Goal: Information Seeking & Learning: Learn about a topic

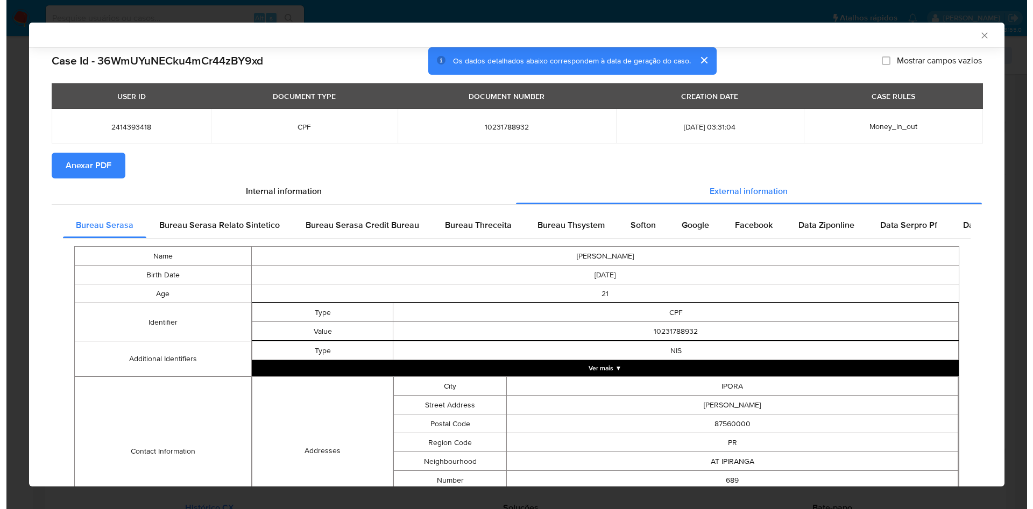
scroll to position [403, 0]
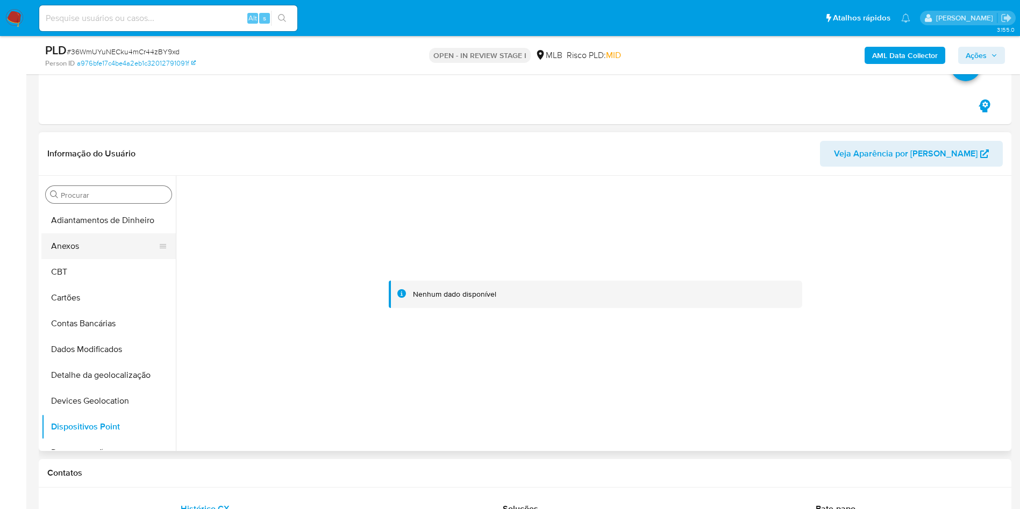
click at [104, 246] on button "Anexos" at bounding box center [104, 246] width 126 height 26
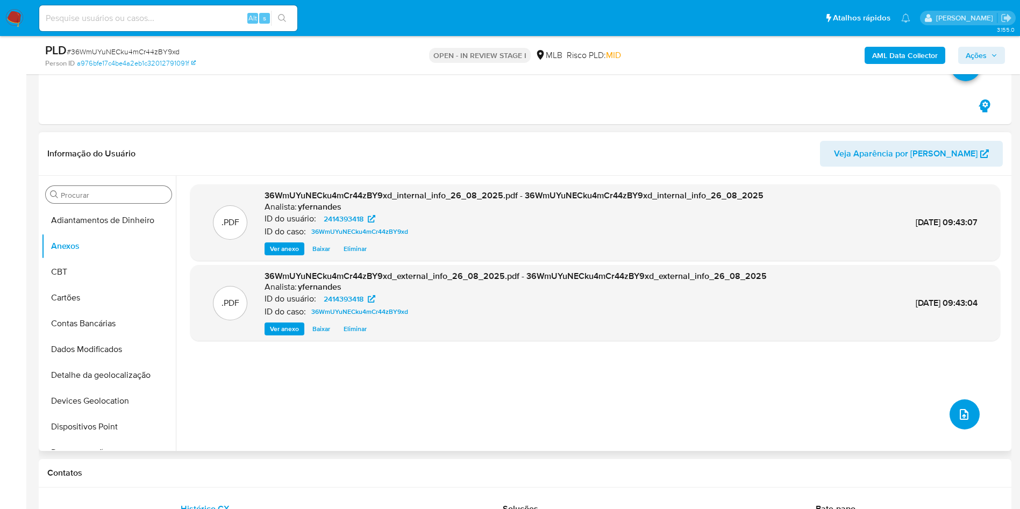
click at [960, 415] on icon "upload-file" at bounding box center [964, 414] width 9 height 11
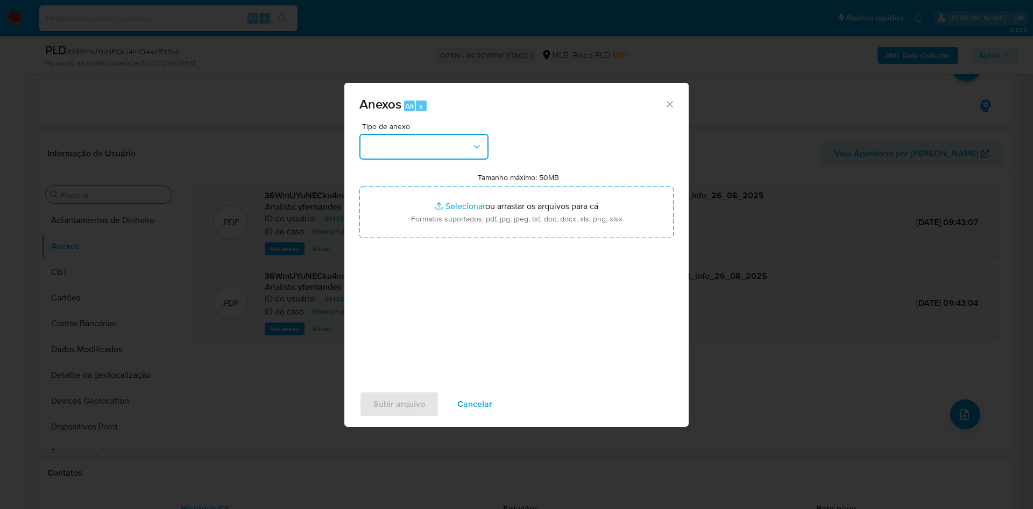
click at [431, 143] on button "button" at bounding box center [423, 147] width 129 height 26
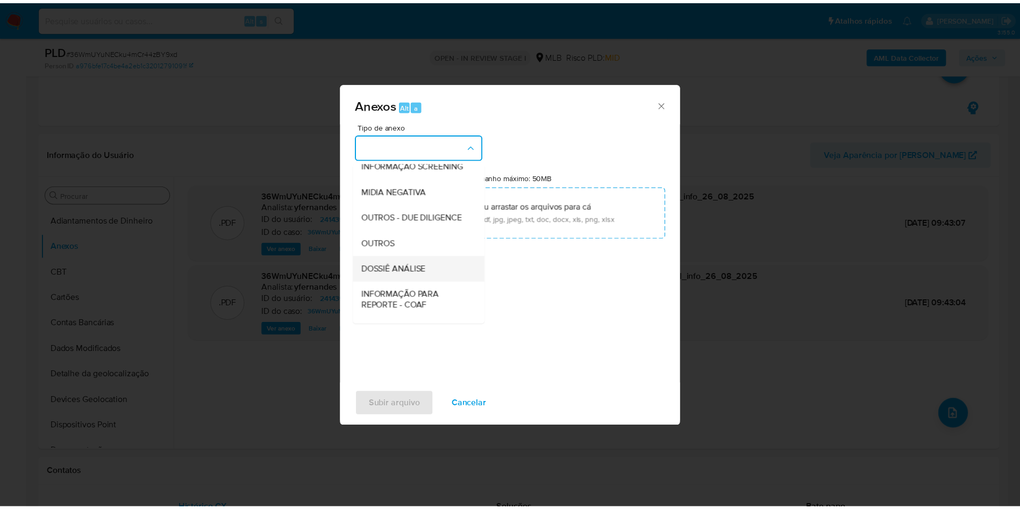
scroll to position [166, 0]
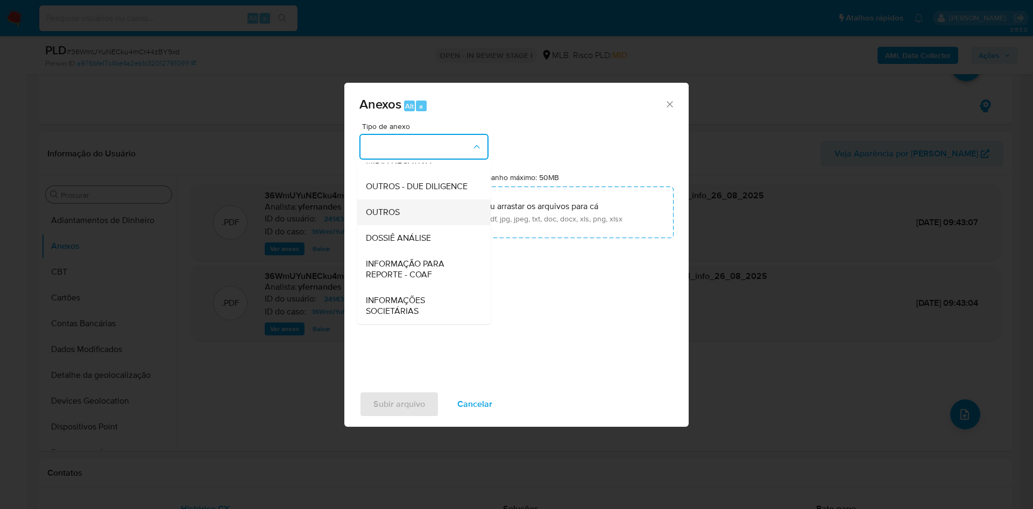
click at [387, 214] on span "OUTROS" at bounding box center [383, 212] width 34 height 11
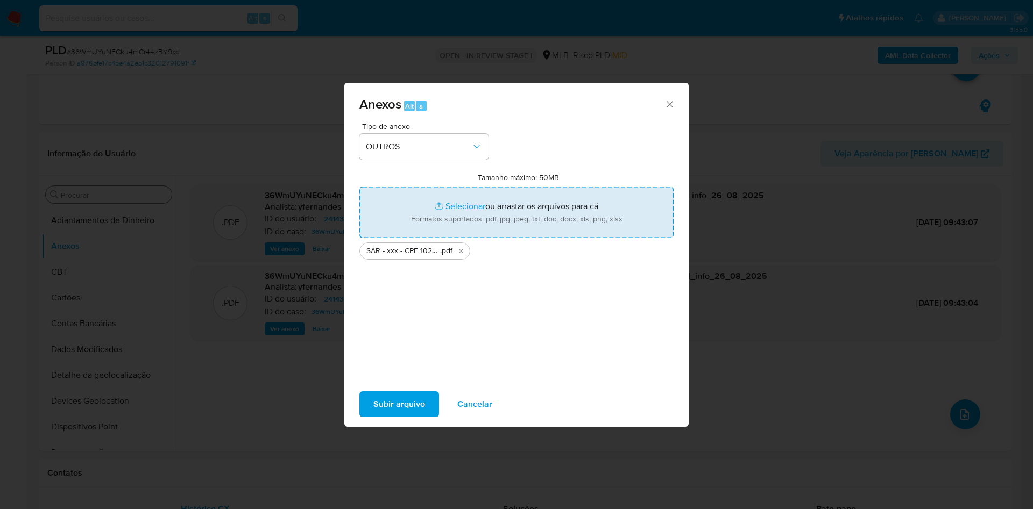
type input "C:\fakepath\Mulan 2414393418_2025_08_26_07_23_44.xlsx"
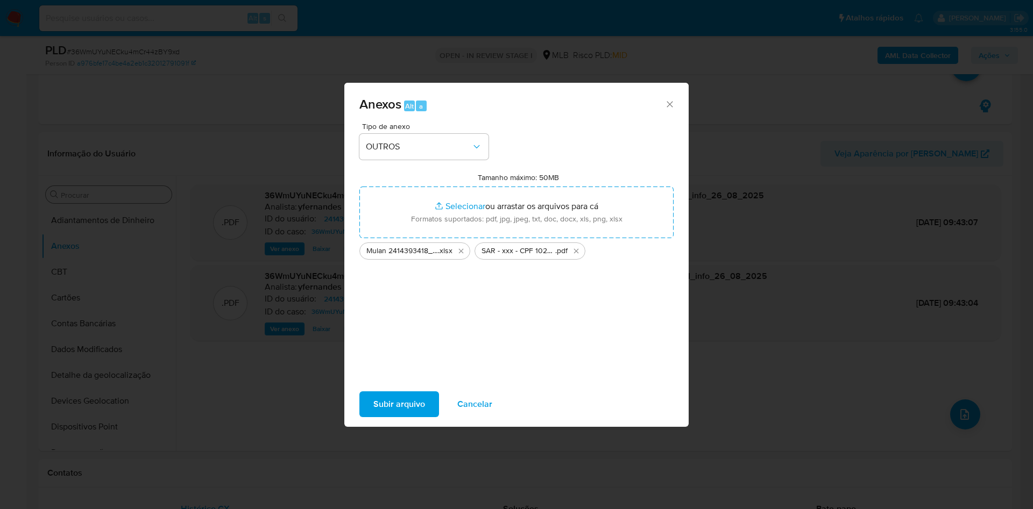
click at [429, 404] on button "Subir arquivo" at bounding box center [399, 405] width 80 height 26
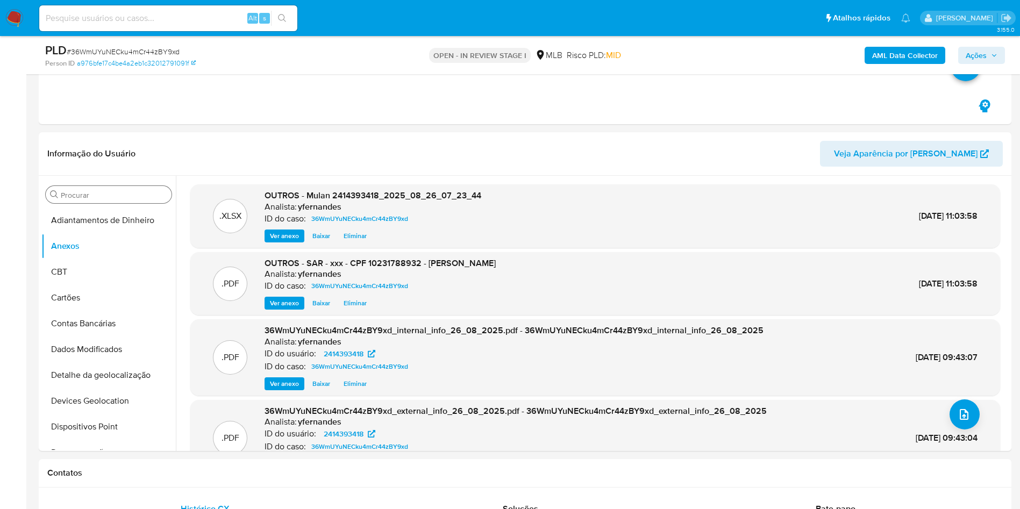
click at [976, 54] on span "Ações" at bounding box center [976, 55] width 21 height 17
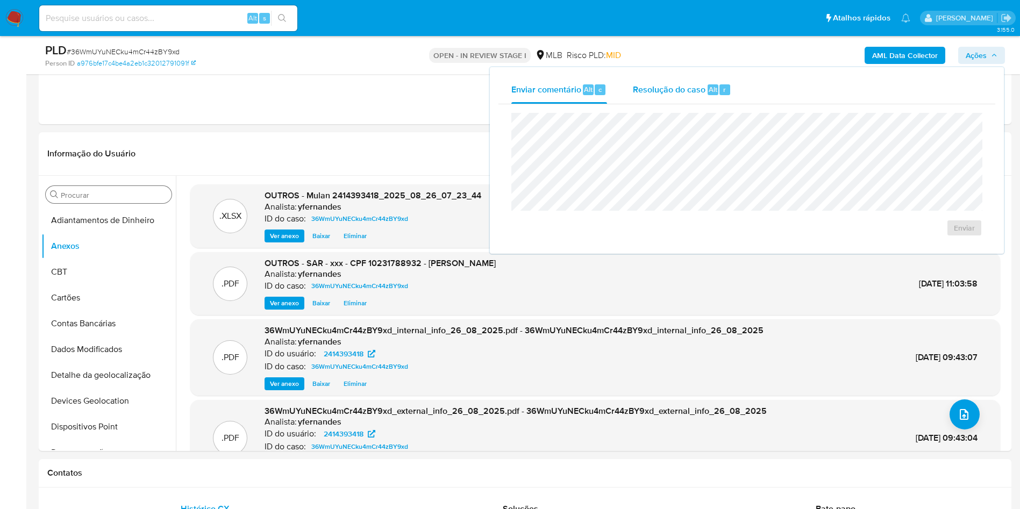
click at [670, 94] on span "Resolução do caso" at bounding box center [669, 89] width 73 height 12
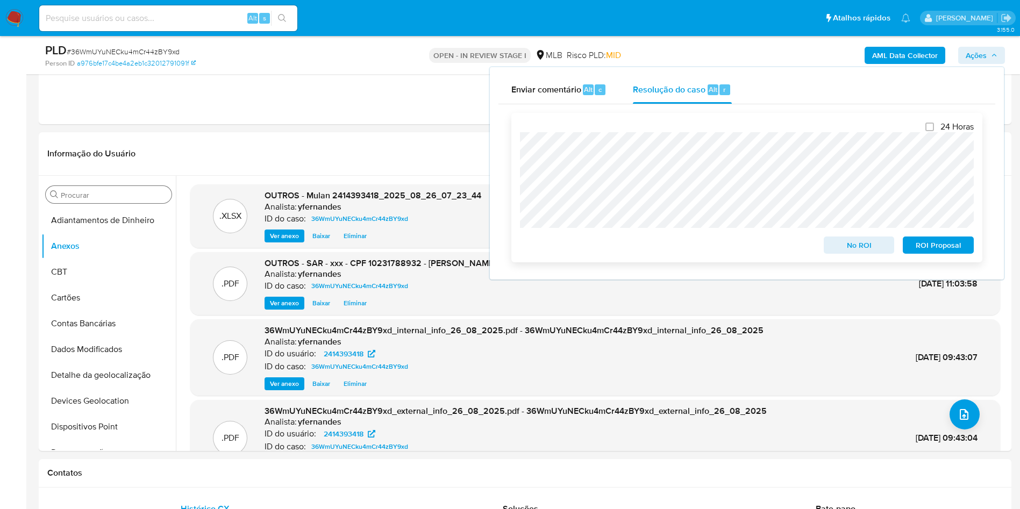
click at [931, 253] on span "ROI Proposal" at bounding box center [938, 245] width 56 height 15
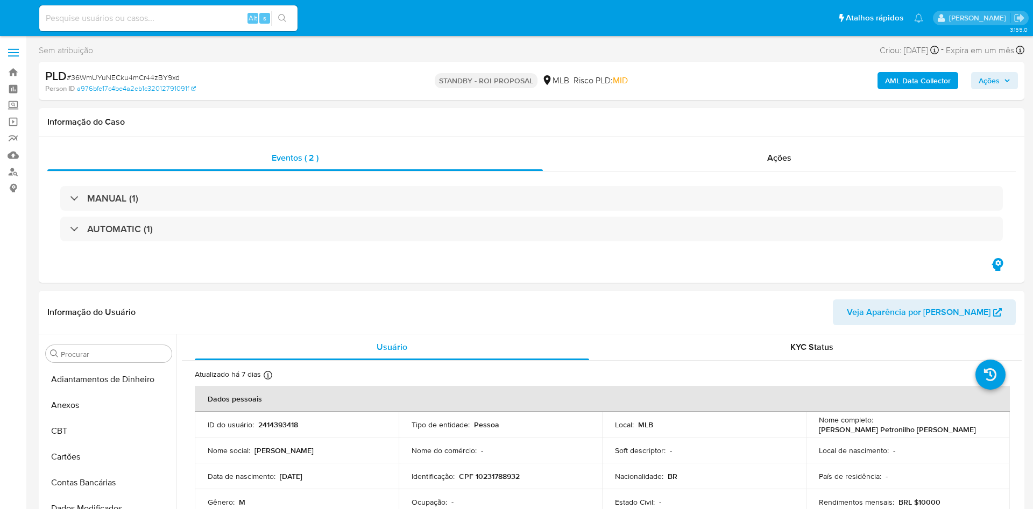
select select "10"
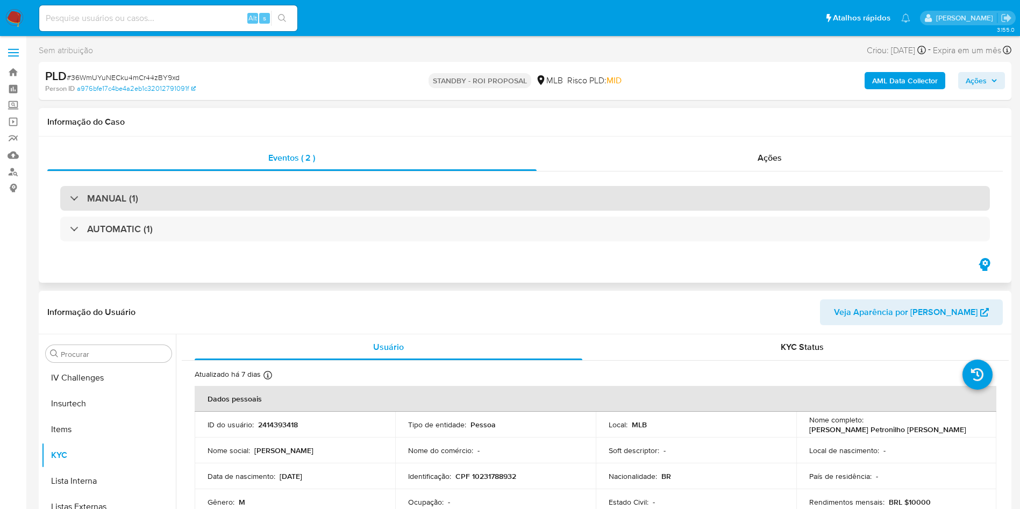
scroll to position [480, 0]
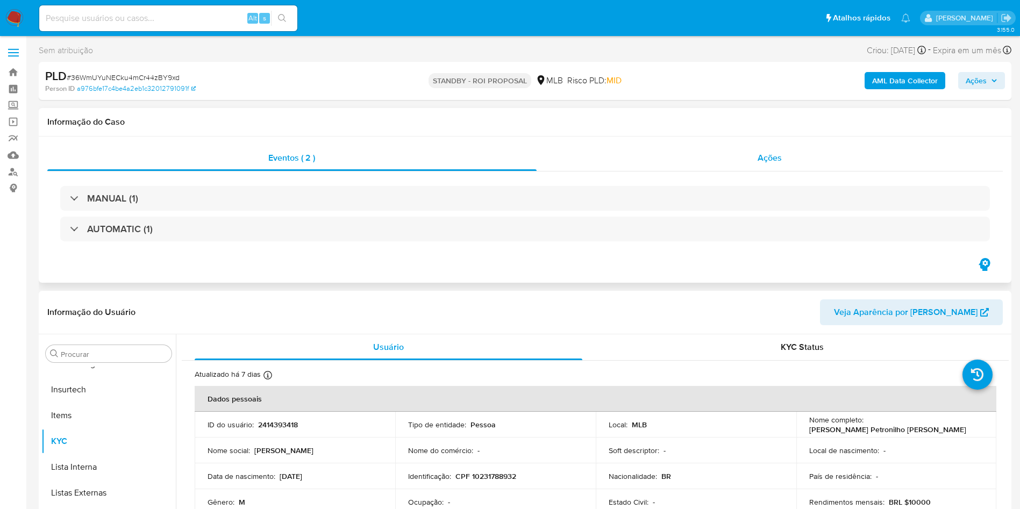
click at [743, 166] on div "Ações" at bounding box center [770, 158] width 467 height 26
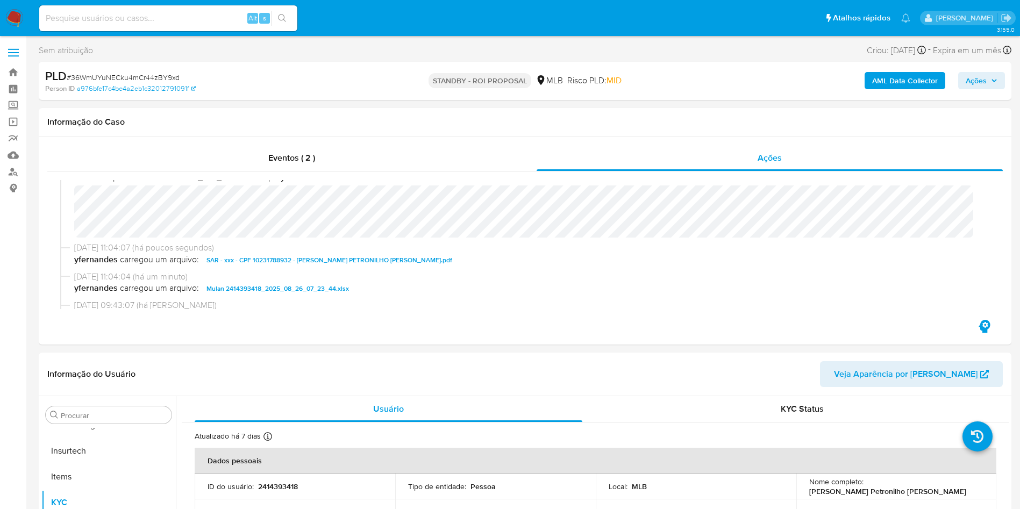
scroll to position [0, 0]
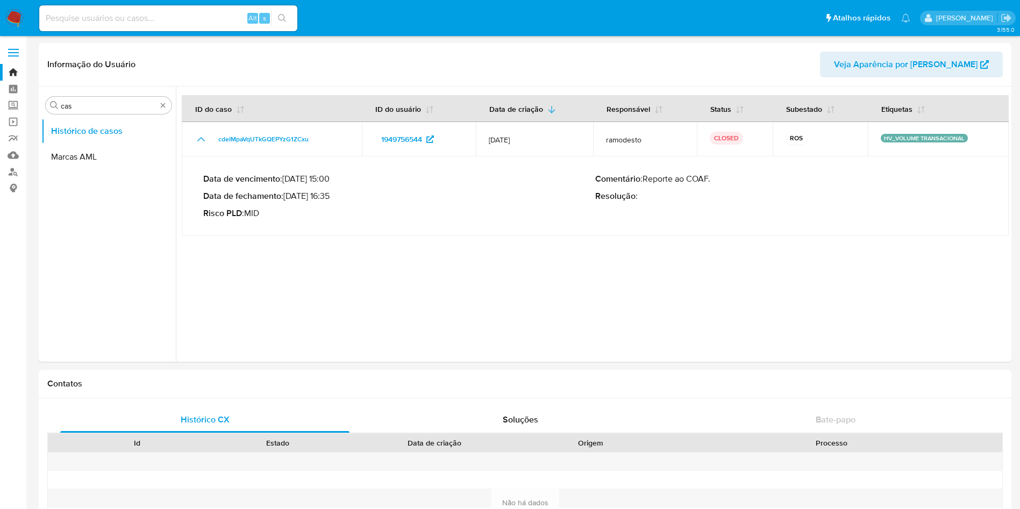
select select "10"
click at [22, 16] on img at bounding box center [14, 18] width 18 height 18
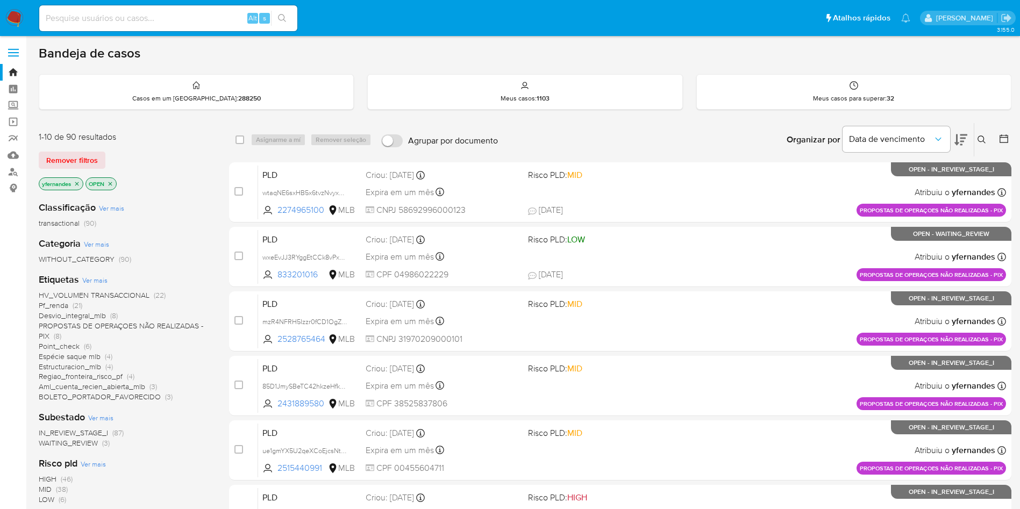
click at [17, 22] on img at bounding box center [14, 18] width 18 height 18
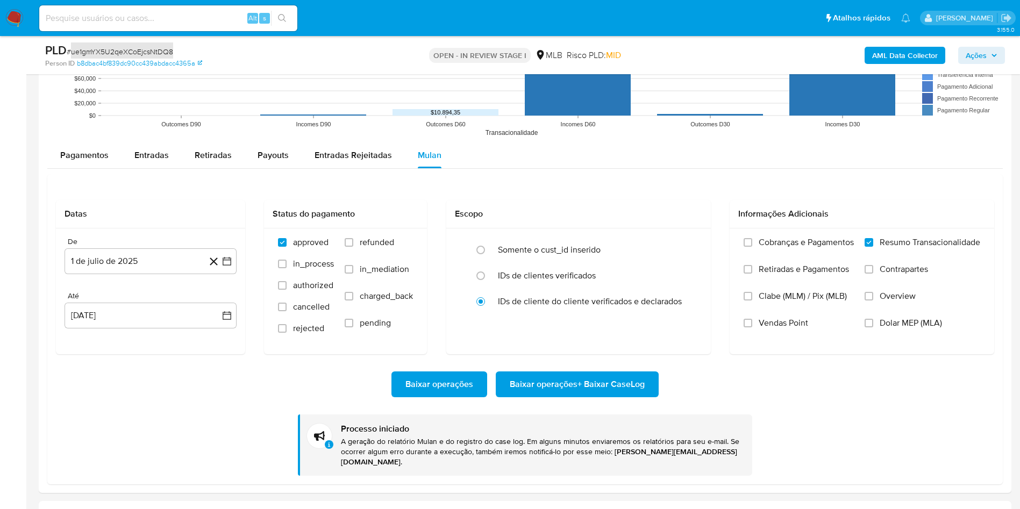
scroll to position [480, 0]
click at [148, 52] on span "# ue1gmYX5U2qeXCoEjcsNtDQ8" at bounding box center [120, 51] width 106 height 11
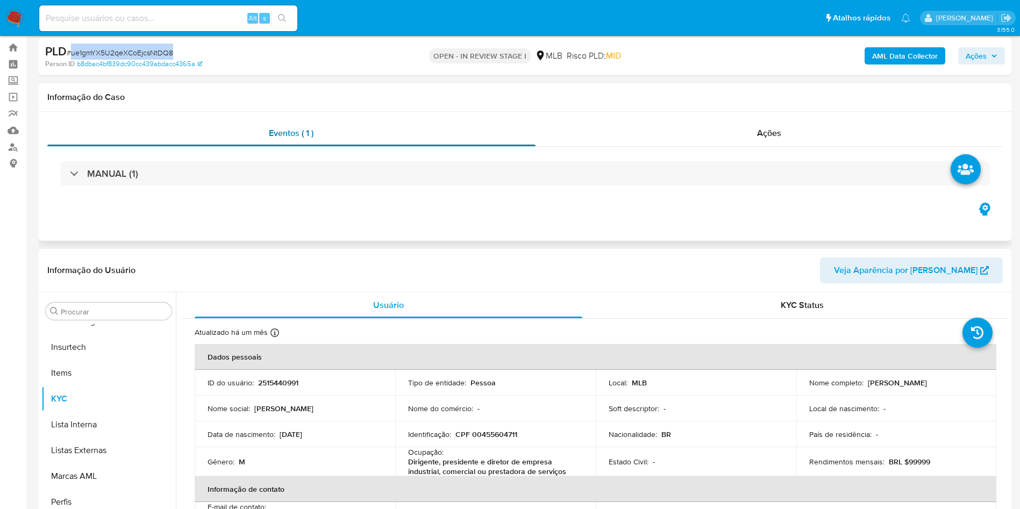
scroll to position [0, 0]
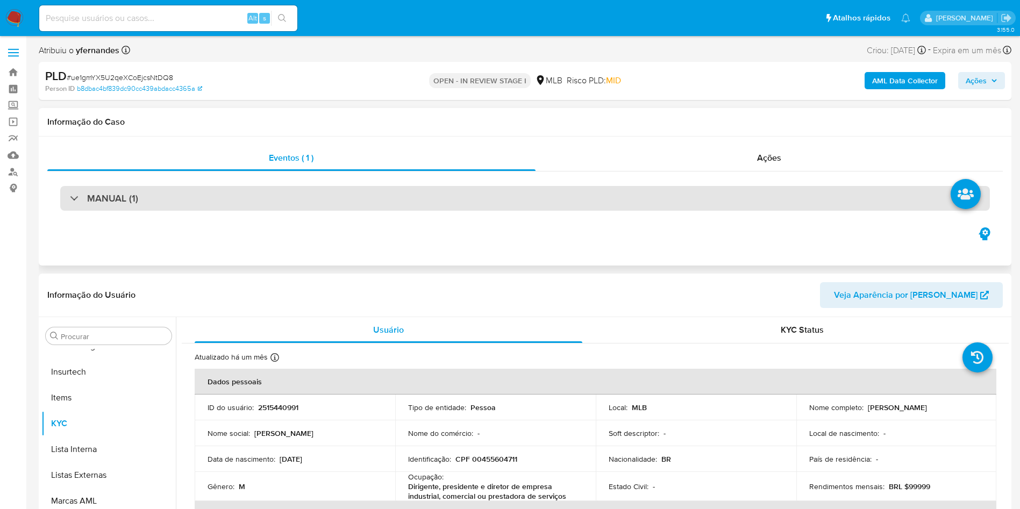
click at [378, 199] on div "MANUAL (1)" at bounding box center [525, 198] width 930 height 25
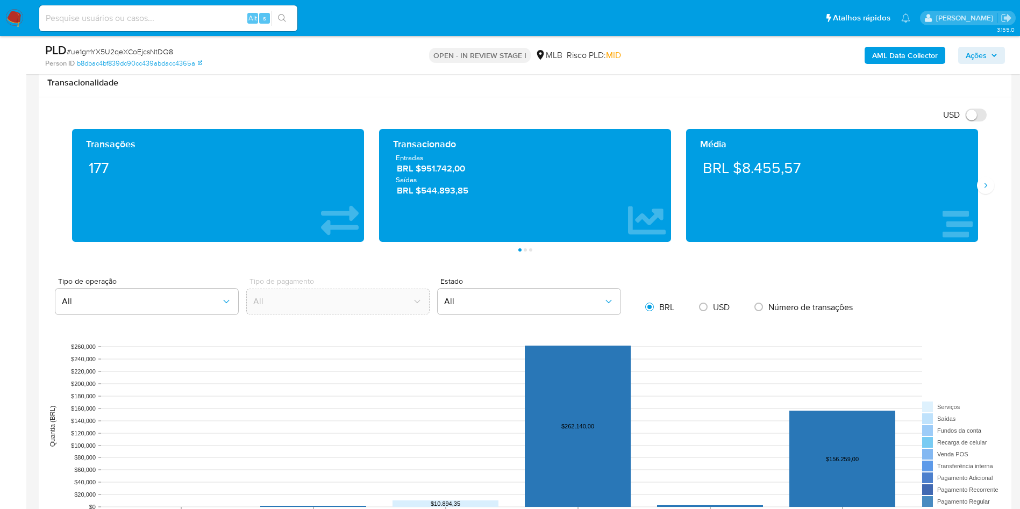
scroll to position [807, 0]
click at [983, 189] on icon "Siguiente" at bounding box center [985, 186] width 9 height 9
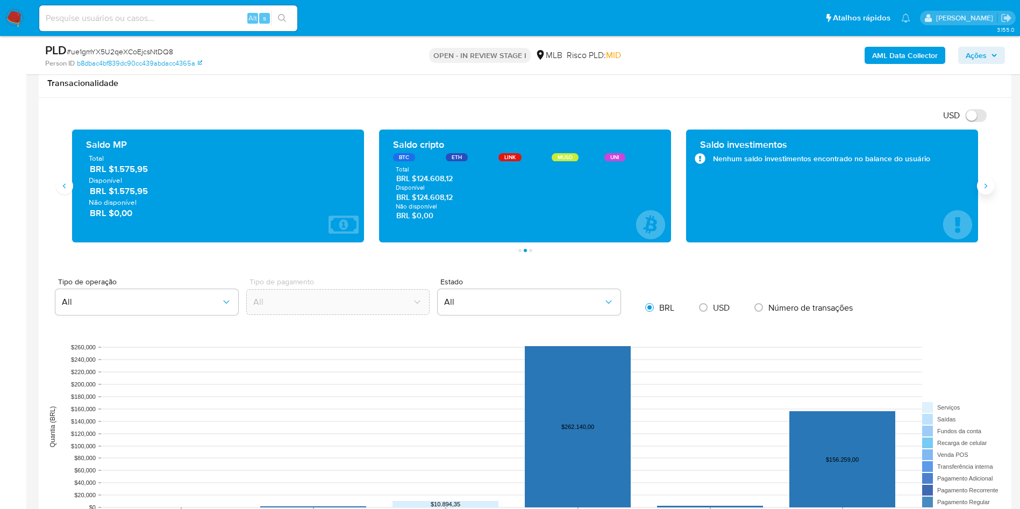
click at [983, 189] on icon "Siguiente" at bounding box center [985, 186] width 9 height 9
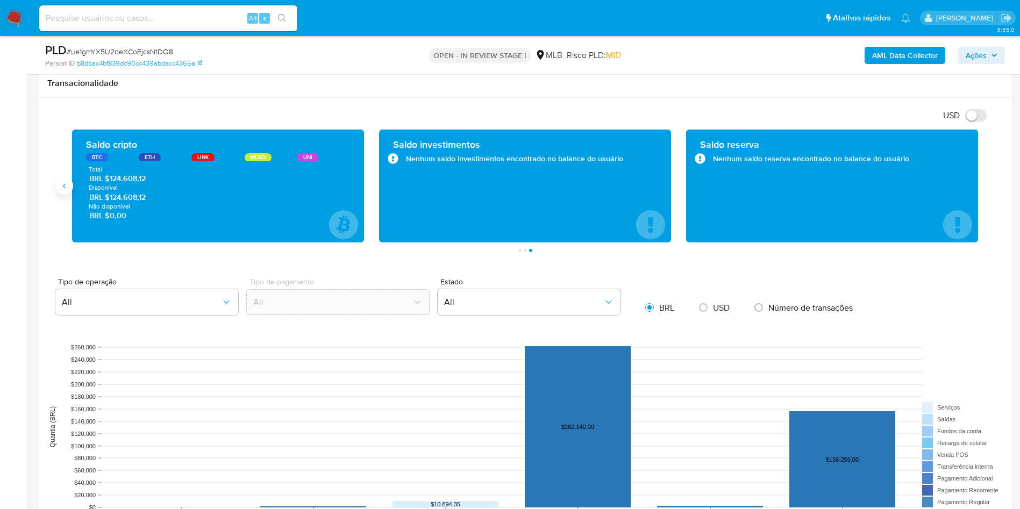
click at [63, 185] on icon "Anterior" at bounding box center [64, 186] width 9 height 9
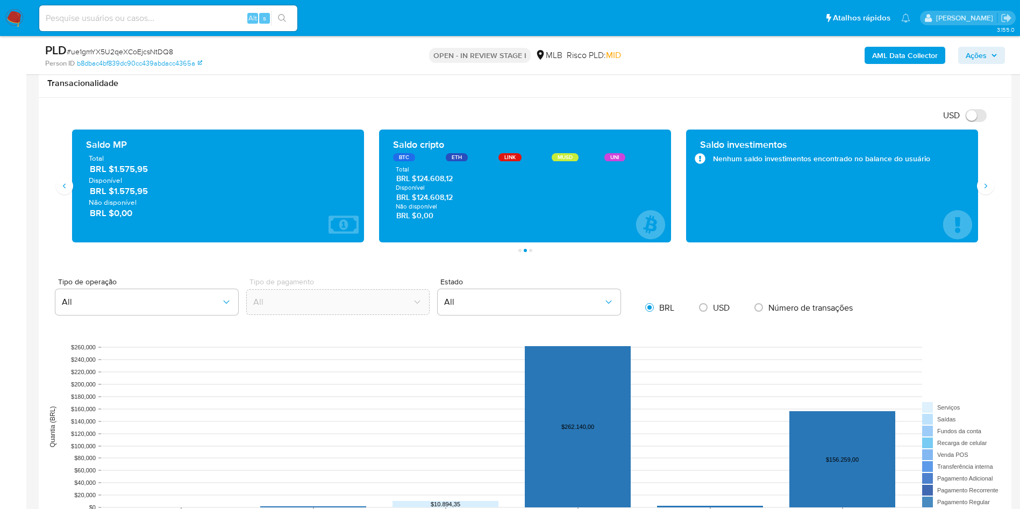
click at [436, 178] on span "BRL $124.608,12" at bounding box center [525, 179] width 258 height 10
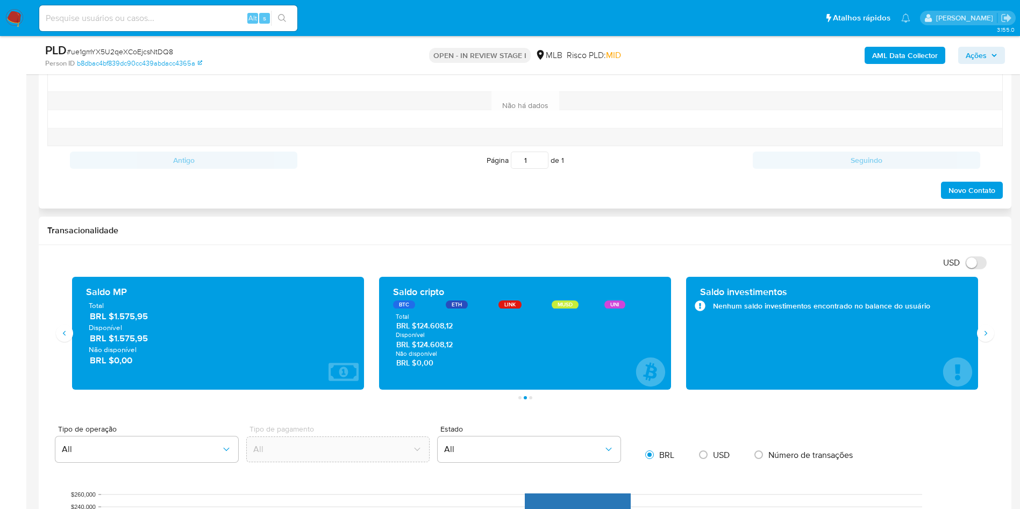
scroll to position [645, 0]
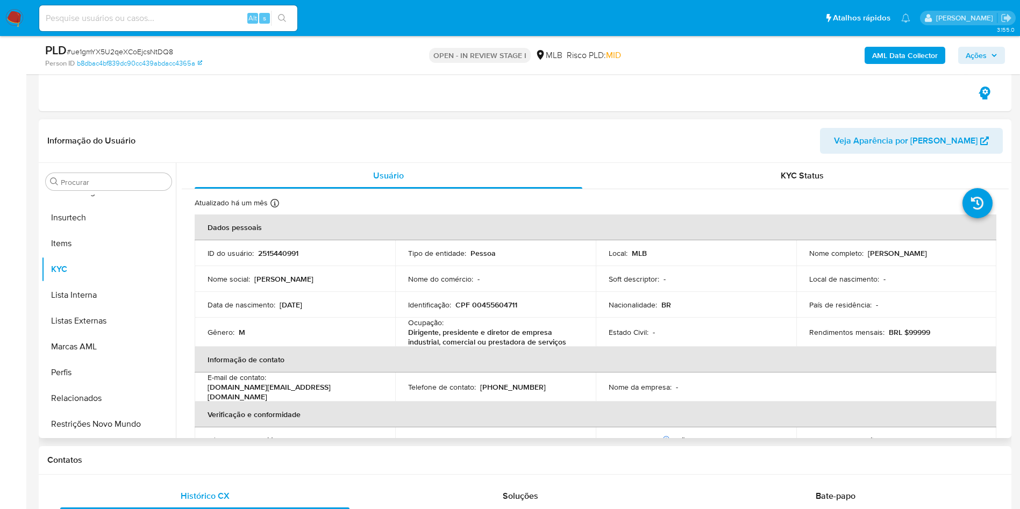
scroll to position [161, 0]
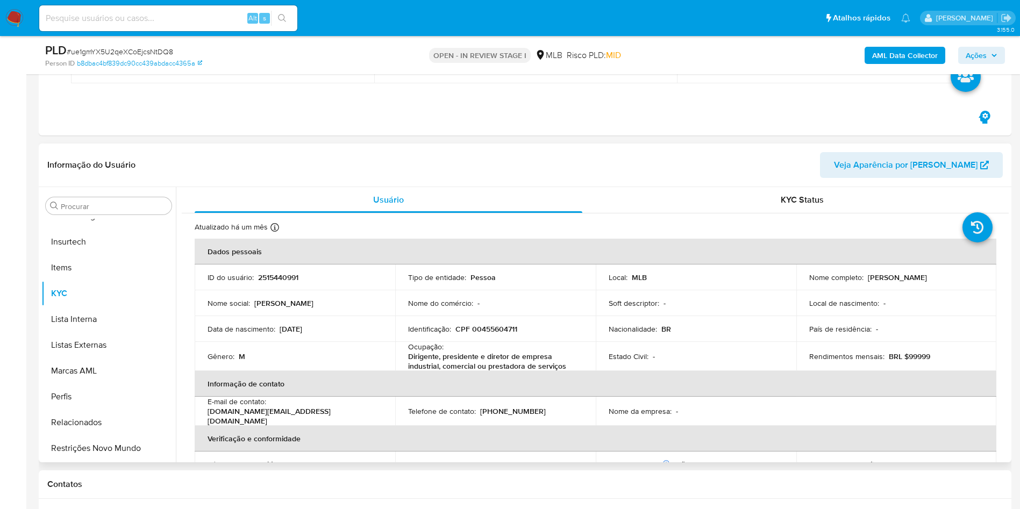
click at [101, 187] on div "Procurar Adiantamentos de Dinheiro Anexos CBT Cartões Contas Bancárias Dados Mo…" at bounding box center [524, 324] width 967 height 275
click at [81, 208] on input "Procurar" at bounding box center [114, 207] width 106 height 10
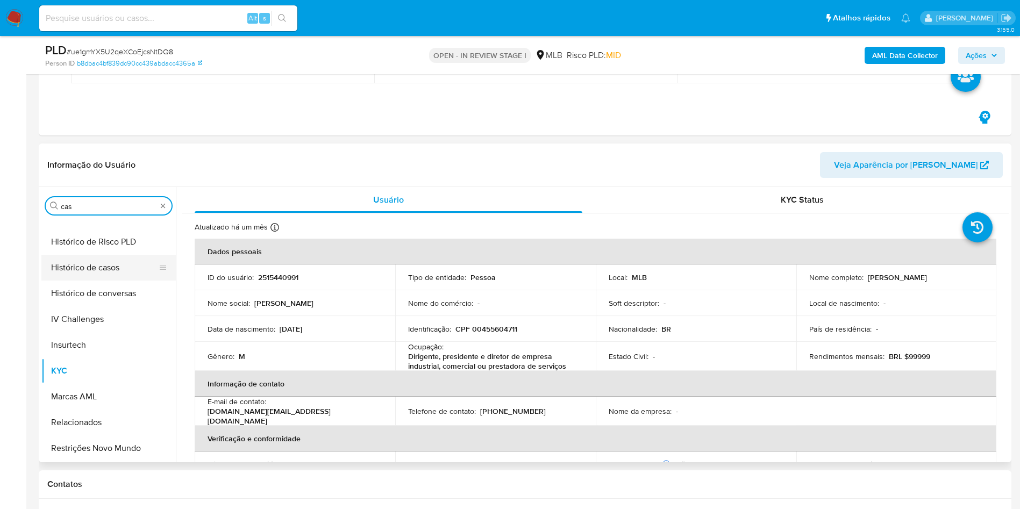
type input "cas"
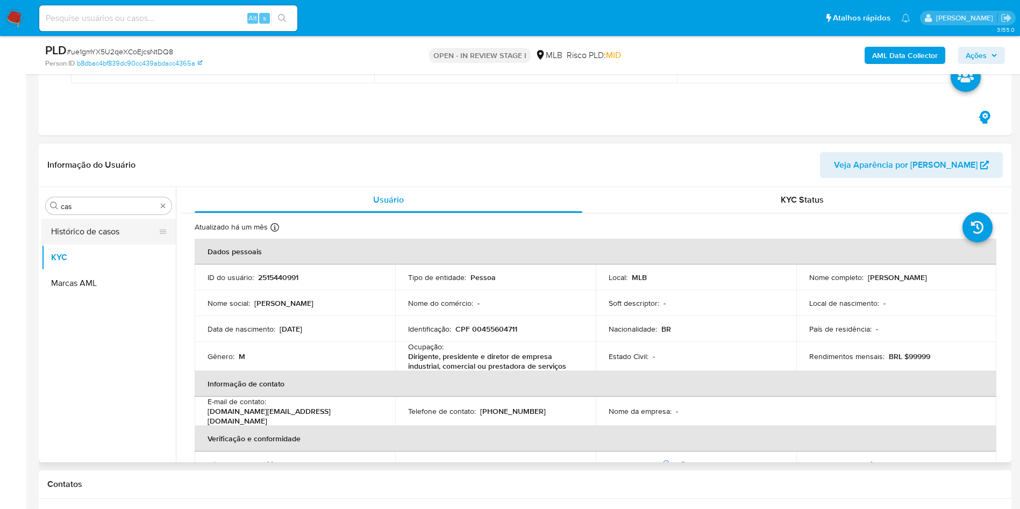
click at [97, 236] on button "Histórico de casos" at bounding box center [104, 232] width 126 height 26
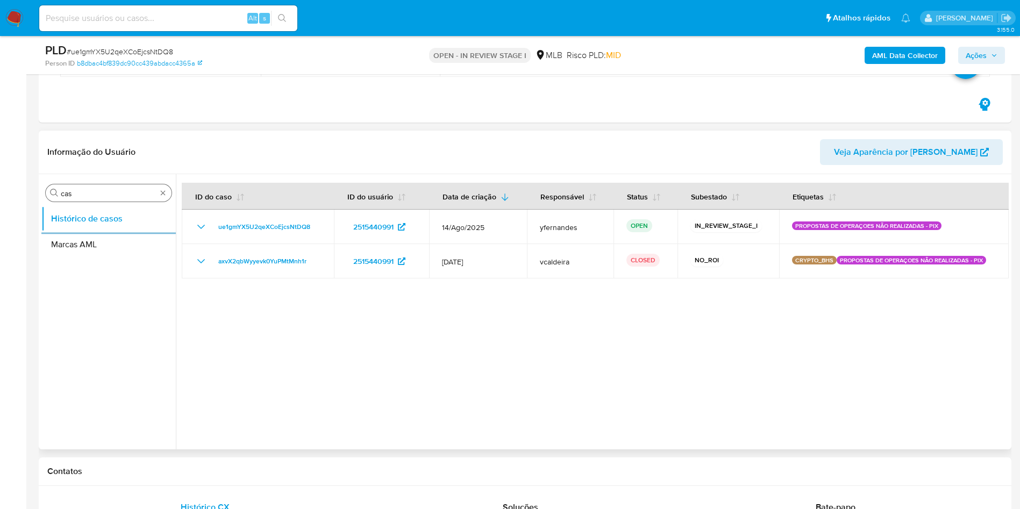
click at [112, 194] on input "cas" at bounding box center [109, 194] width 96 height 10
type input "ger"
click at [76, 226] on button "Geral" at bounding box center [104, 219] width 126 height 26
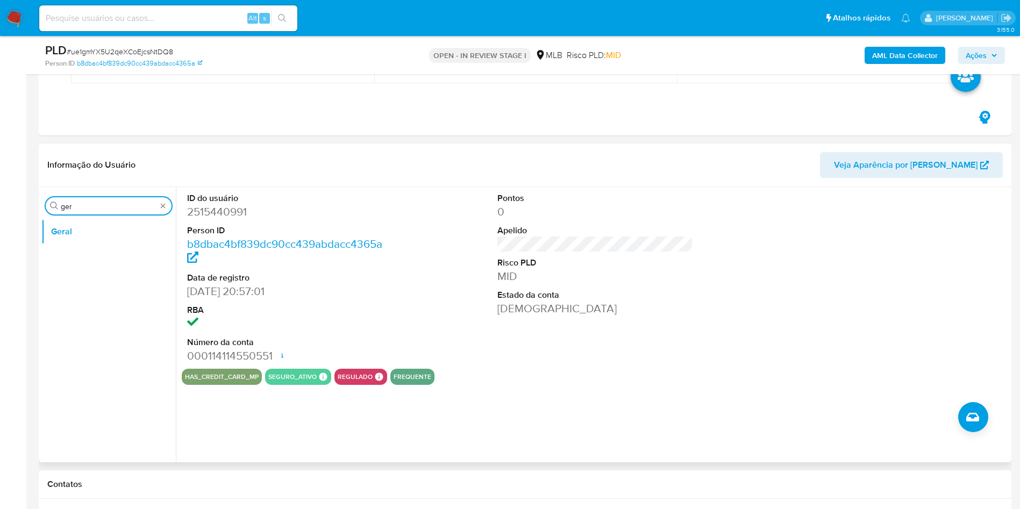
click at [92, 208] on input "ger" at bounding box center [109, 207] width 96 height 10
type input "ane"
click at [81, 251] on button "Geral" at bounding box center [104, 258] width 126 height 26
click at [78, 236] on button "Anexos" at bounding box center [104, 232] width 126 height 26
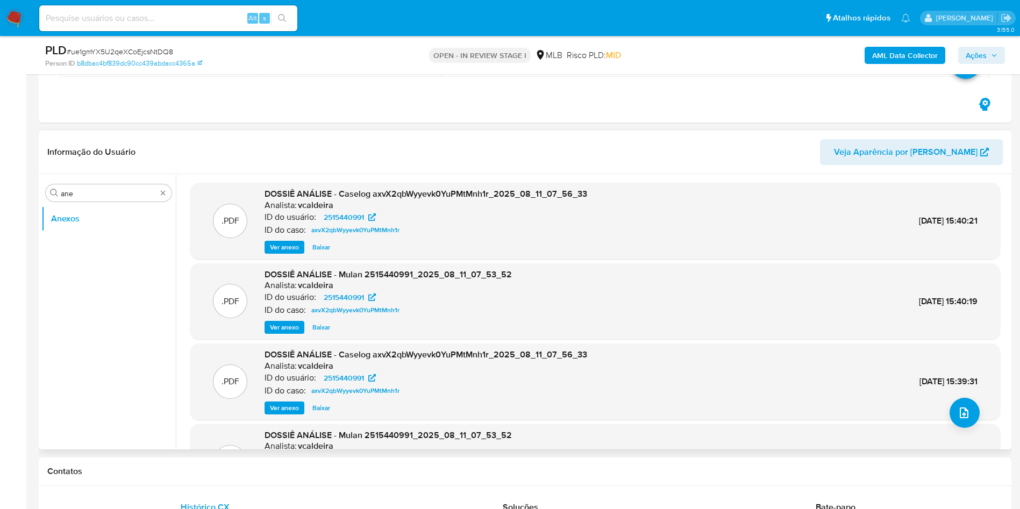
click at [279, 246] on span "Ver anexo" at bounding box center [284, 247] width 29 height 11
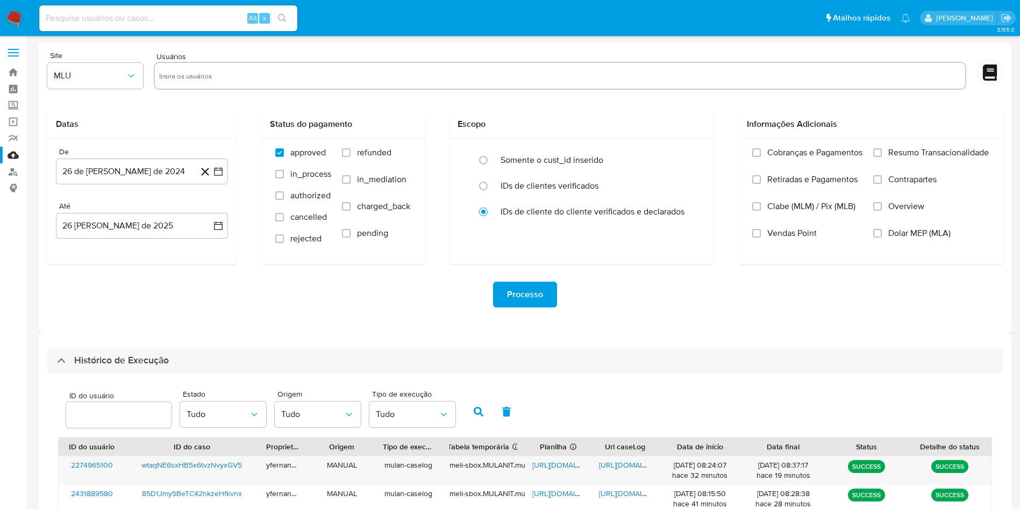
select select "10"
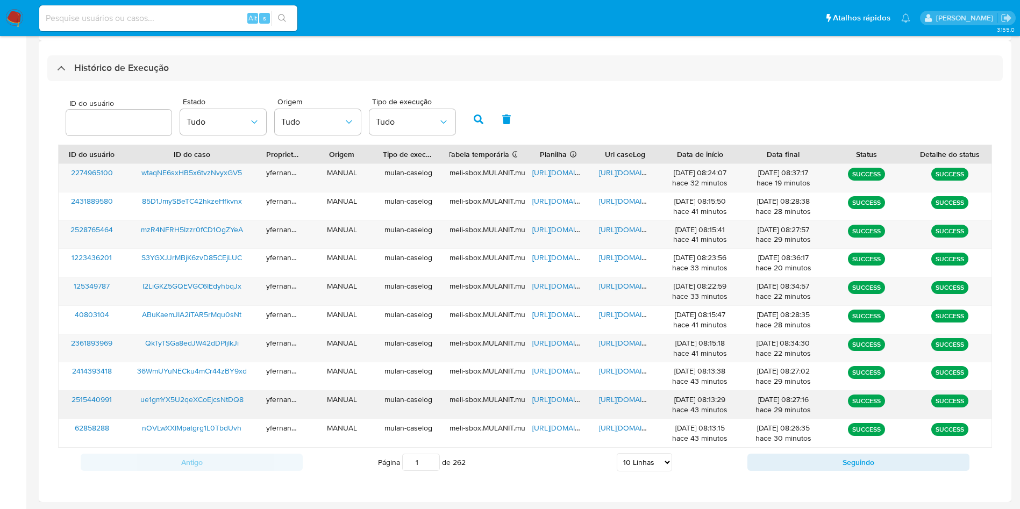
click at [553, 401] on span "https://docs.google.com/spreadsheets/d/1Bq6PlvCN8s6pFN3sckEQGaOCj8TuCwbpOEzy6Y8…" at bounding box center [569, 399] width 74 height 11
click at [637, 402] on span "https://docs.google.com/document/d/15X18dyZYJdBMKRMqczcX5RtnK3EDyZAunHUvt2ZJFQU…" at bounding box center [636, 399] width 74 height 11
click at [562, 171] on span "https://docs.google.com/spreadsheets/d/1Gwx0QsJcGrilPs5WwP_ngwk81fTRvrUNico3rVW…" at bounding box center [569, 172] width 74 height 11
click at [621, 176] on span "https://docs.google.com/document/d/1YbgEfzajg-59WTZ2Ppvng4D11xlZ-8bk_hCUIDlyewY…" at bounding box center [636, 172] width 74 height 11
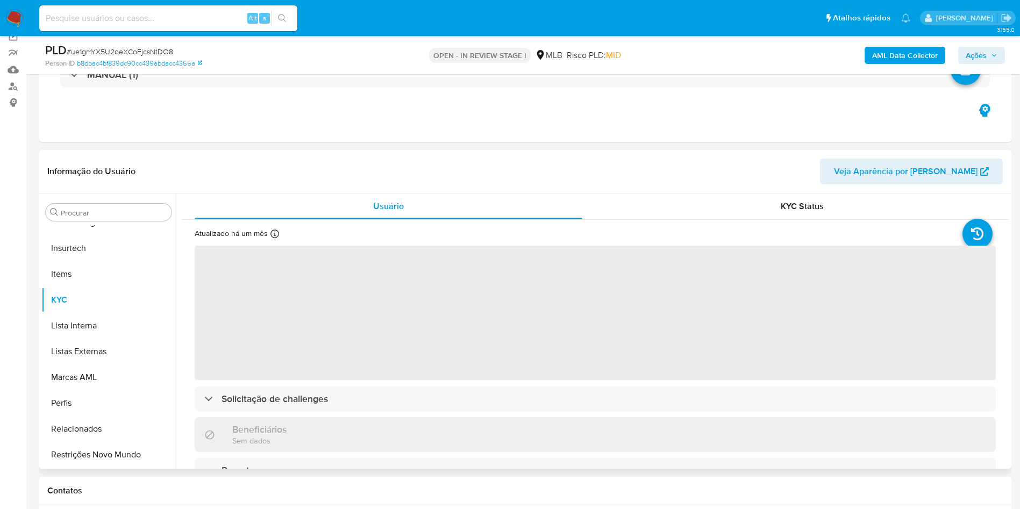
scroll to position [161, 0]
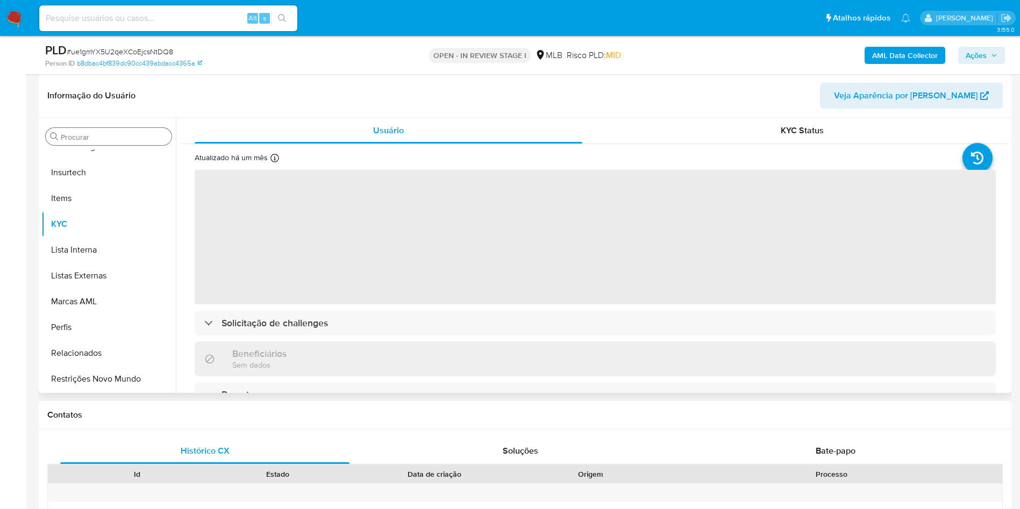
click at [115, 130] on div "Procurar" at bounding box center [109, 136] width 126 height 17
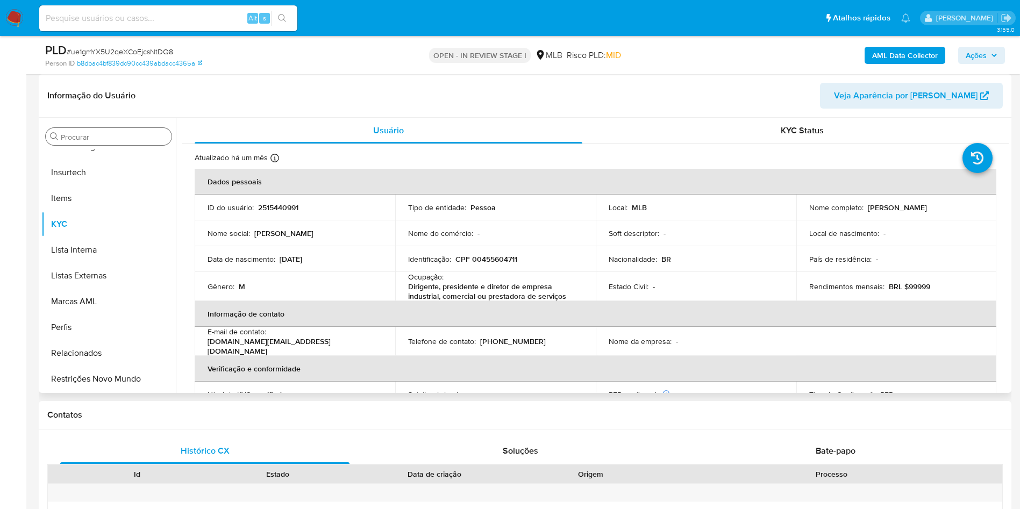
click at [105, 134] on input "Procurar" at bounding box center [114, 137] width 106 height 10
select select "10"
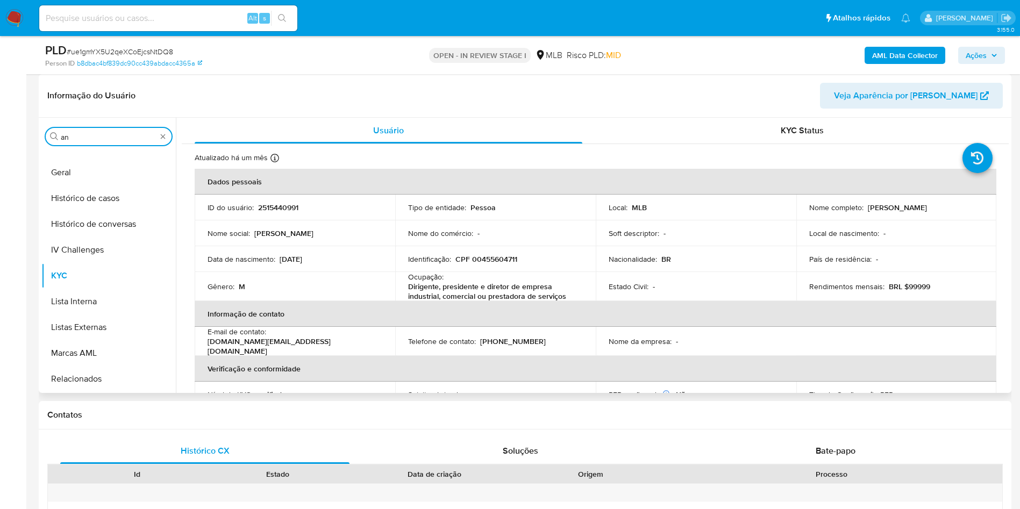
scroll to position [0, 0]
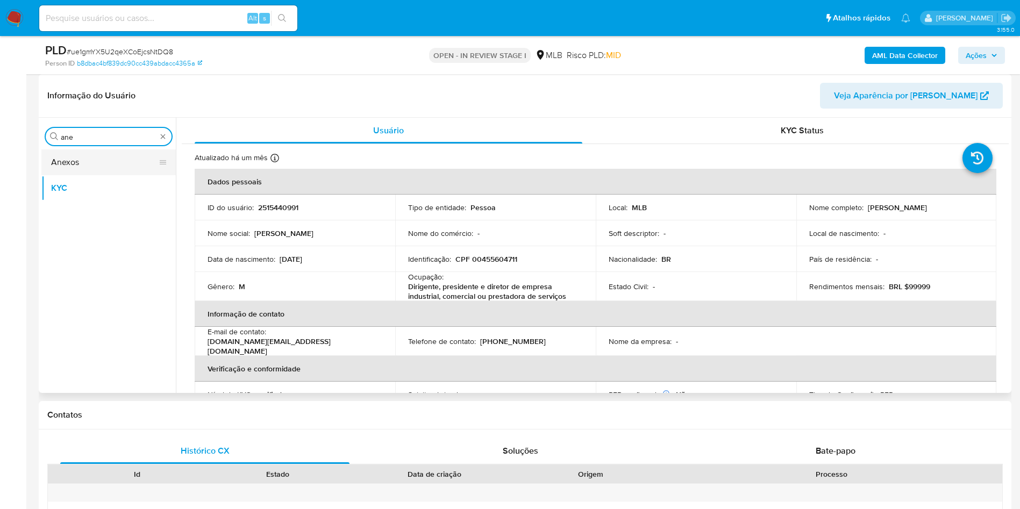
click at [98, 158] on button "Anexos" at bounding box center [104, 163] width 126 height 26
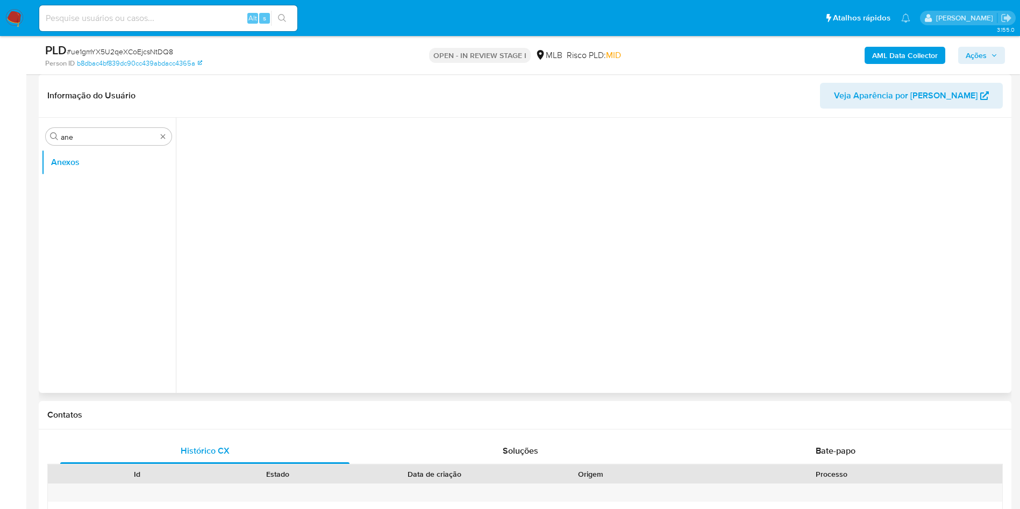
scroll to position [81, 0]
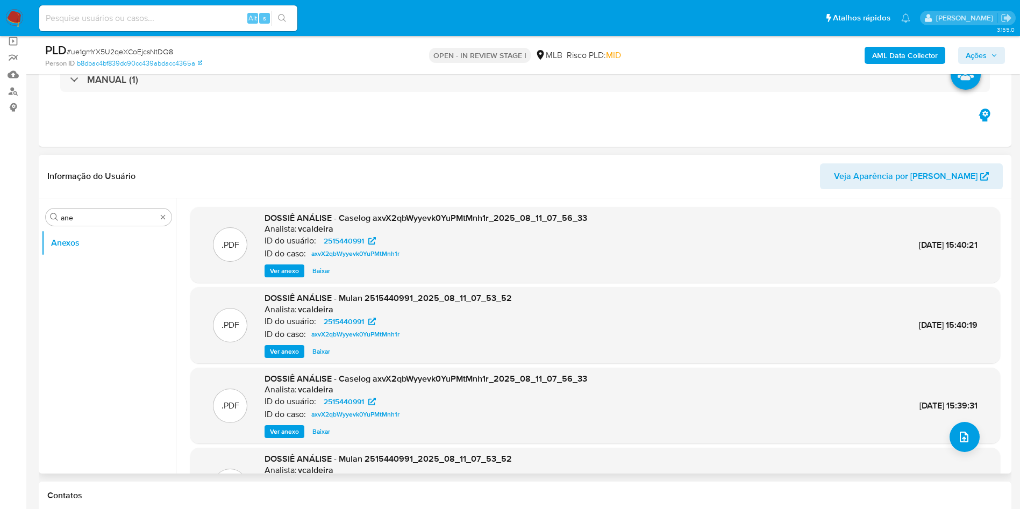
click at [288, 273] on span "Ver anexo" at bounding box center [284, 271] width 29 height 11
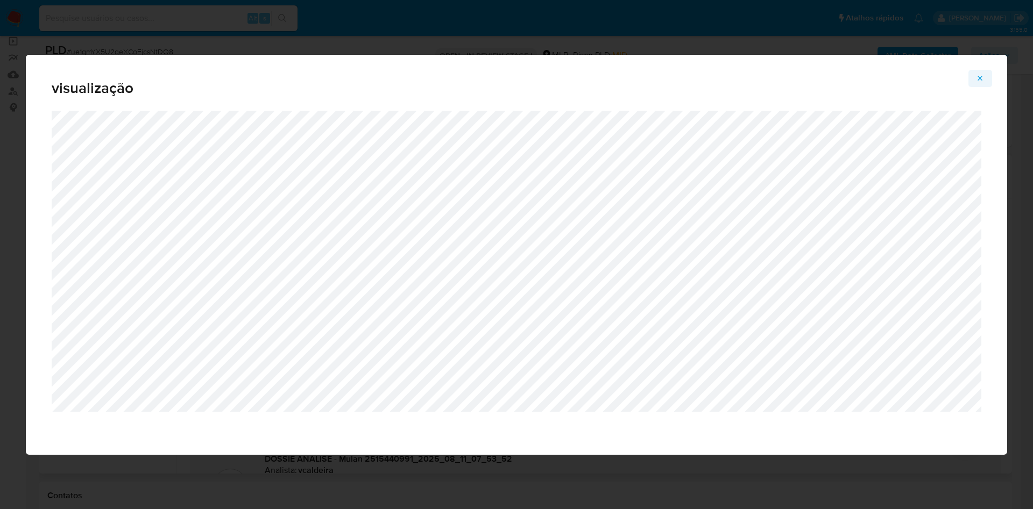
click at [972, 77] on button "Attachment preview" at bounding box center [980, 78] width 24 height 17
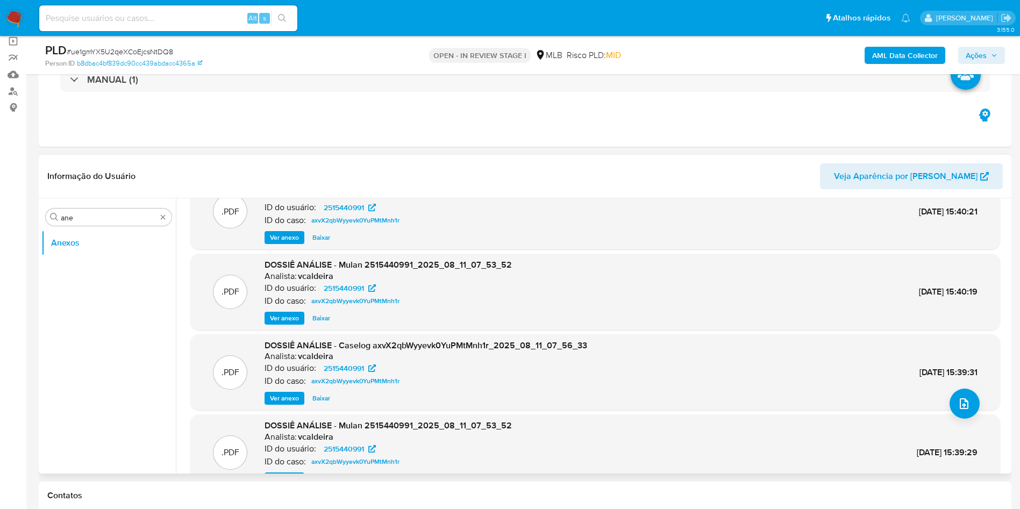
scroll to position [60, 0]
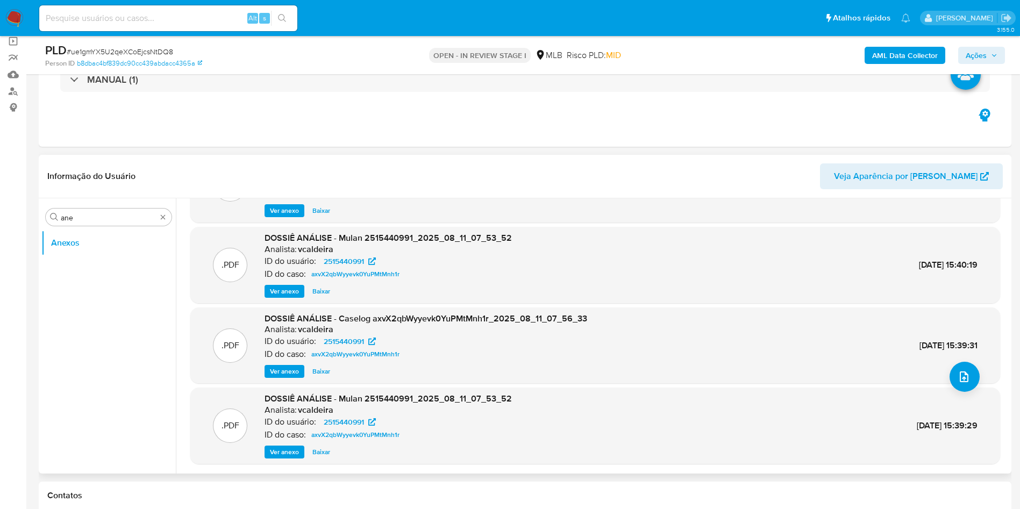
click at [277, 372] on span "Ver anexo" at bounding box center [284, 371] width 29 height 11
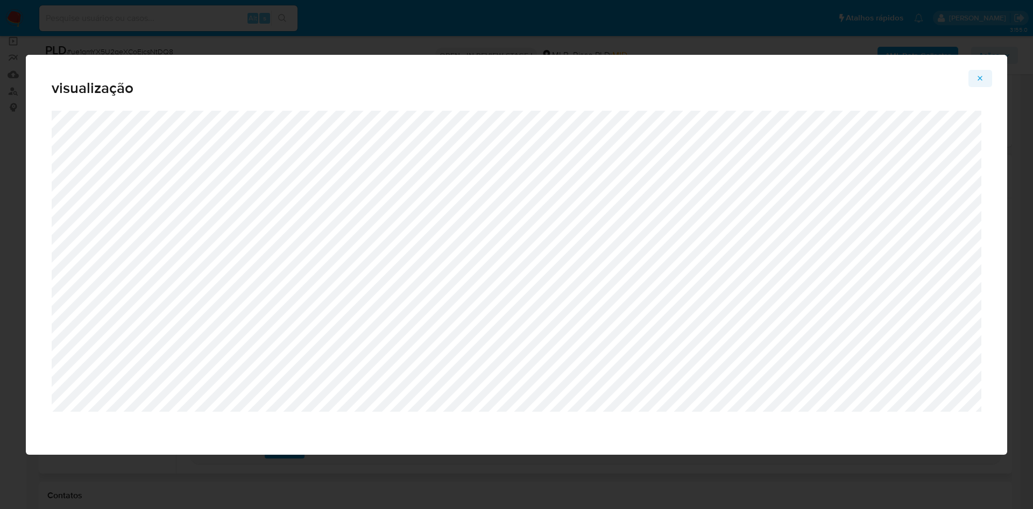
click at [976, 80] on icon "Attachment preview" at bounding box center [980, 78] width 9 height 9
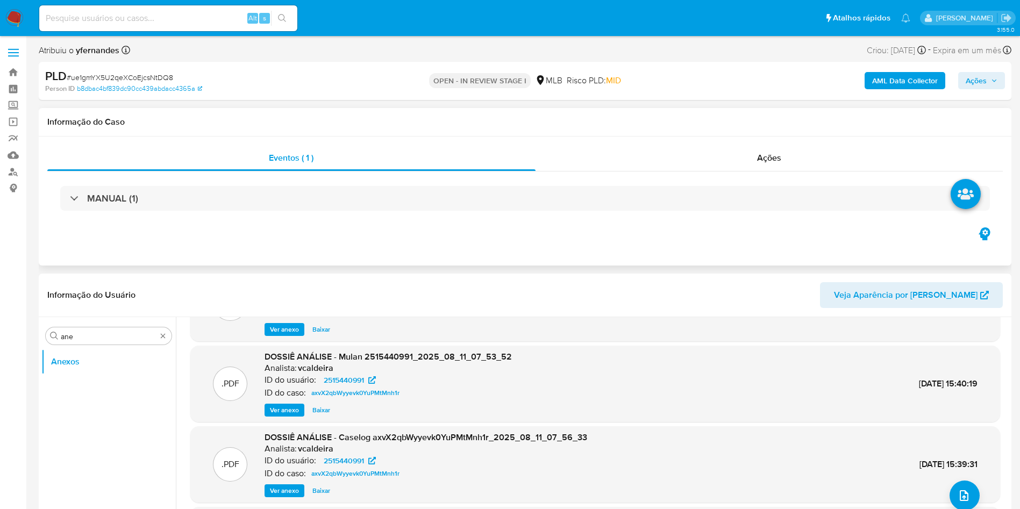
scroll to position [81, 0]
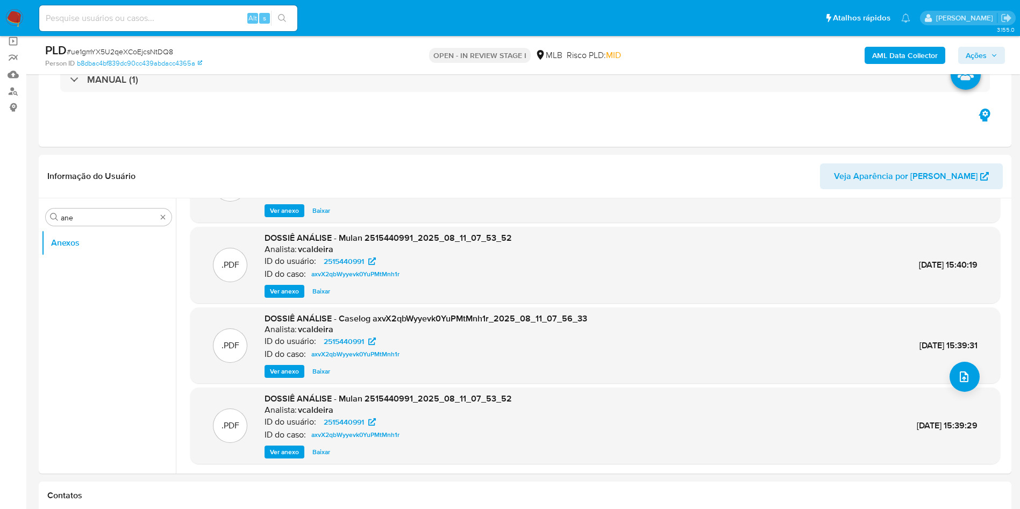
click at [315, 368] on span "Baixar" at bounding box center [321, 371] width 18 height 11
click at [101, 219] on input "ane" at bounding box center [109, 218] width 96 height 10
click at [83, 267] on button "Histórico de casos" at bounding box center [104, 269] width 126 height 26
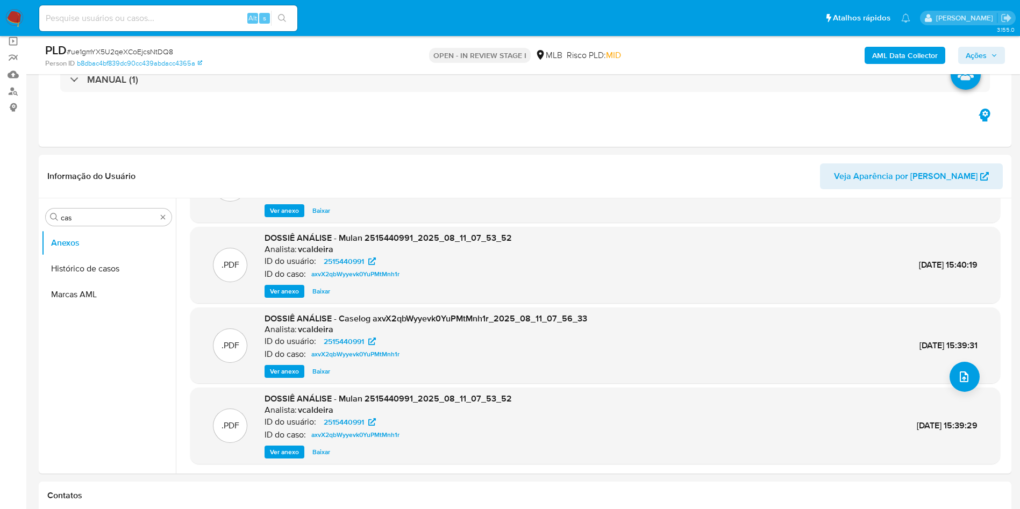
scroll to position [0, 0]
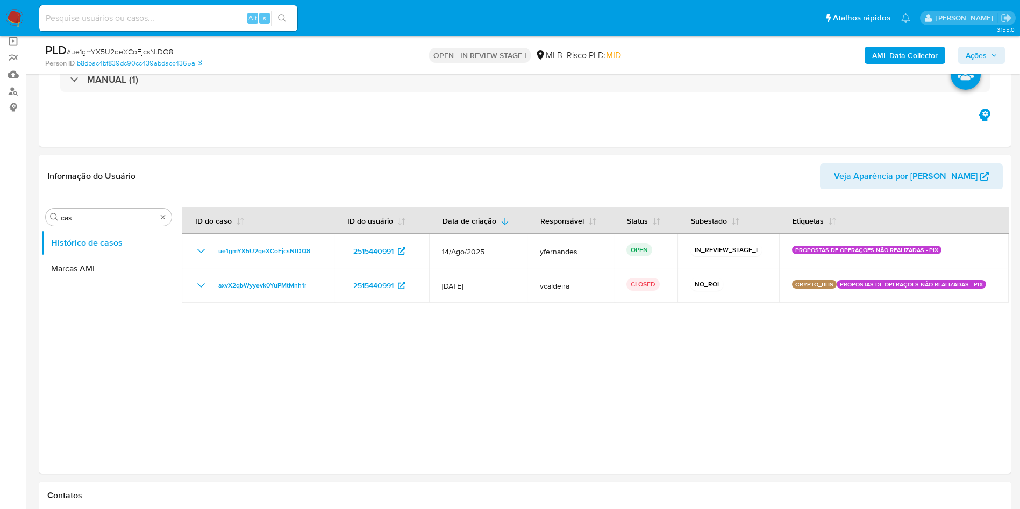
drag, startPoint x: 200, startPoint y: 276, endPoint x: 322, endPoint y: 337, distance: 136.4
click at [322, 337] on div at bounding box center [592, 335] width 833 height 275
click at [110, 221] on input "cas" at bounding box center [109, 218] width 96 height 10
type input "ger"
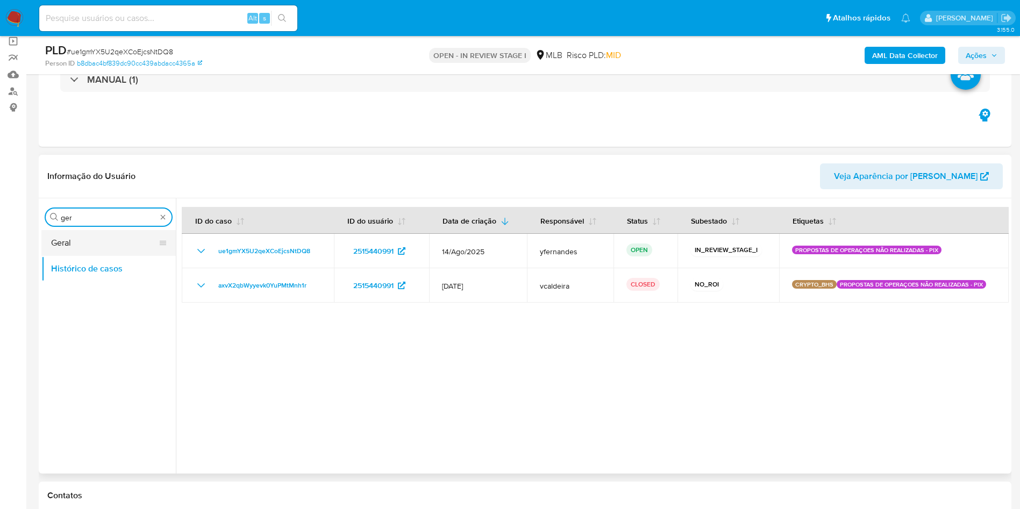
click at [79, 240] on button "Geral" at bounding box center [104, 243] width 126 height 26
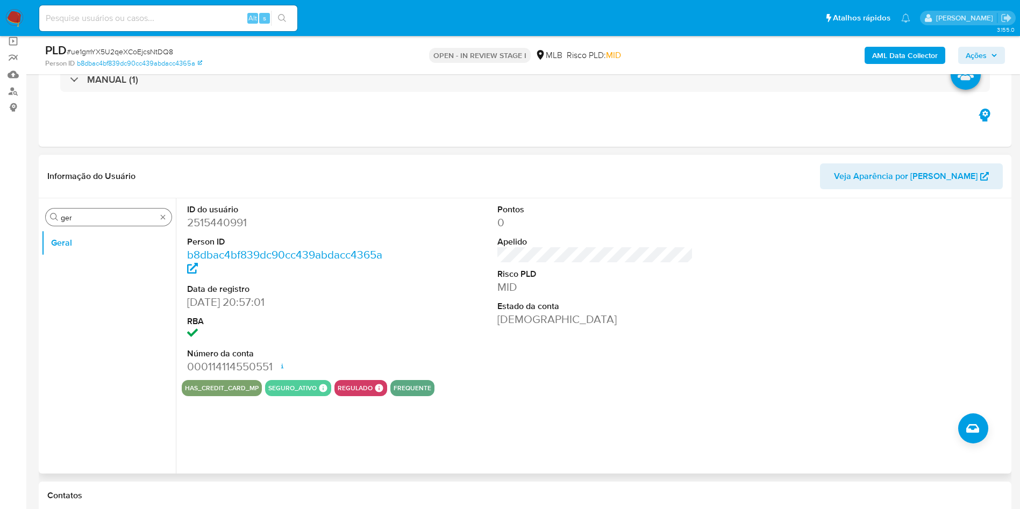
click at [109, 225] on div "Procurar ger" at bounding box center [109, 217] width 126 height 17
click at [99, 221] on input "ger" at bounding box center [109, 218] width 96 height 10
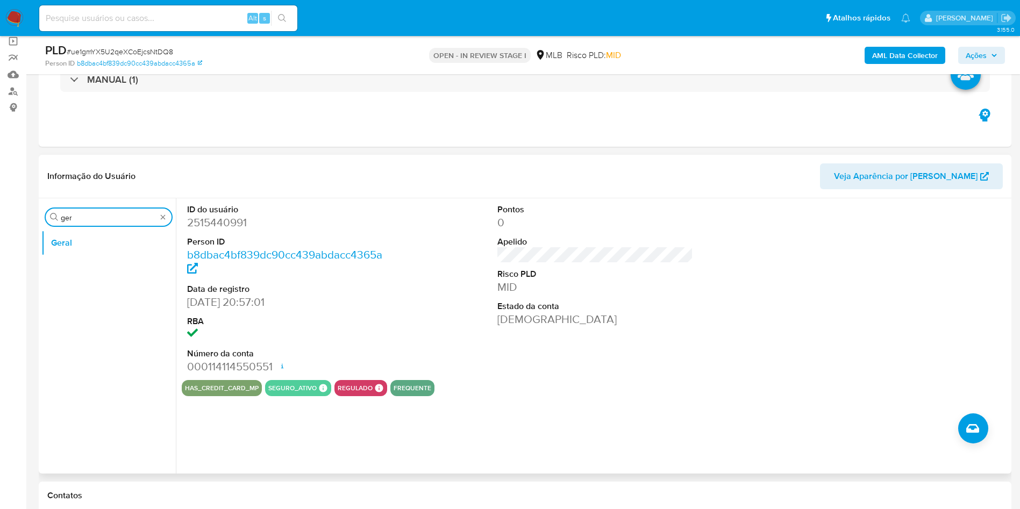
click at [82, 222] on input "ger" at bounding box center [109, 218] width 96 height 10
type input "do"
click at [87, 286] on button "Geral" at bounding box center [104, 295] width 126 height 26
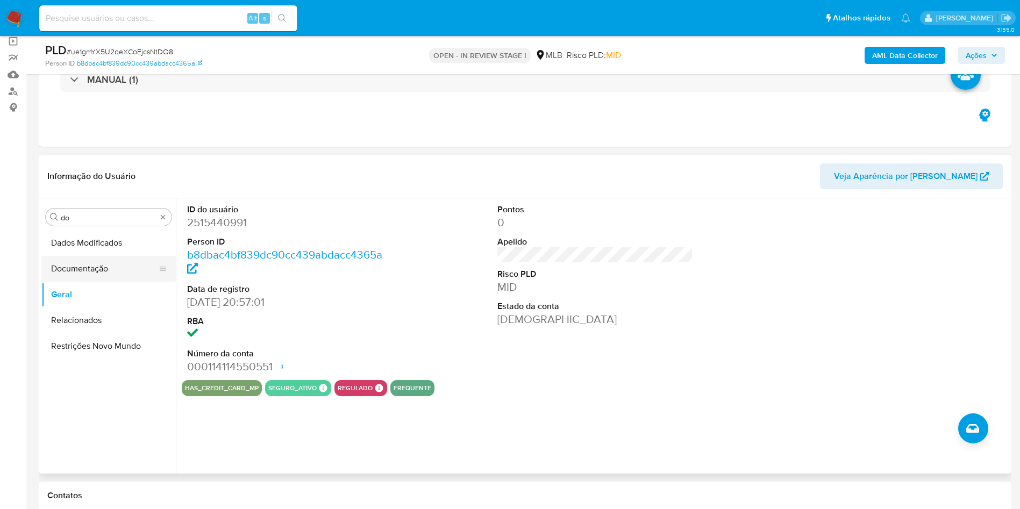
click at [83, 267] on button "Documentação" at bounding box center [104, 269] width 126 height 26
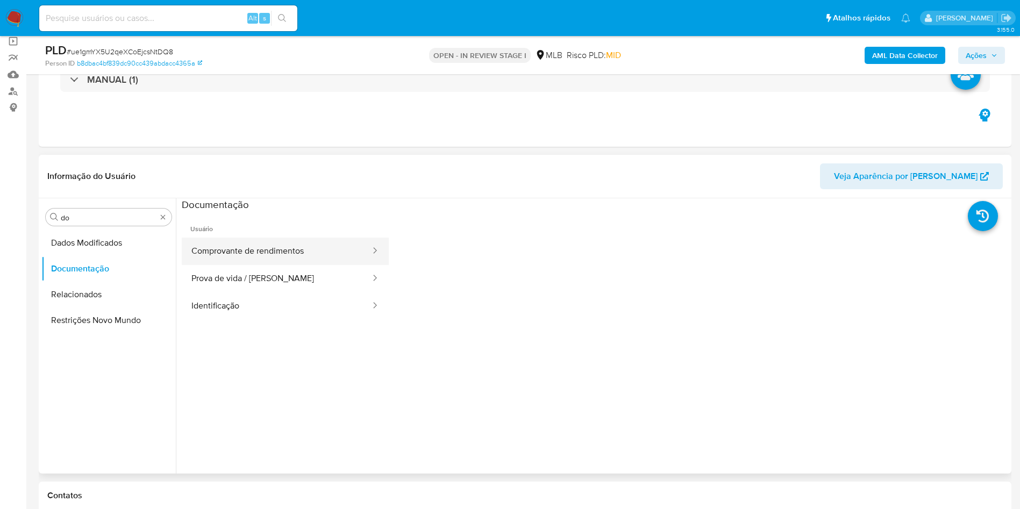
click at [229, 247] on button "Comprovante de rendimentos" at bounding box center [277, 251] width 190 height 27
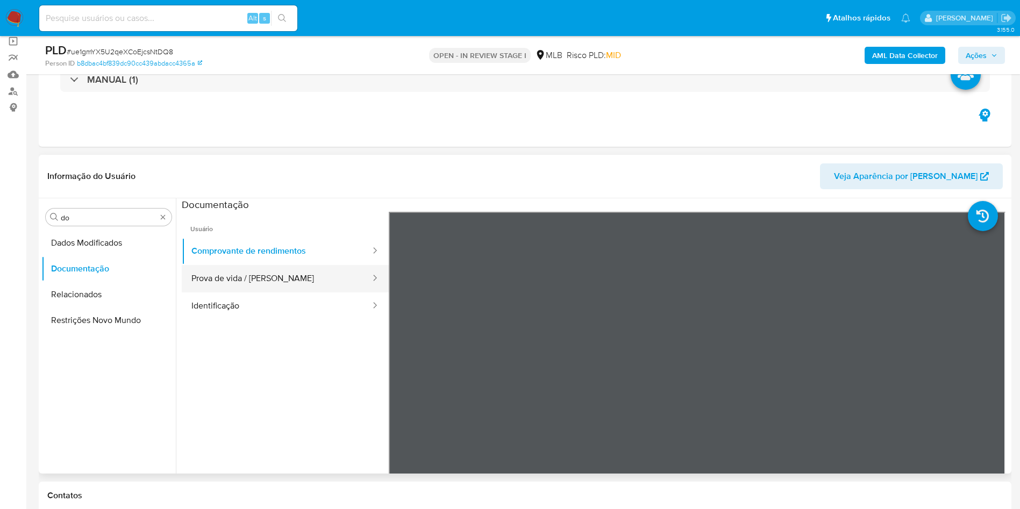
click at [215, 277] on button "Prova de vida / [PERSON_NAME]" at bounding box center [277, 278] width 190 height 27
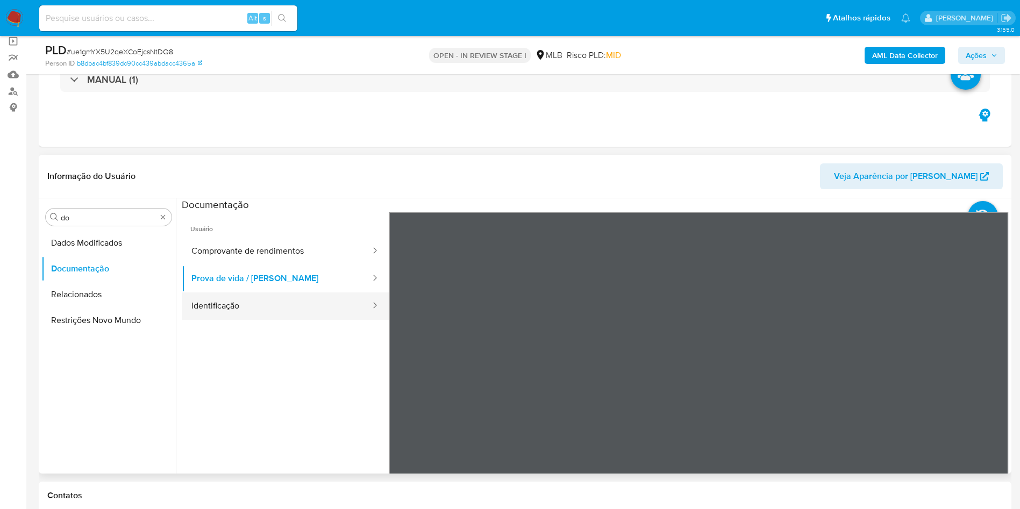
click at [268, 314] on button "Identificação" at bounding box center [277, 306] width 190 height 27
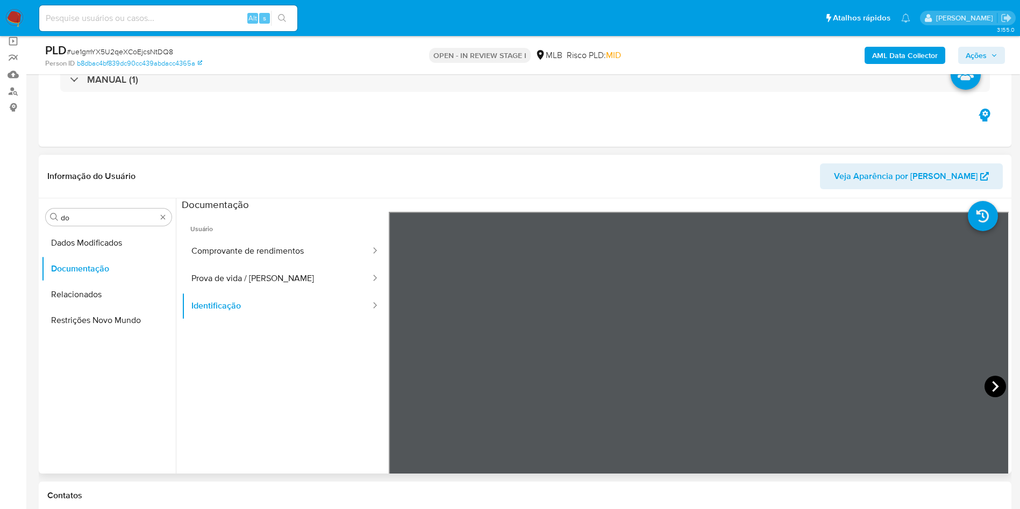
click at [985, 386] on icon at bounding box center [996, 387] width 22 height 22
click at [266, 265] on button "Prova de vida / [PERSON_NAME]" at bounding box center [277, 278] width 190 height 27
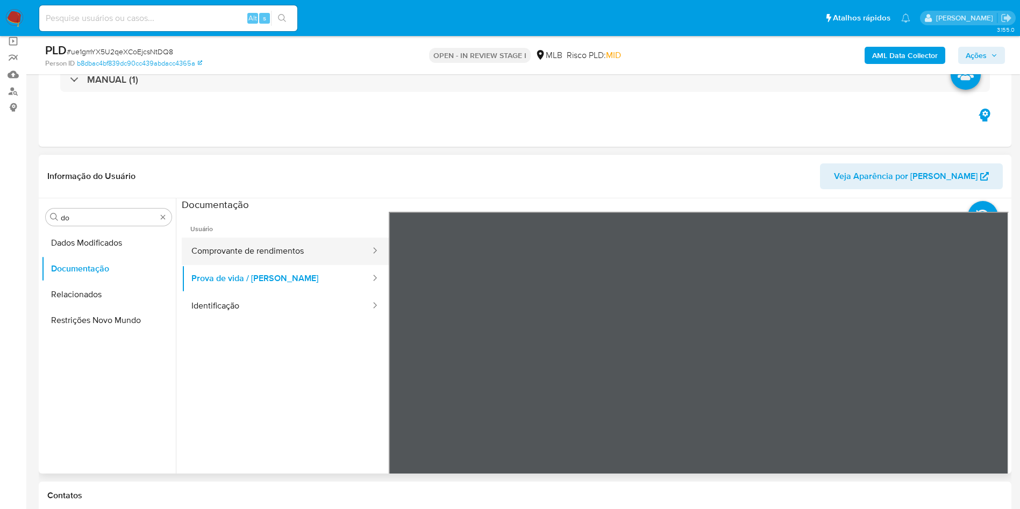
click at [256, 248] on button "Comprovante de rendimentos" at bounding box center [277, 251] width 190 height 27
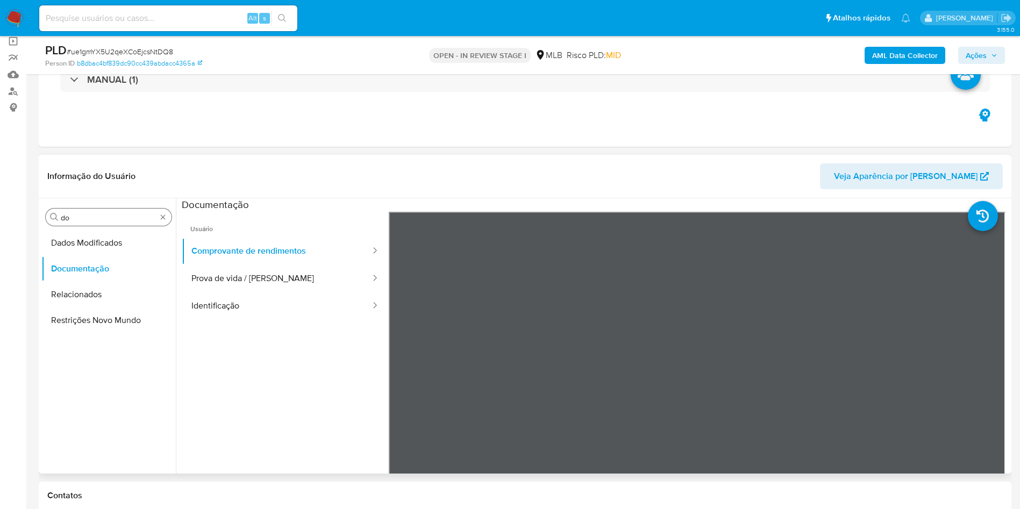
click at [109, 219] on input "do" at bounding box center [109, 218] width 96 height 10
click at [108, 219] on input "do" at bounding box center [109, 218] width 96 height 10
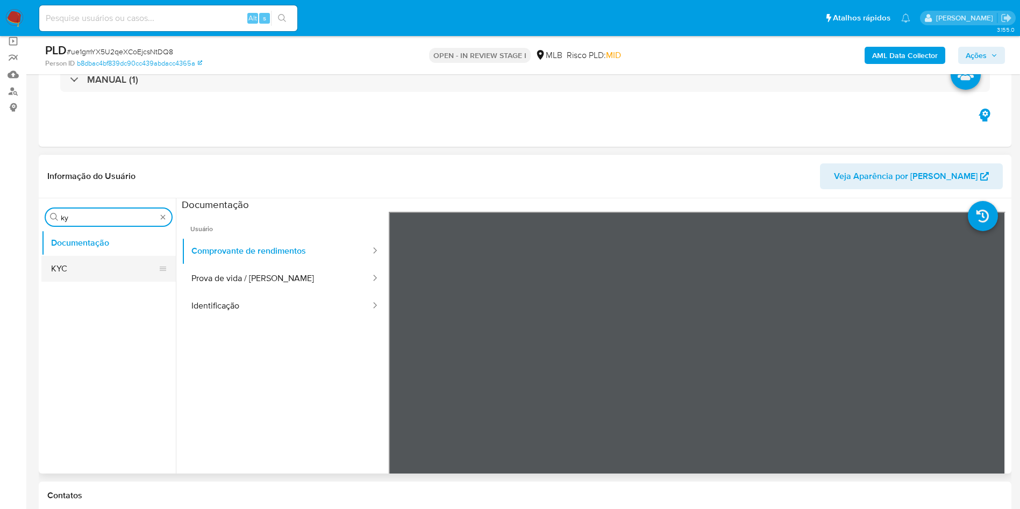
type input "ky"
click at [82, 266] on button "KYC" at bounding box center [104, 269] width 126 height 26
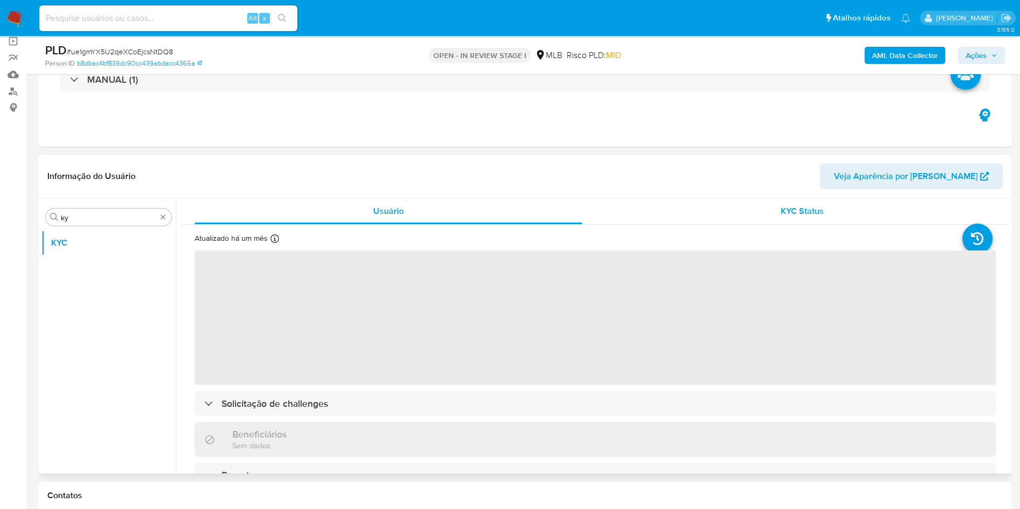
click at [729, 204] on div "KYC Status" at bounding box center [802, 211] width 388 height 26
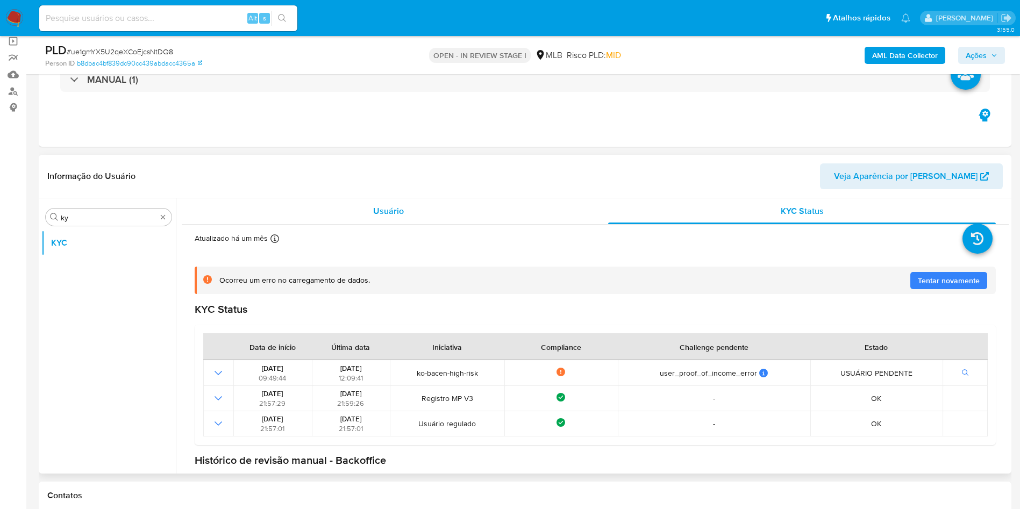
click at [366, 216] on div "Usuário" at bounding box center [389, 211] width 388 height 26
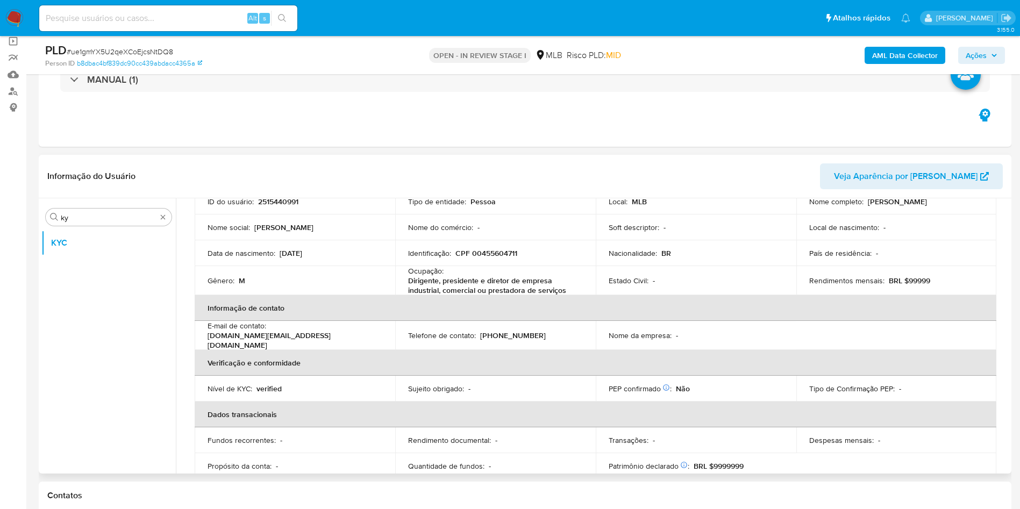
scroll to position [82, 0]
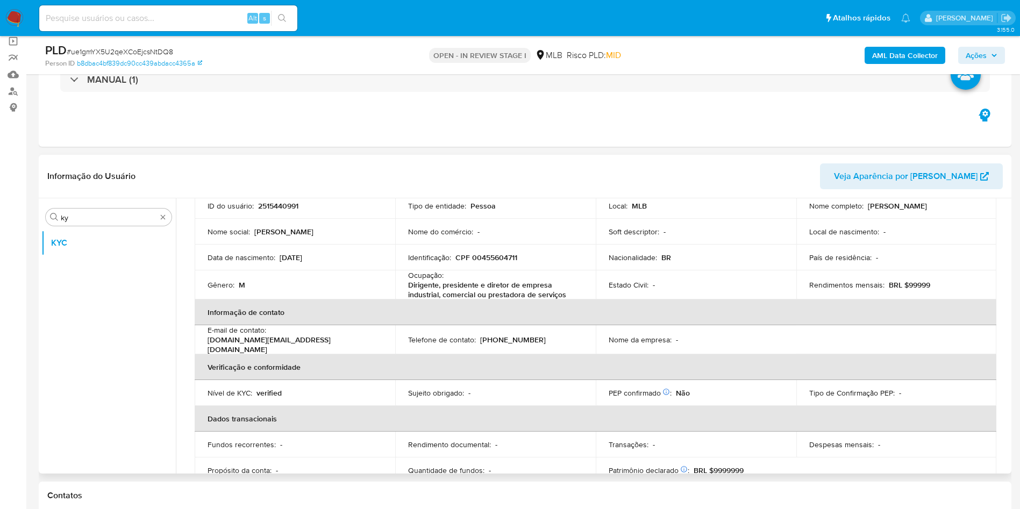
click at [472, 286] on p "Dirigente, presidente e diretor de empresa industrial, comercial ou prestadora …" at bounding box center [493, 289] width 170 height 19
copy div "Ocupação : Dirigente, presidente e diretor de empresa industrial, comercial ou …"
click at [515, 262] on p "CPF 00455604711" at bounding box center [486, 258] width 62 height 10
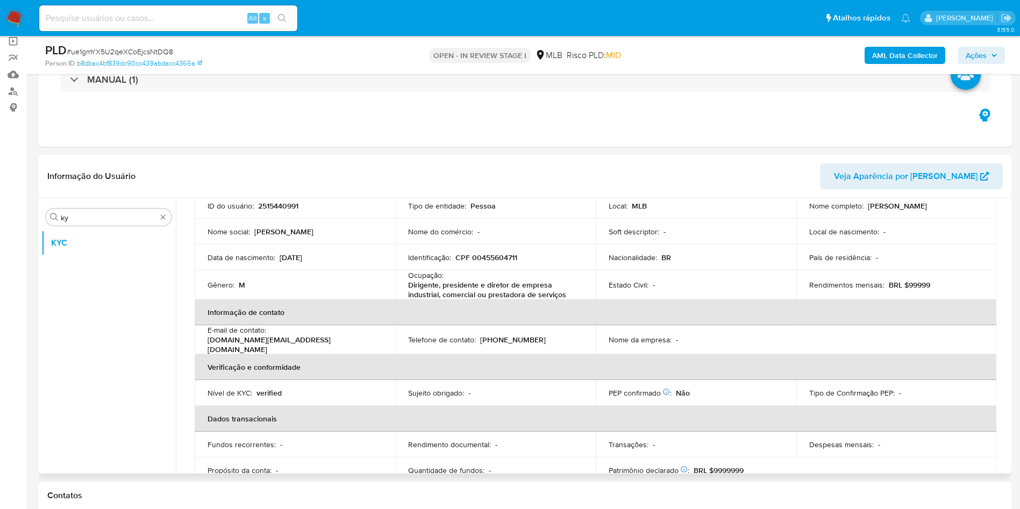
scroll to position [451, 0]
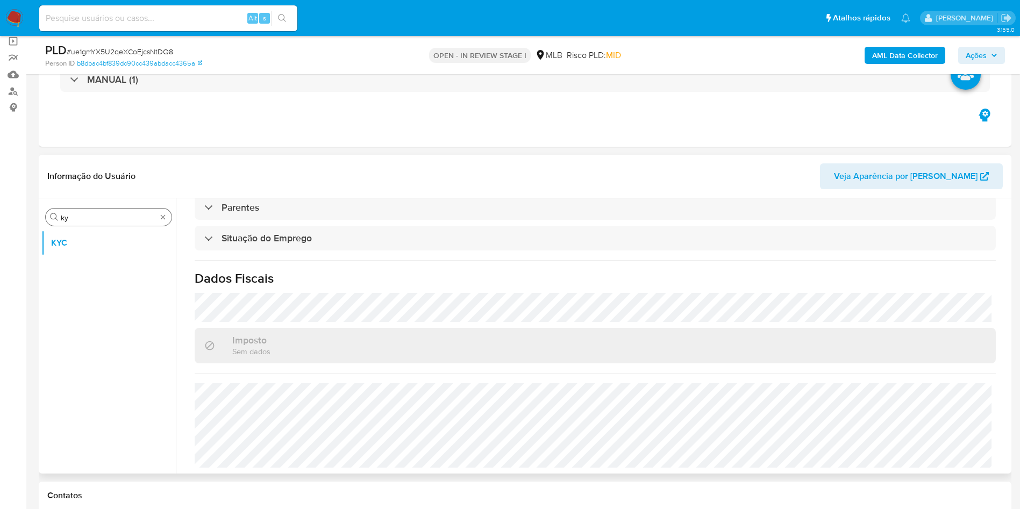
click at [77, 224] on div "Procurar ky" at bounding box center [109, 217] width 126 height 17
click at [69, 214] on input "ky" at bounding box center [109, 218] width 96 height 10
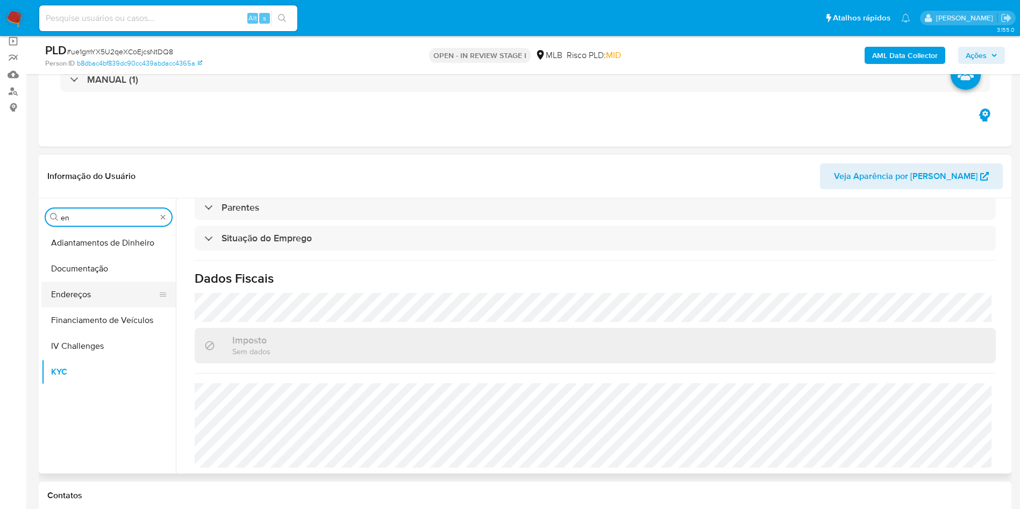
type input "en"
click at [78, 286] on button "Endereços" at bounding box center [104, 295] width 126 height 26
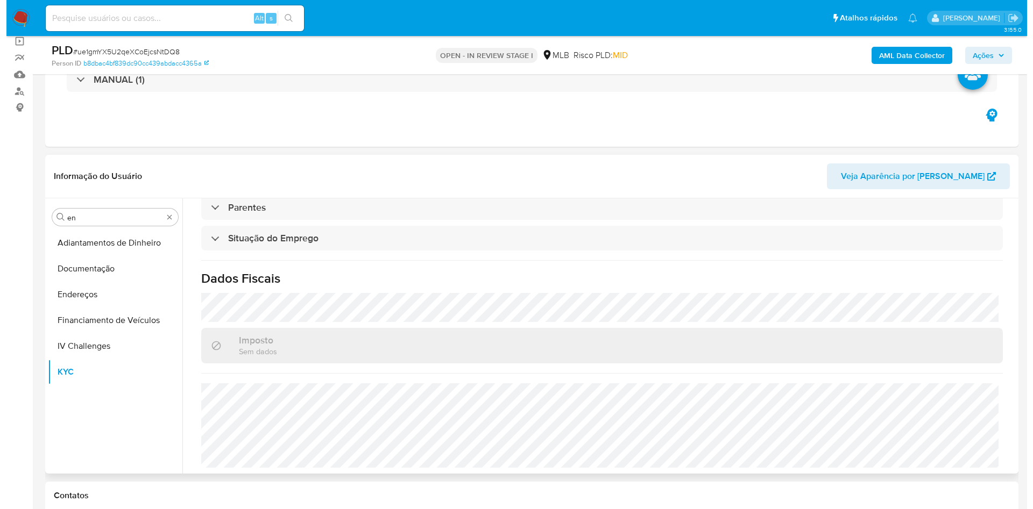
scroll to position [0, 0]
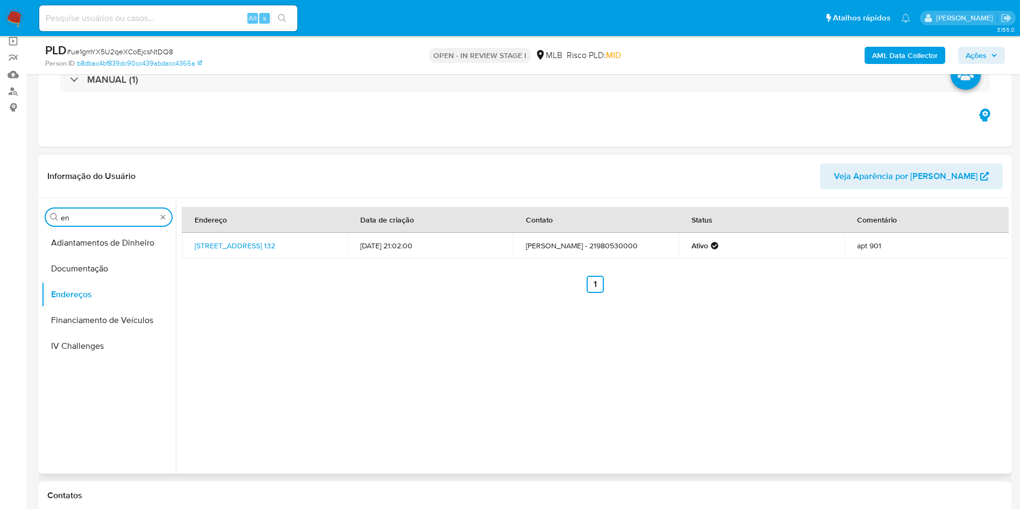
click at [92, 221] on input "en" at bounding box center [109, 218] width 96 height 10
type input "ge"
click at [87, 241] on button "Detalhe da geolocalização" at bounding box center [104, 243] width 126 height 26
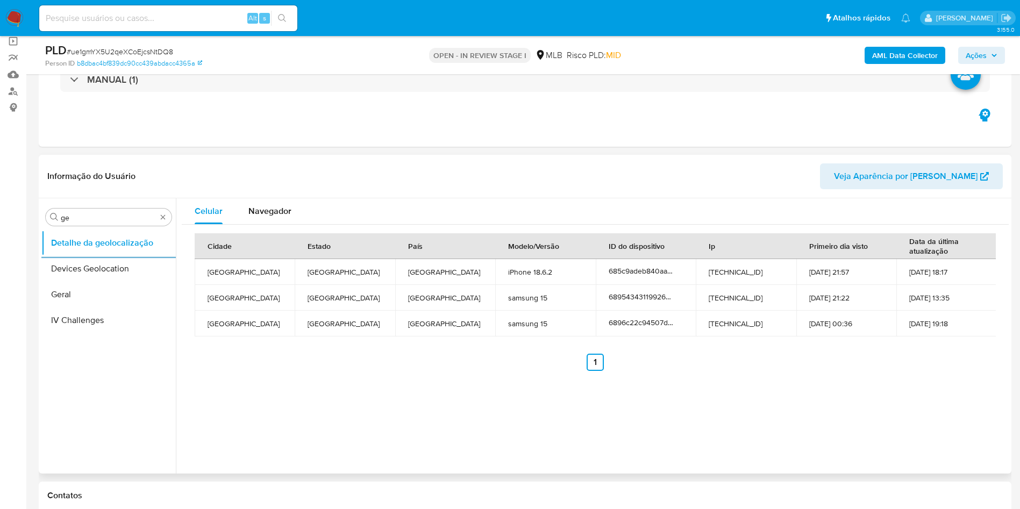
click at [95, 205] on div "Procurar ge Detalhe da geolocalização Devices Geolocation Geral IV Challenges" at bounding box center [108, 337] width 134 height 274
click at [76, 213] on input "ge" at bounding box center [109, 218] width 96 height 10
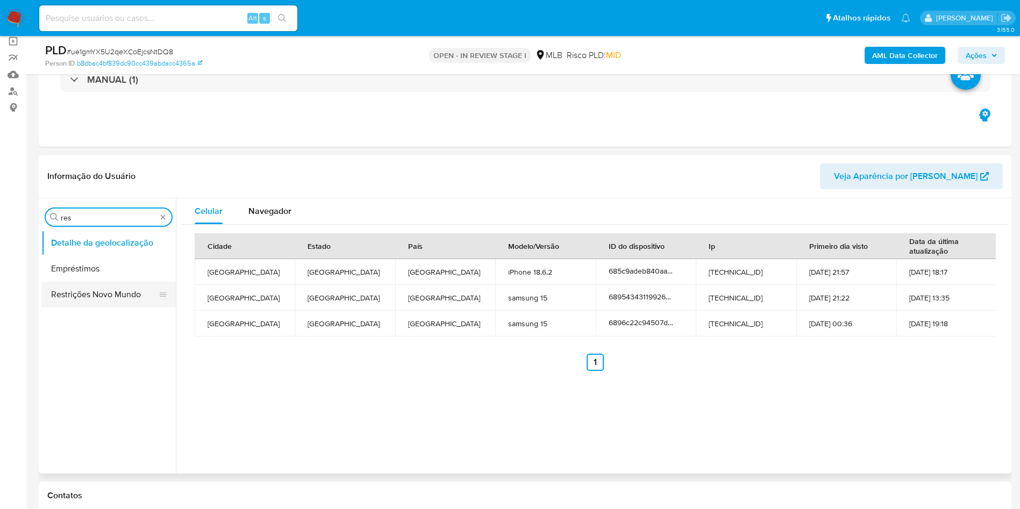
type input "res"
click at [79, 298] on button "Restrições Novo Mundo" at bounding box center [108, 295] width 134 height 26
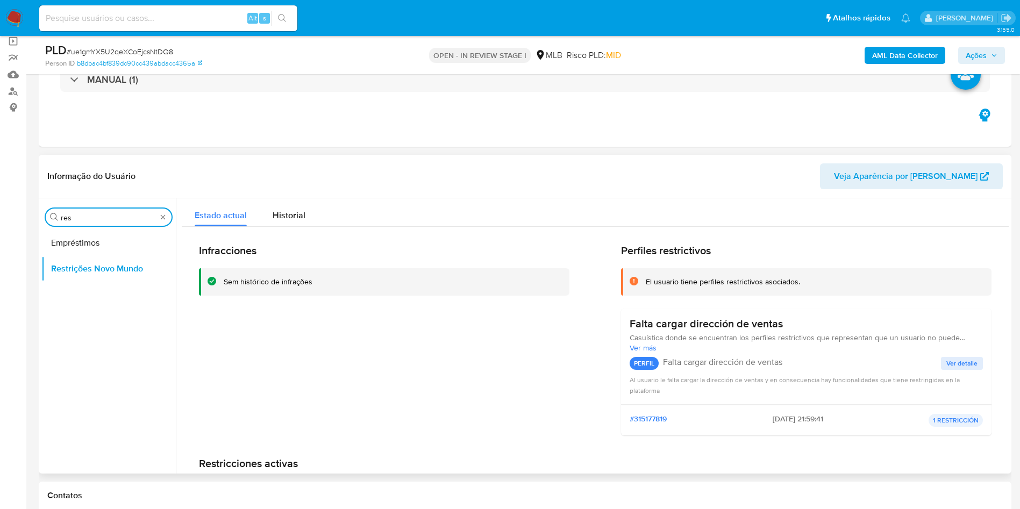
click at [80, 222] on input "res" at bounding box center [109, 218] width 96 height 10
type input "po"
click at [82, 247] on button "Dispositivos Point" at bounding box center [104, 243] width 126 height 26
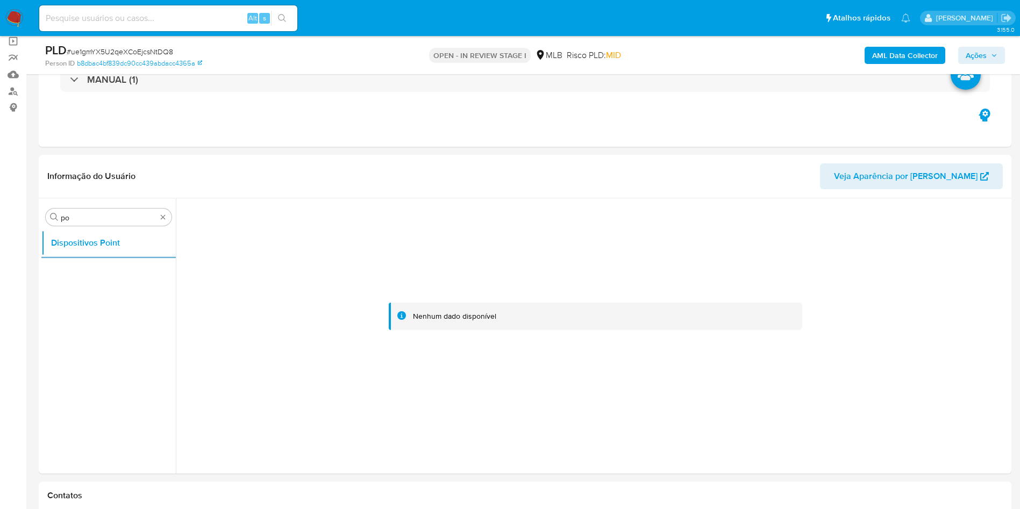
click at [889, 56] on b "AML Data Collector" at bounding box center [905, 55] width 66 height 17
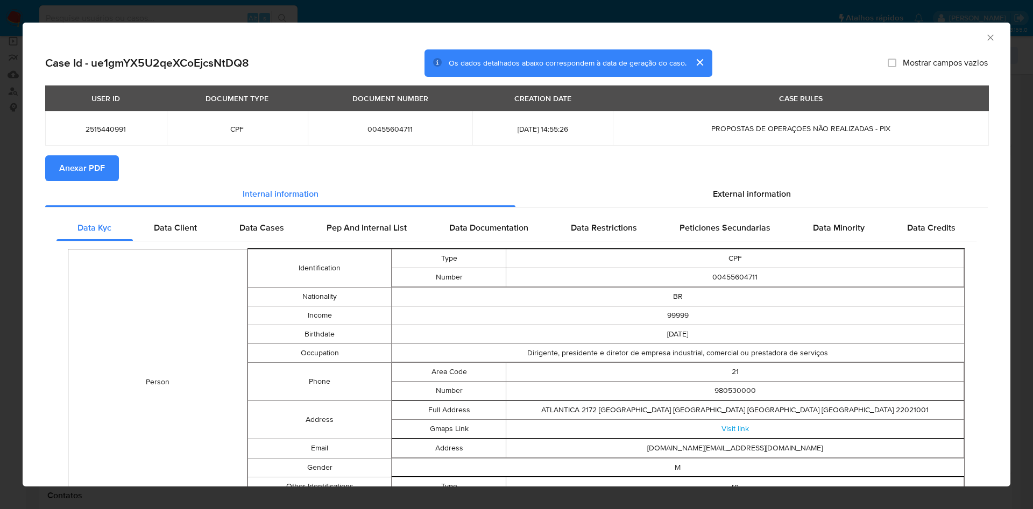
click at [83, 174] on span "Anexar PDF" at bounding box center [82, 168] width 46 height 24
click at [741, 205] on div "External information" at bounding box center [751, 196] width 472 height 26
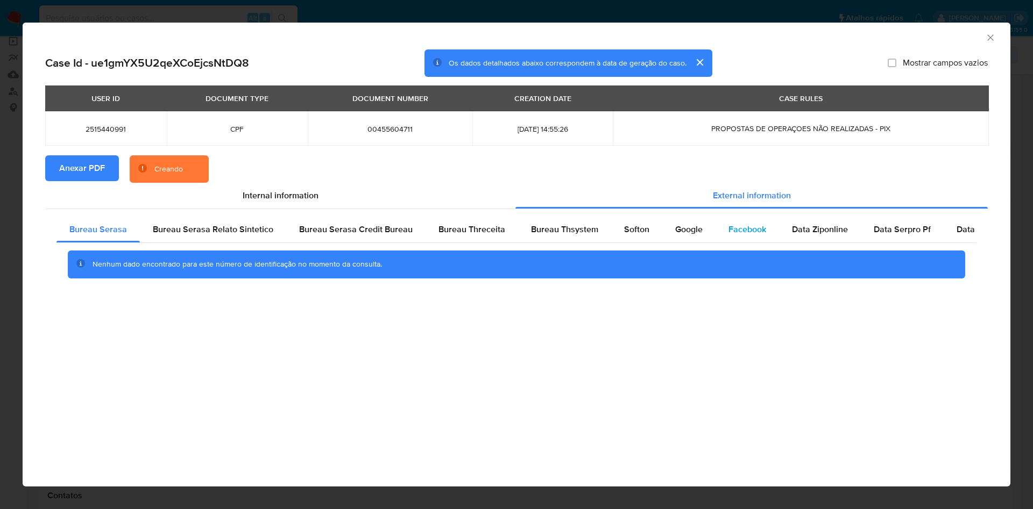
click at [730, 233] on span "Facebook" at bounding box center [747, 229] width 38 height 12
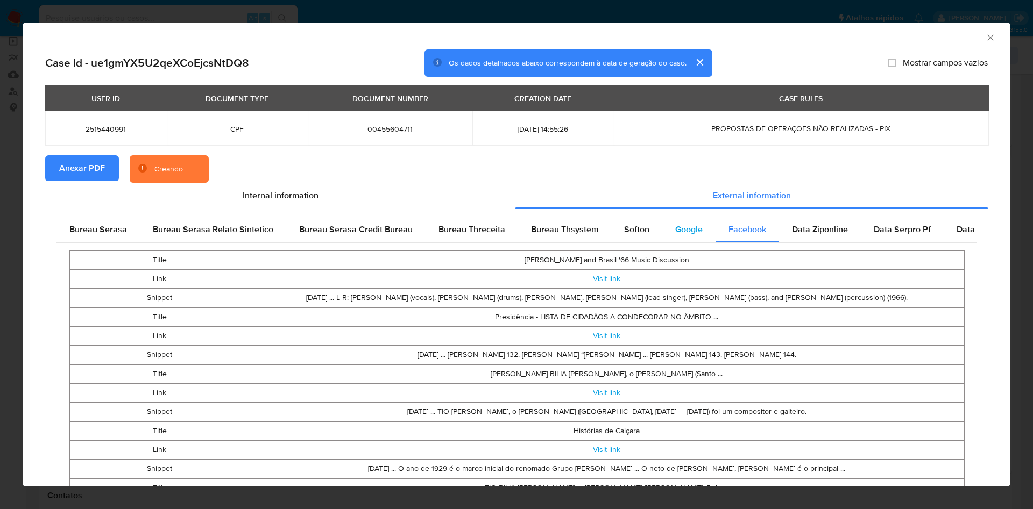
click at [686, 230] on span "Google" at bounding box center [688, 229] width 27 height 12
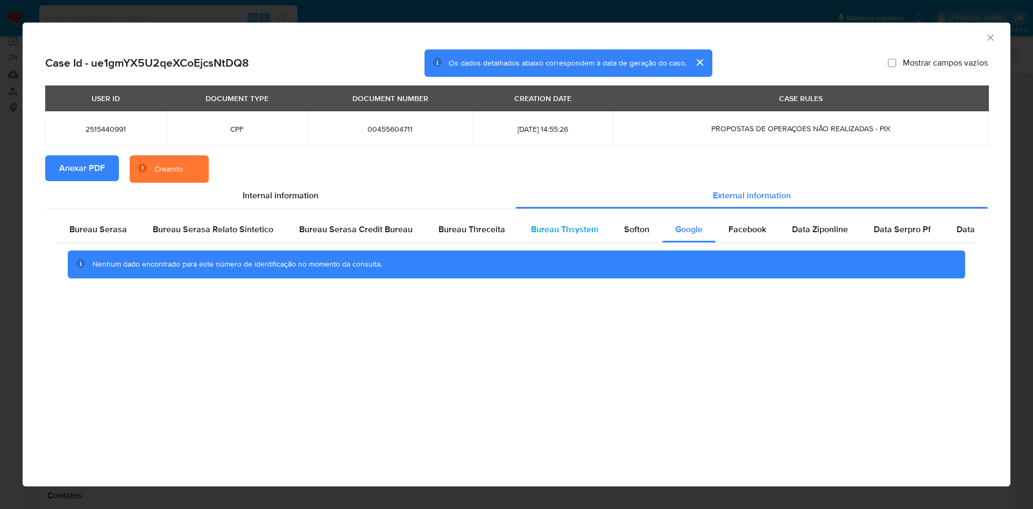
drag, startPoint x: 649, startPoint y: 230, endPoint x: 601, endPoint y: 233, distance: 48.5
click at [649, 229] on div "Softon" at bounding box center [636, 230] width 51 height 26
click at [580, 233] on span "Bureau Thsystem" at bounding box center [564, 229] width 67 height 12
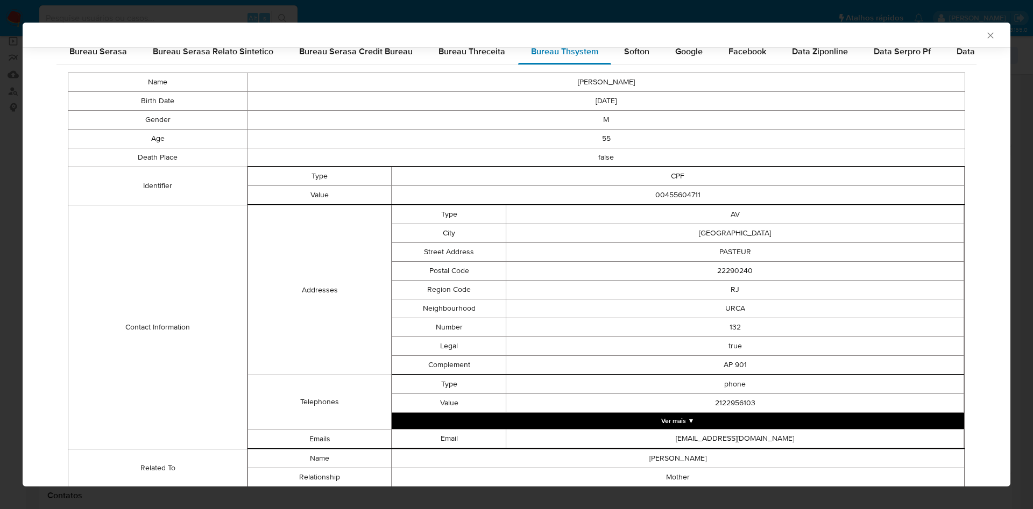
scroll to position [327, 0]
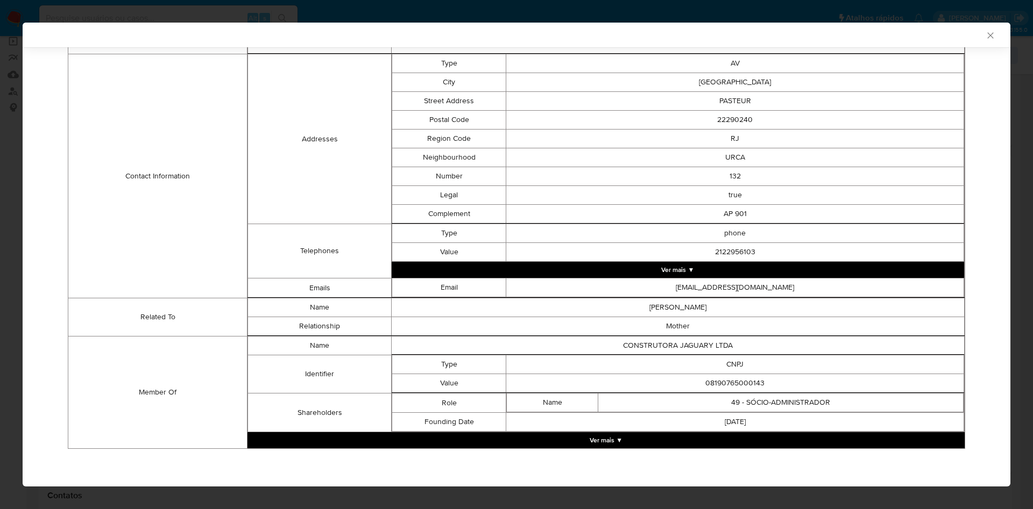
click at [551, 444] on button "Ver mais ▼" at bounding box center [605, 440] width 717 height 16
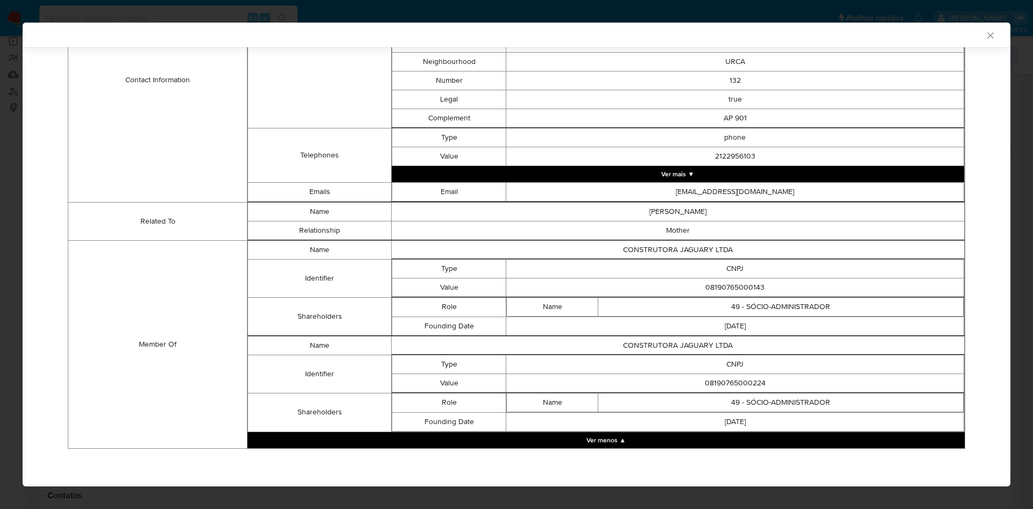
scroll to position [421, 0]
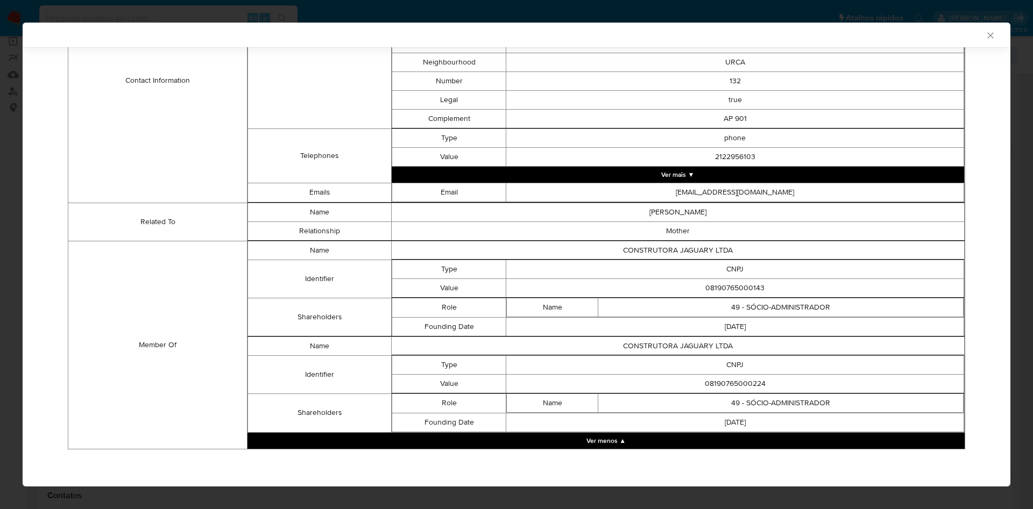
click at [724, 291] on td "08190765000143" at bounding box center [735, 288] width 458 height 19
copy td "08190765000143"
drag, startPoint x: 571, startPoint y: 338, endPoint x: 731, endPoint y: 352, distance: 160.8
click at [570, 338] on td "CONSTRUTORA JAGUARY LTDA" at bounding box center [677, 346] width 573 height 19
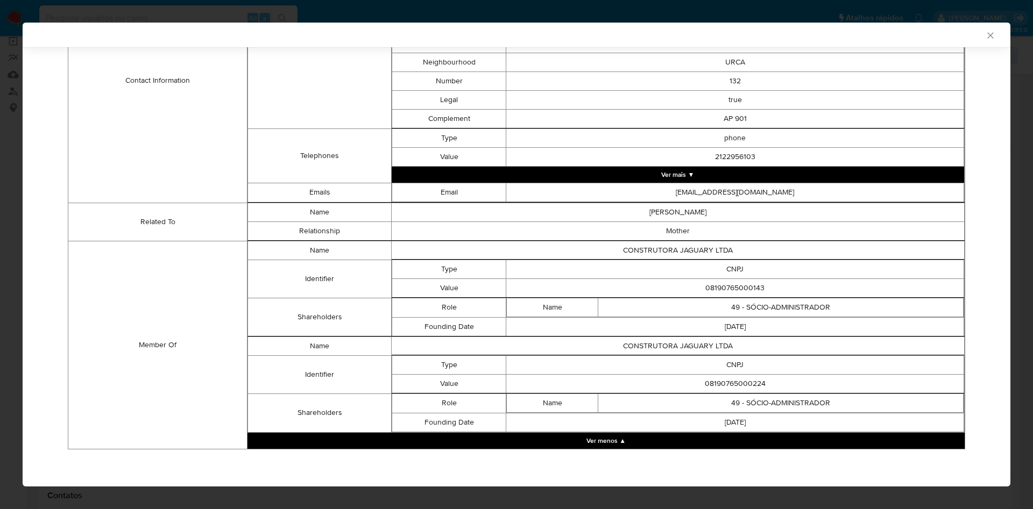
click at [710, 388] on td "08190765000224" at bounding box center [735, 383] width 458 height 19
copy td "08190765000224"
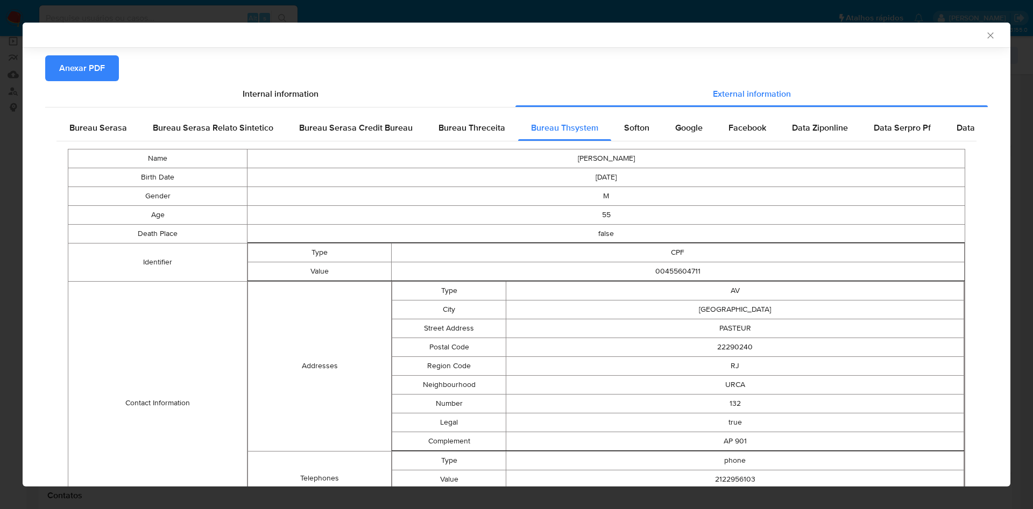
scroll to position [0, 0]
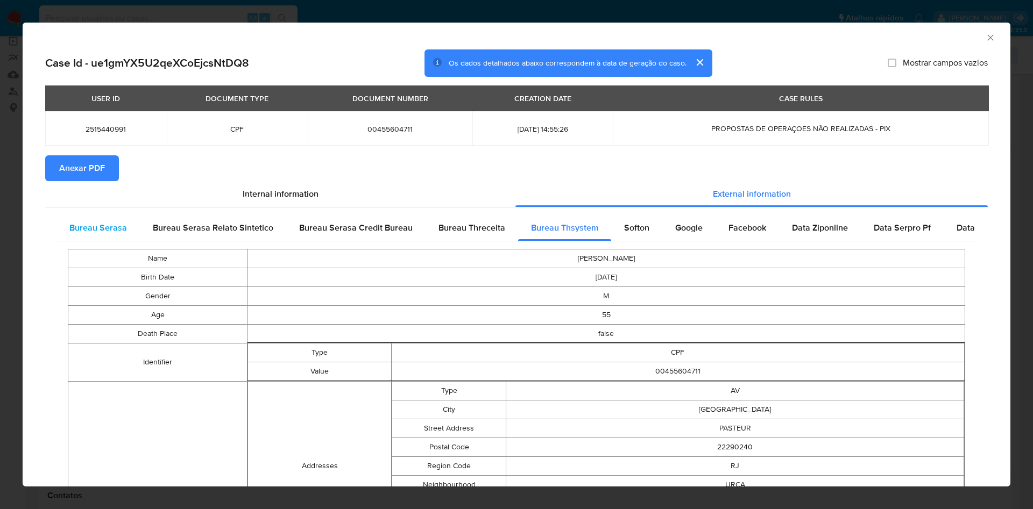
click at [108, 225] on span "Bureau Serasa" at bounding box center [98, 228] width 58 height 12
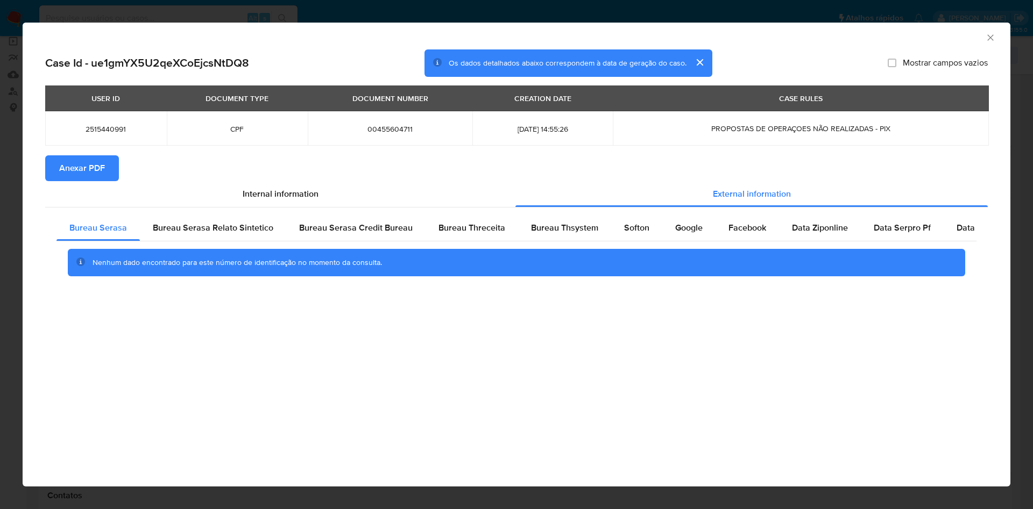
click at [983, 40] on div "AML Data Collector" at bounding box center [507, 36] width 955 height 12
click at [988, 38] on icon "Fechar a janela" at bounding box center [990, 37] width 11 height 11
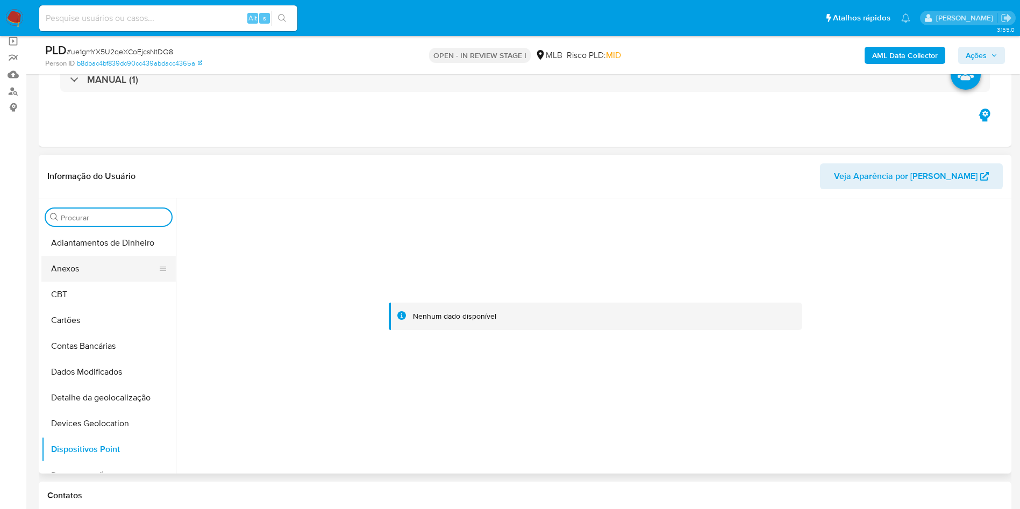
click at [112, 278] on button "Anexos" at bounding box center [104, 269] width 126 height 26
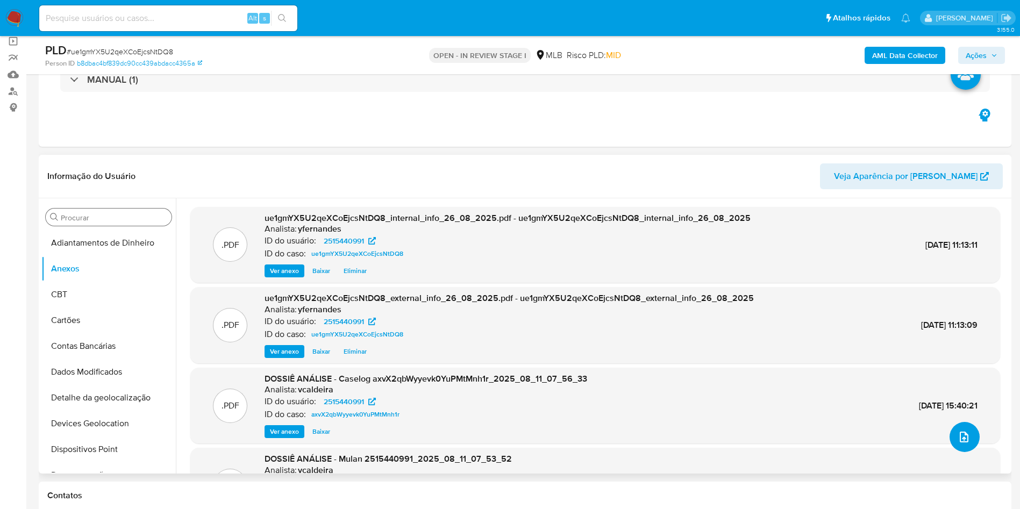
click at [959, 432] on icon "upload-file" at bounding box center [964, 437] width 13 height 13
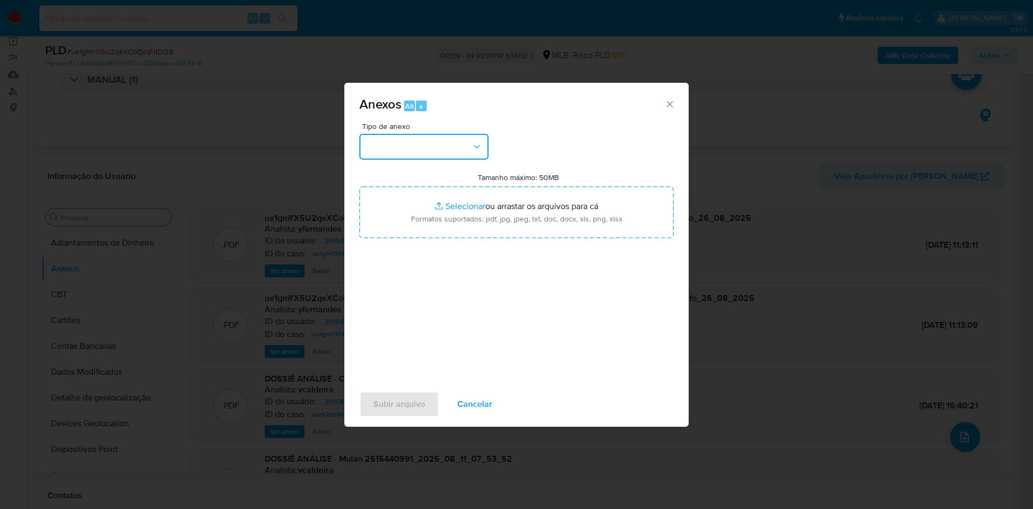
click at [429, 146] on button "button" at bounding box center [423, 147] width 129 height 26
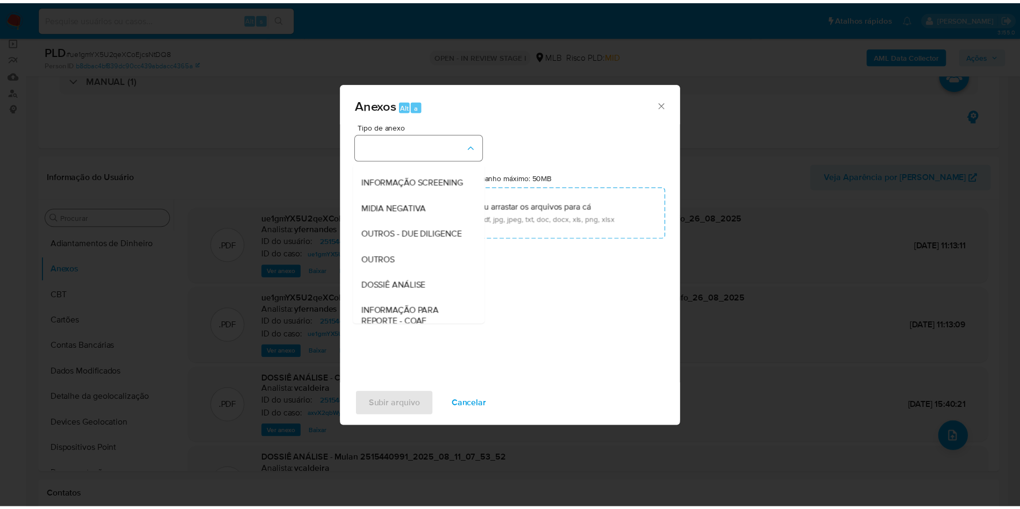
scroll to position [166, 0]
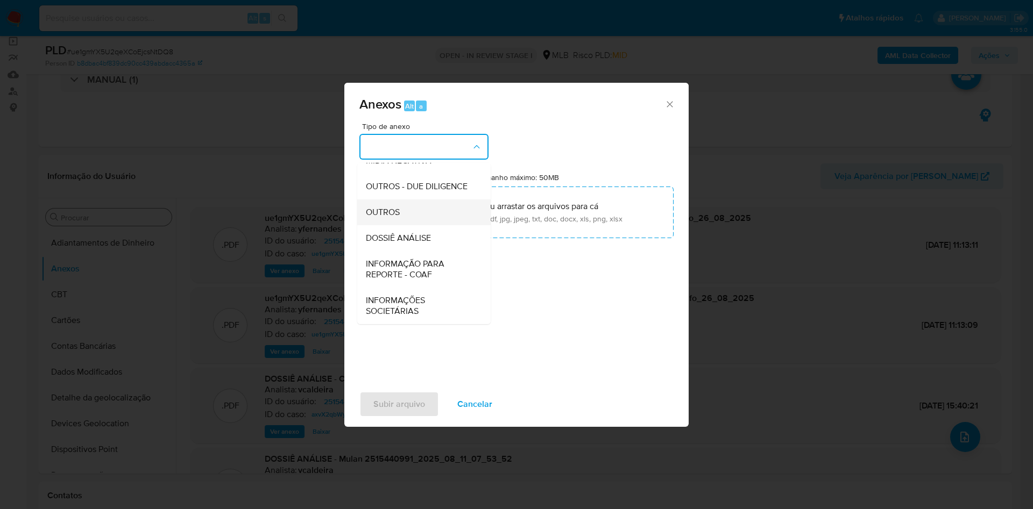
click at [402, 215] on div "OUTROS" at bounding box center [421, 213] width 110 height 26
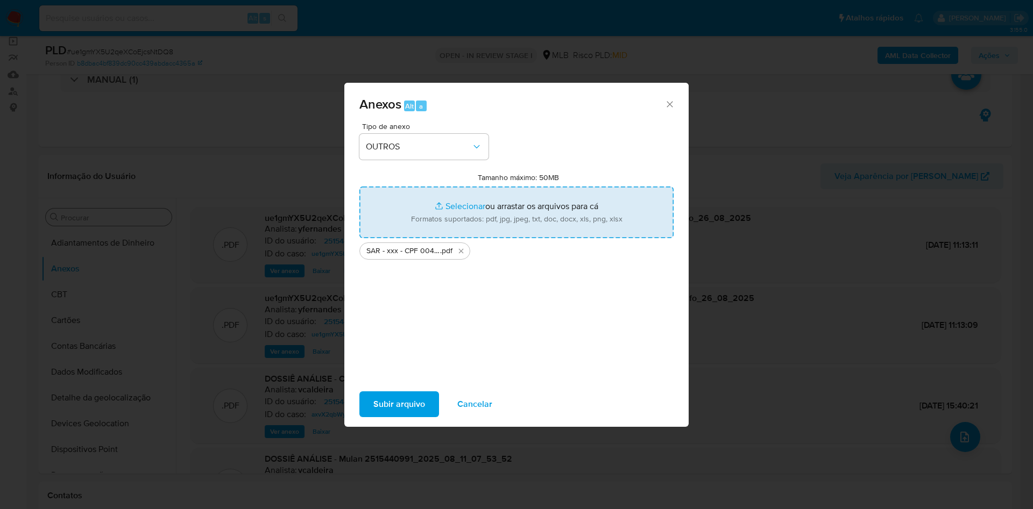
type input "C:\fakepath\Mulan 2515440991_2025_08_26_07_24_15.xlsx"
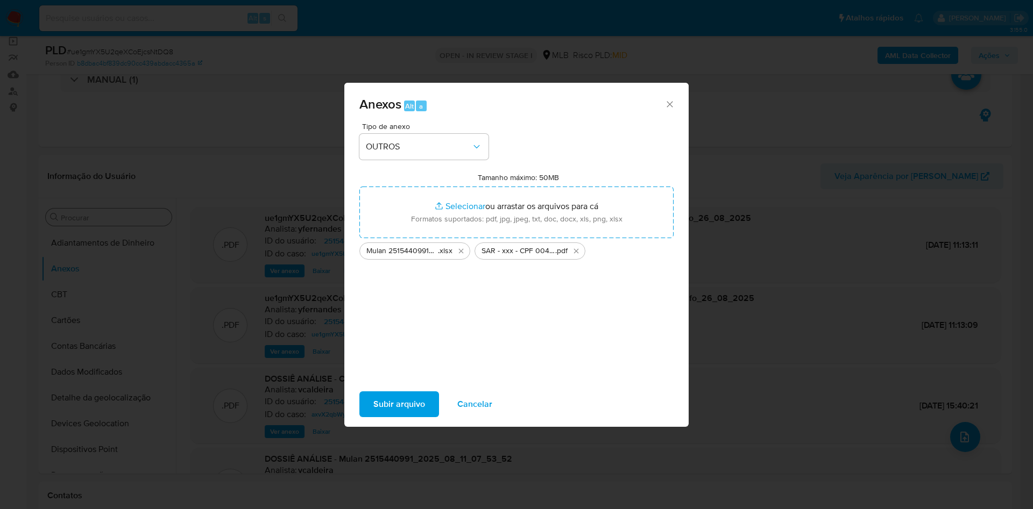
click at [377, 411] on span "Subir arquivo" at bounding box center [399, 405] width 52 height 24
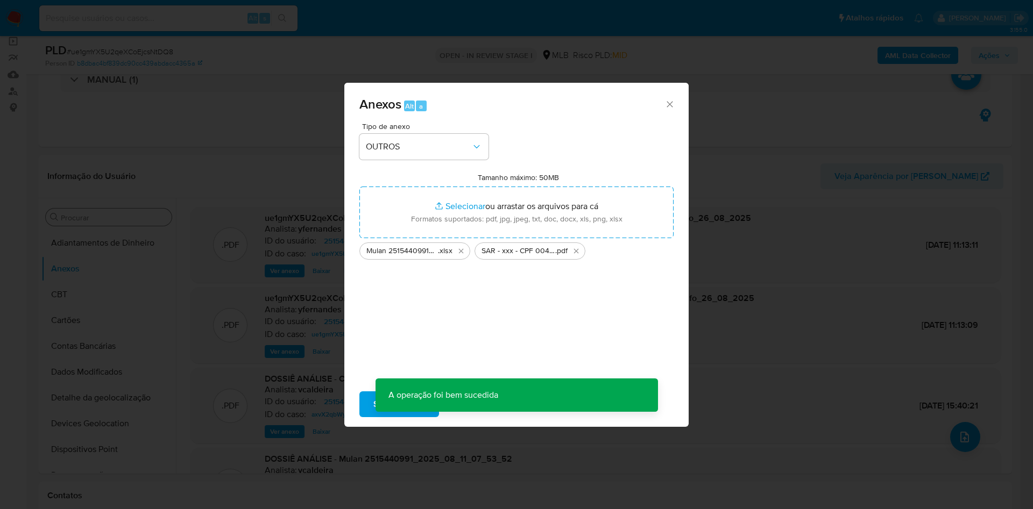
click at [166, 325] on div "Anexos Alt a Tipo de anexo OUTROS Tamanho máximo: 50MB Selecionar arquivos Sele…" at bounding box center [516, 254] width 1033 height 509
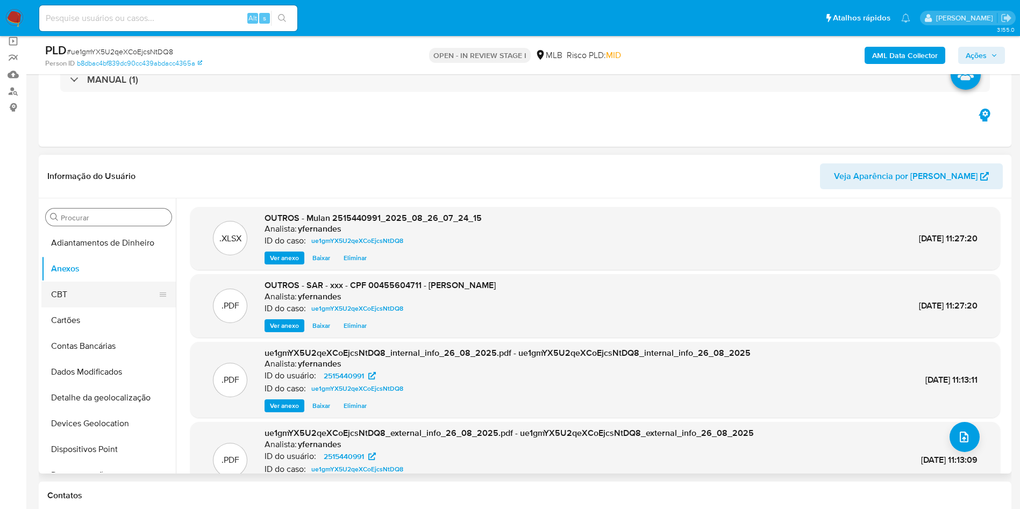
click at [111, 297] on button "CBT" at bounding box center [104, 295] width 126 height 26
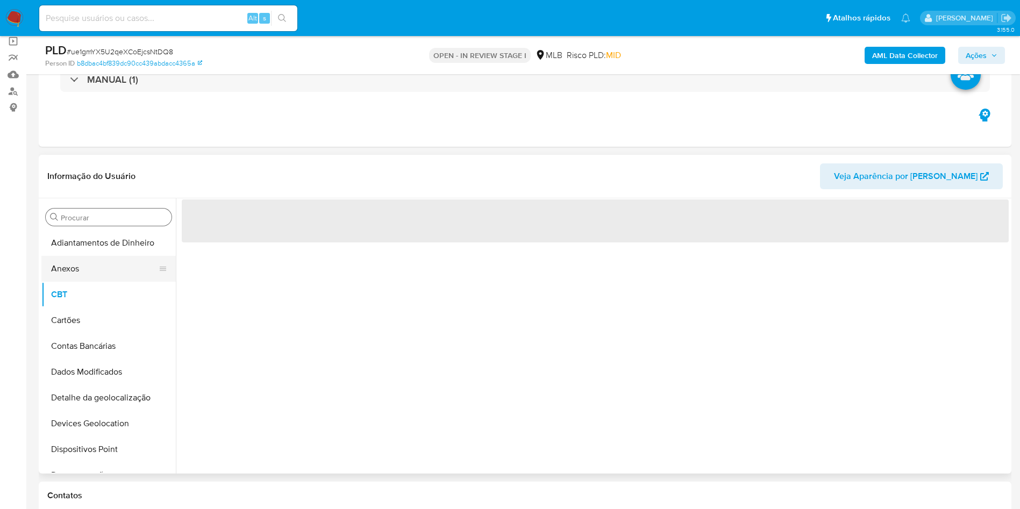
click at [96, 268] on button "Anexos" at bounding box center [104, 269] width 126 height 26
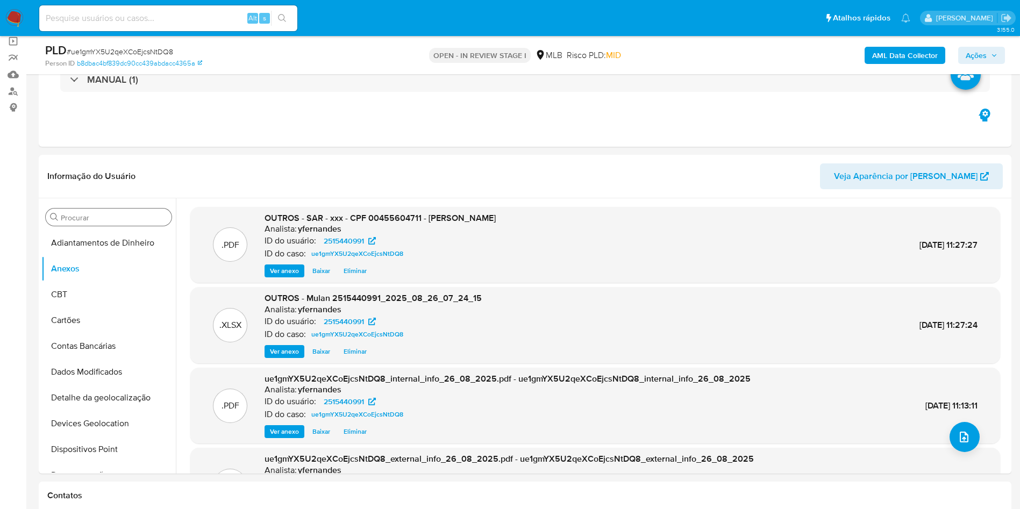
click at [984, 56] on span "Ações" at bounding box center [976, 55] width 21 height 17
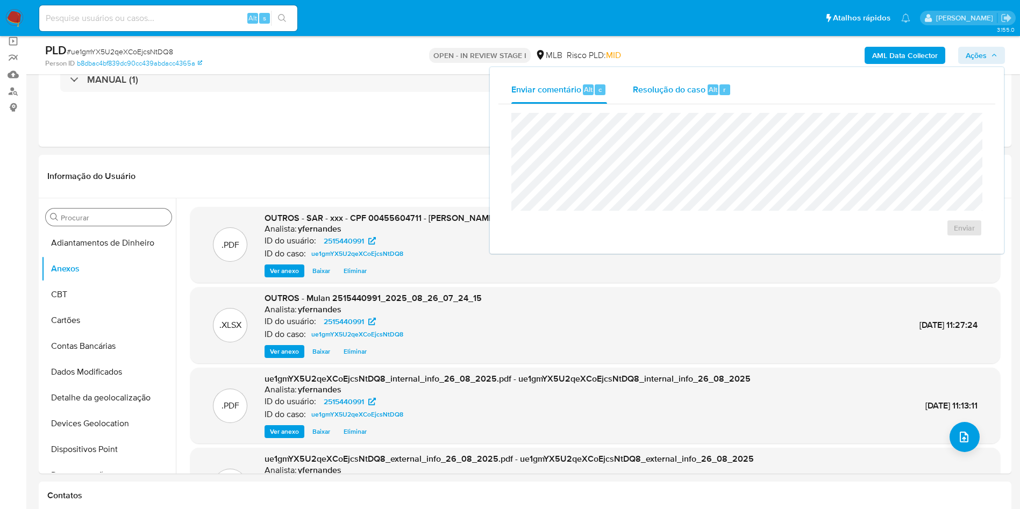
click at [676, 92] on span "Resolução do caso" at bounding box center [669, 89] width 73 height 12
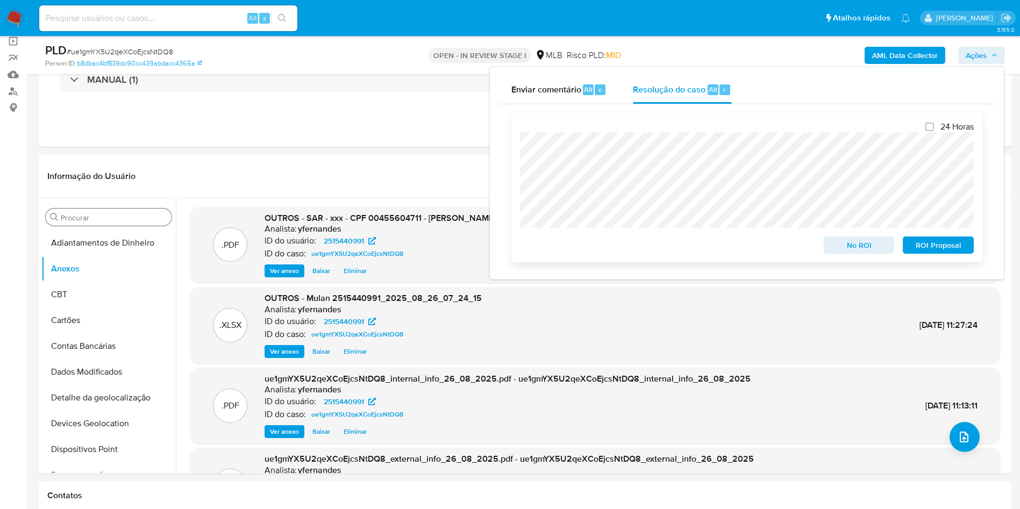
click at [937, 250] on span "ROI Proposal" at bounding box center [938, 245] width 56 height 15
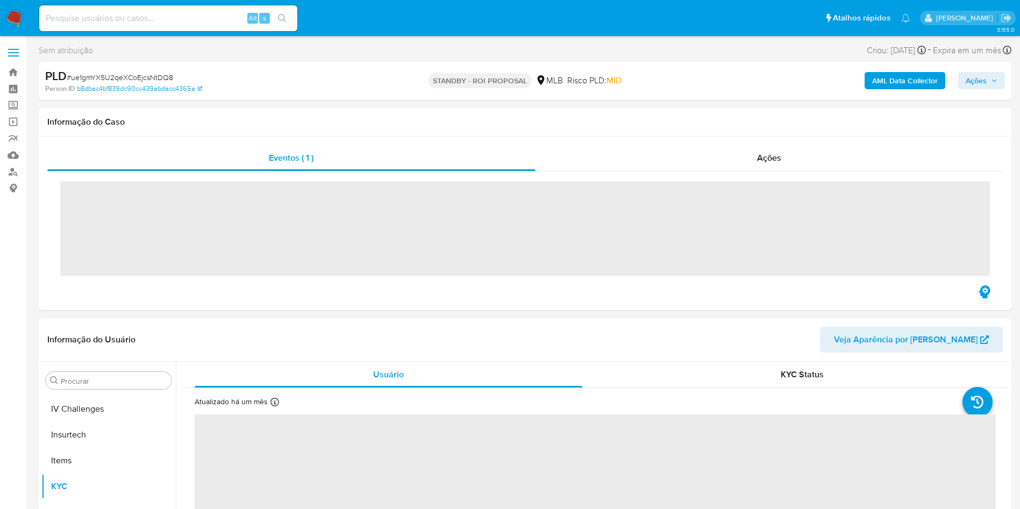
scroll to position [480, 0]
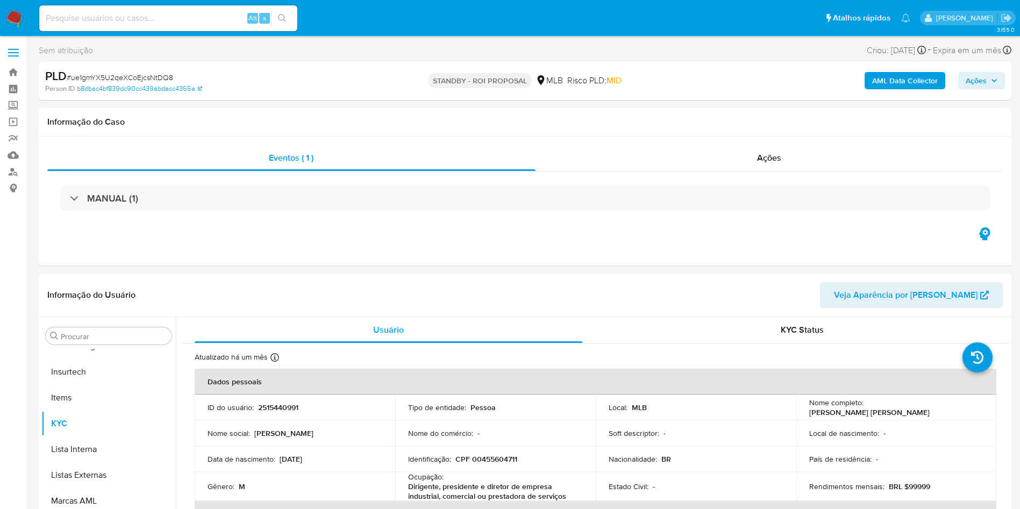
select select "10"
click at [781, 173] on div "MANUAL (1)" at bounding box center [525, 199] width 956 height 54
click at [749, 154] on div "Ações" at bounding box center [770, 158] width 468 height 26
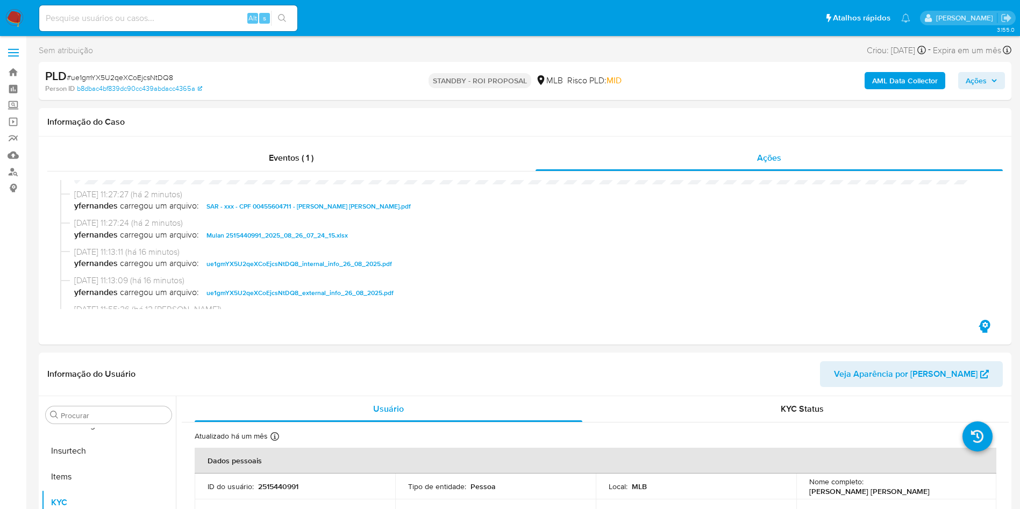
scroll to position [0, 0]
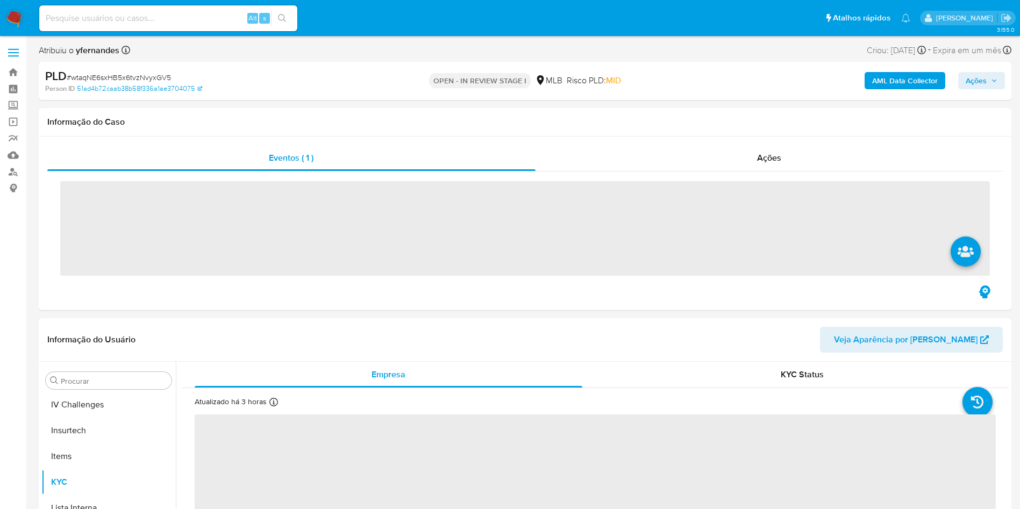
scroll to position [480, 0]
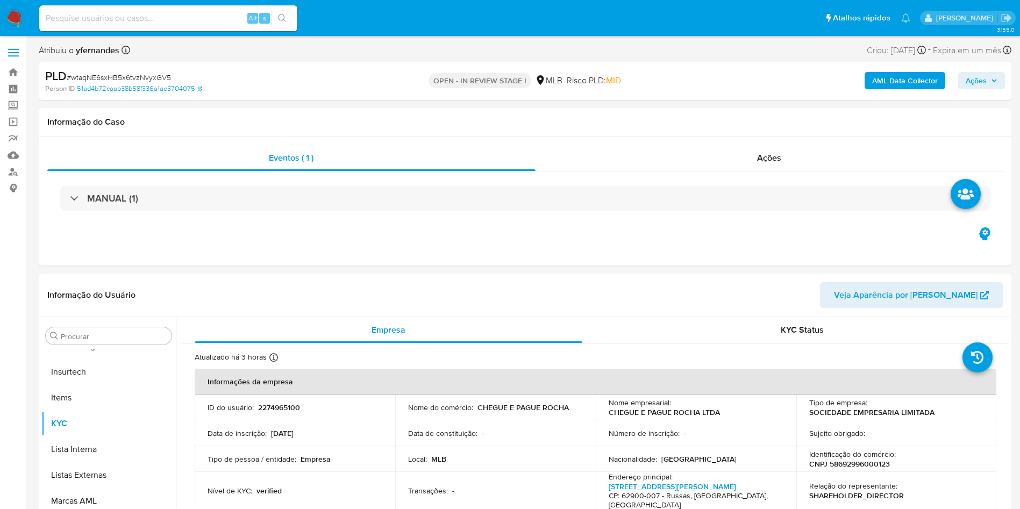
select select "10"
click at [145, 68] on div "PLD # wtaqNE6sxHB5x6tvzNvyxGV5" at bounding box center [203, 76] width 316 height 16
copy span "wtaqNE6sxHB5x6tvzNvyxGV5"
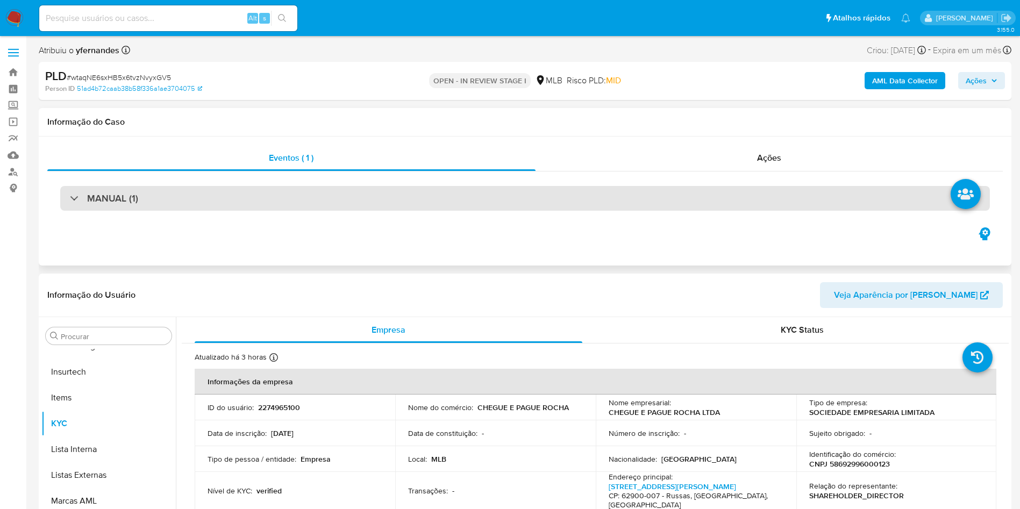
click at [494, 196] on div "MANUAL (1)" at bounding box center [525, 198] width 930 height 25
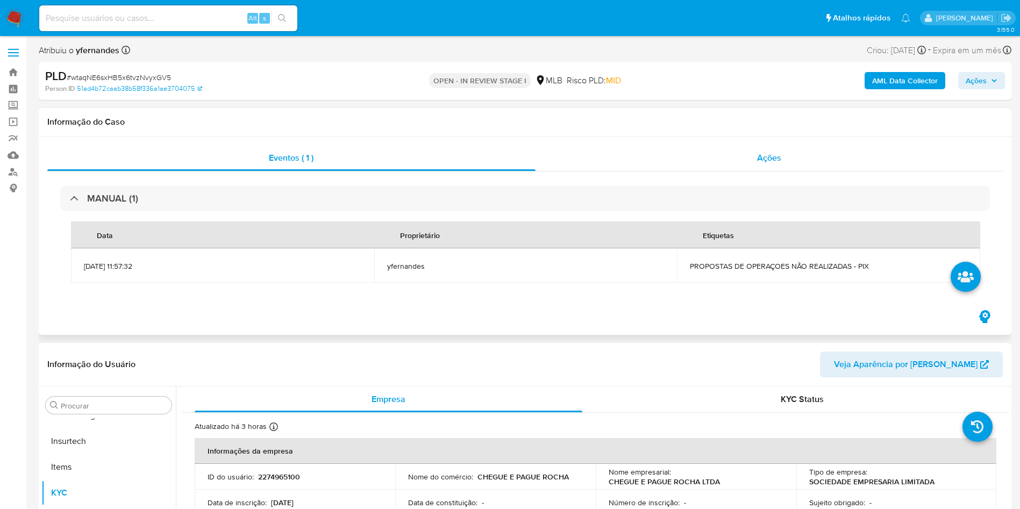
click at [691, 150] on div "Ações" at bounding box center [770, 158] width 468 height 26
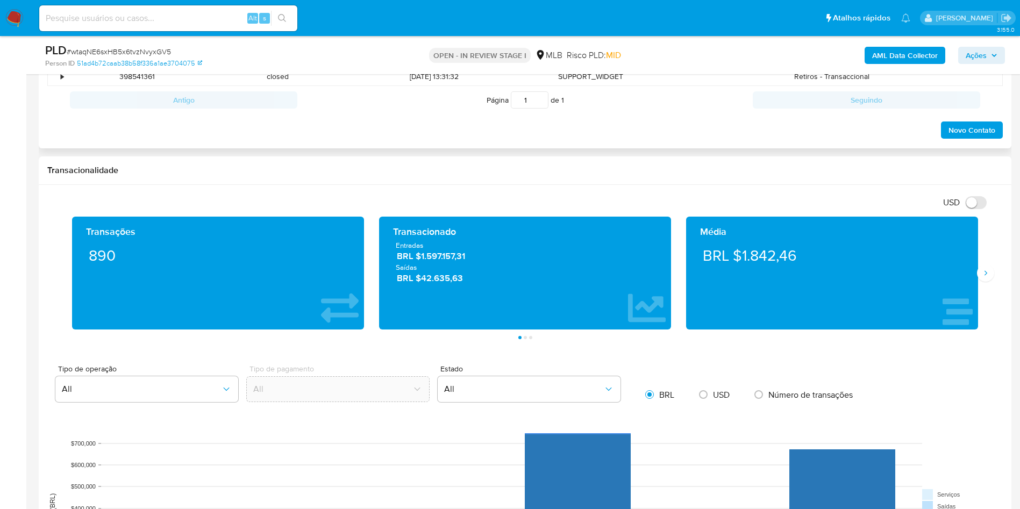
scroll to position [484, 0]
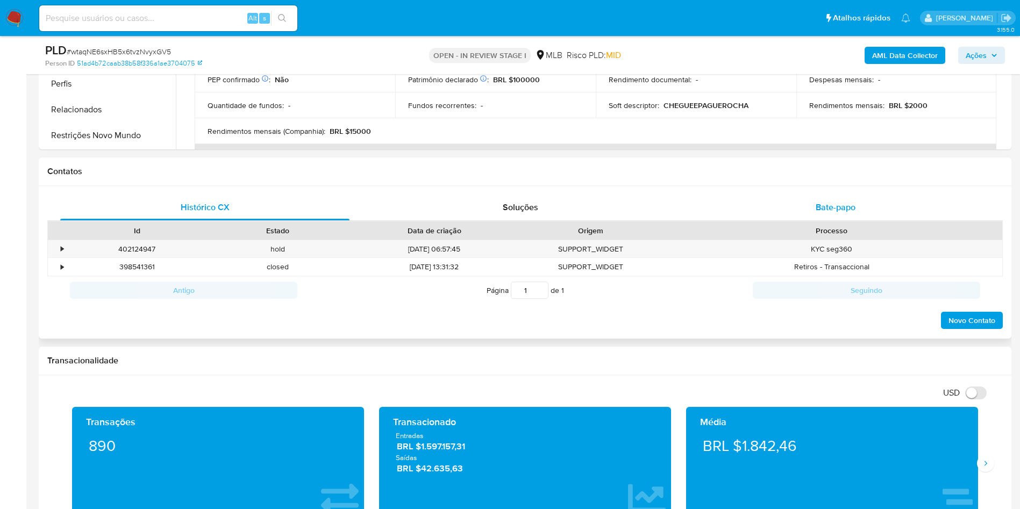
click at [789, 204] on div "Bate-papo" at bounding box center [835, 208] width 289 height 26
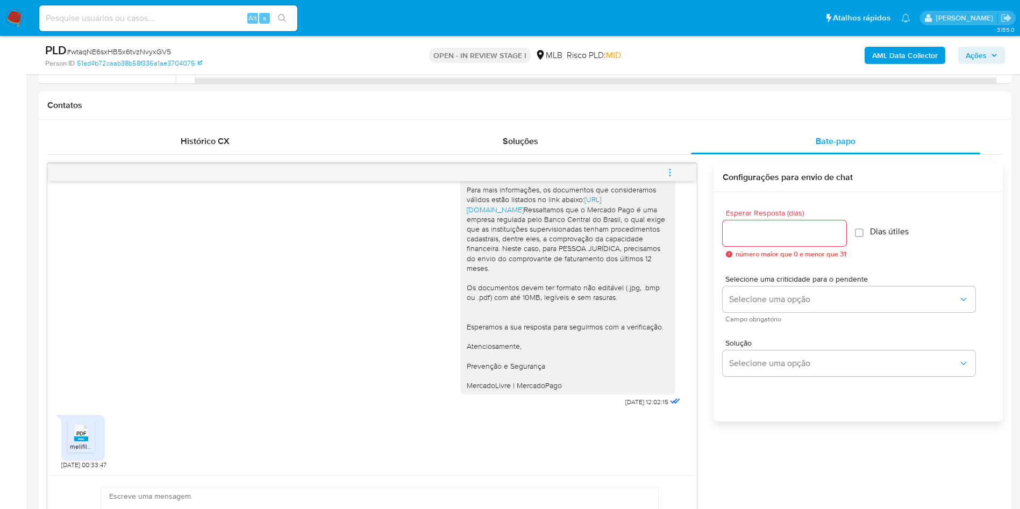
scroll to position [565, 0]
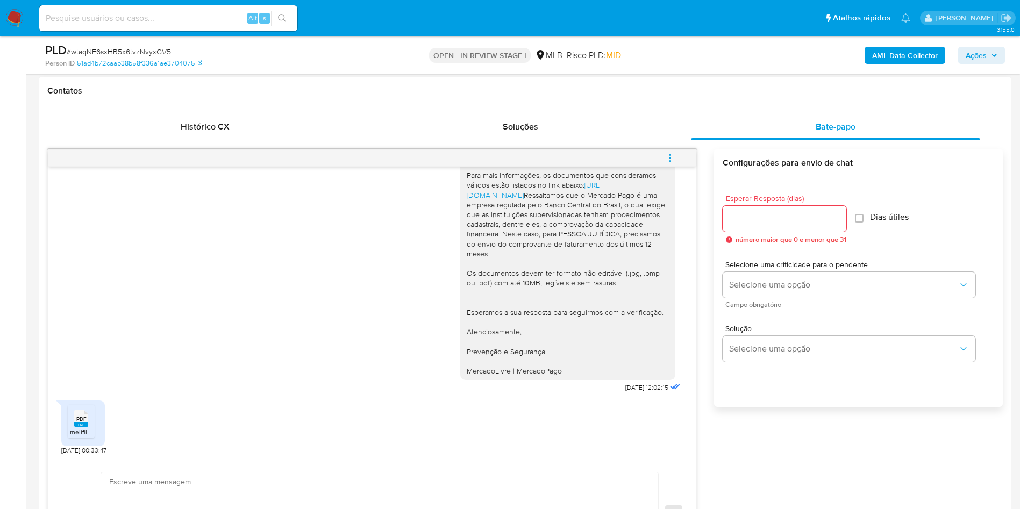
click at [89, 432] on span "melifile6129867897213184054.pdf" at bounding box center [118, 432] width 97 height 9
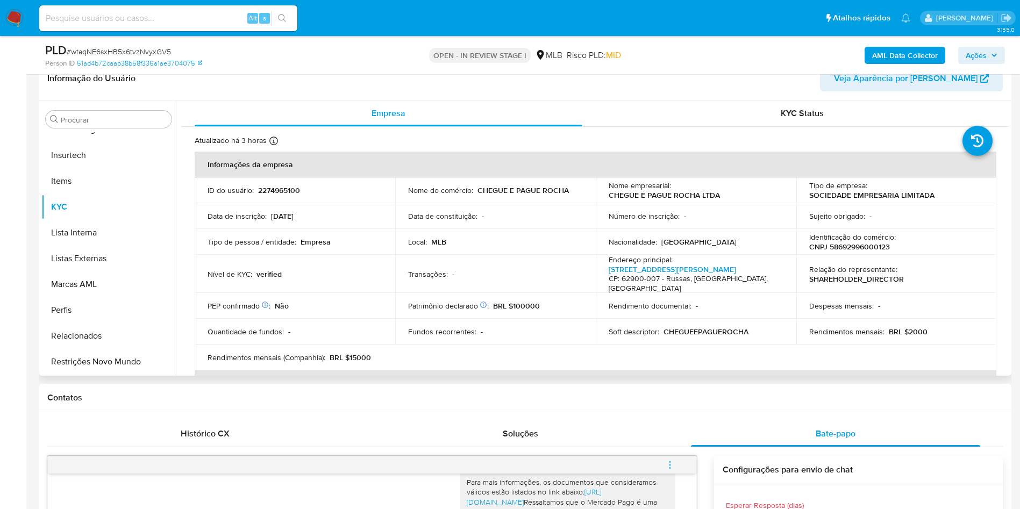
scroll to position [161, 0]
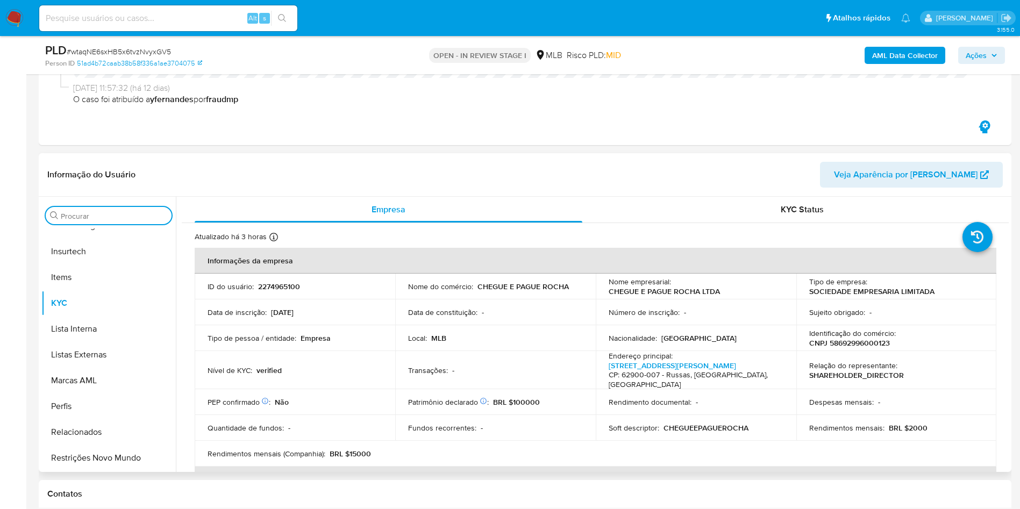
click at [110, 218] on input "Procurar" at bounding box center [114, 216] width 106 height 10
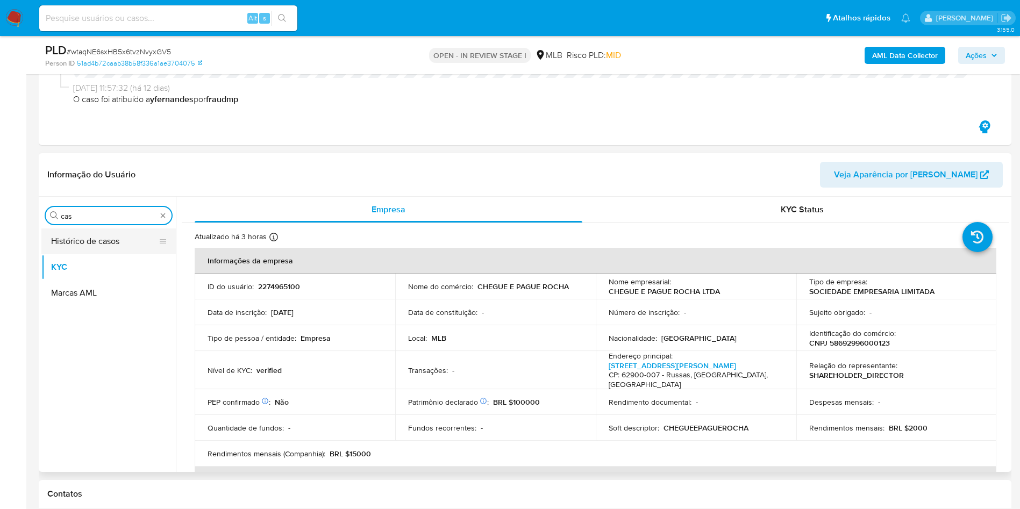
click at [72, 244] on button "Histórico de casos" at bounding box center [104, 242] width 126 height 26
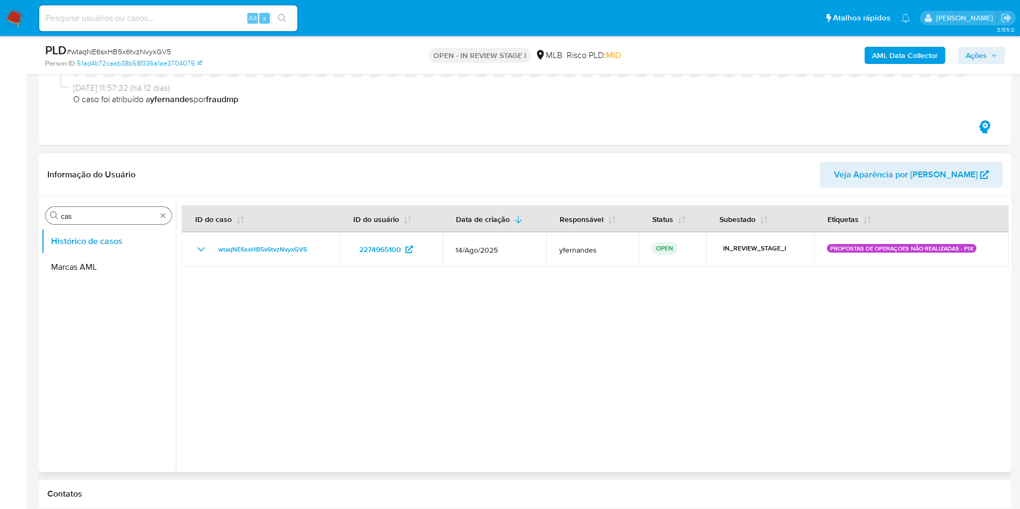
click at [82, 222] on div "Procurar cas" at bounding box center [109, 215] width 126 height 17
click at [80, 217] on input "cas" at bounding box center [109, 216] width 96 height 10
type input "ger"
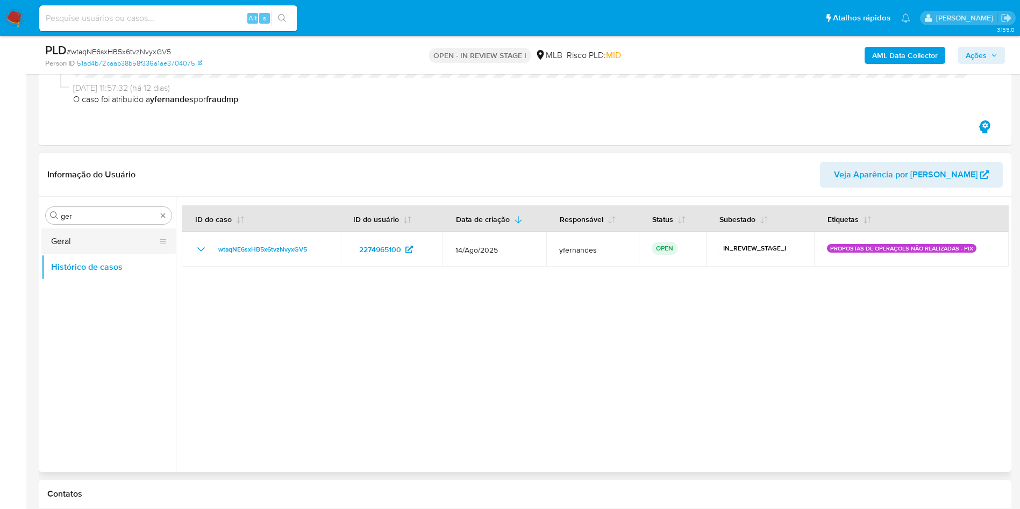
click at [63, 234] on button "Geral" at bounding box center [104, 242] width 126 height 26
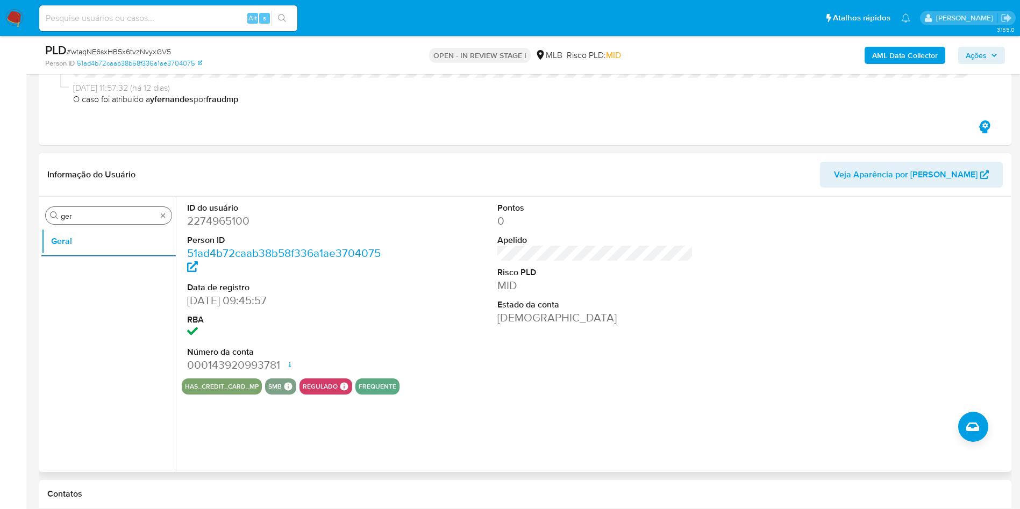
click at [83, 220] on input "ger" at bounding box center [109, 216] width 96 height 10
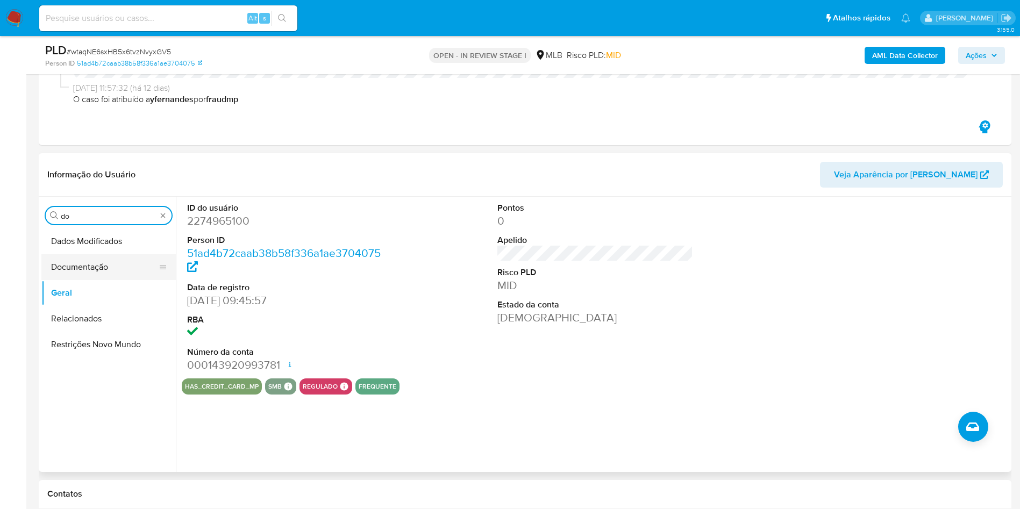
type input "do"
click at [80, 260] on button "Documentação" at bounding box center [104, 267] width 126 height 26
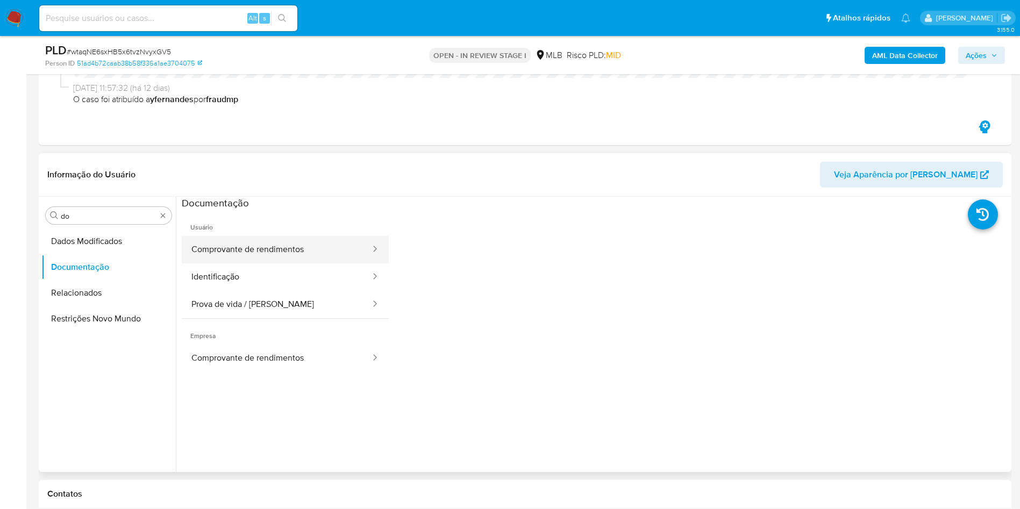
click at [272, 257] on button "Comprovante de rendimentos" at bounding box center [277, 249] width 190 height 27
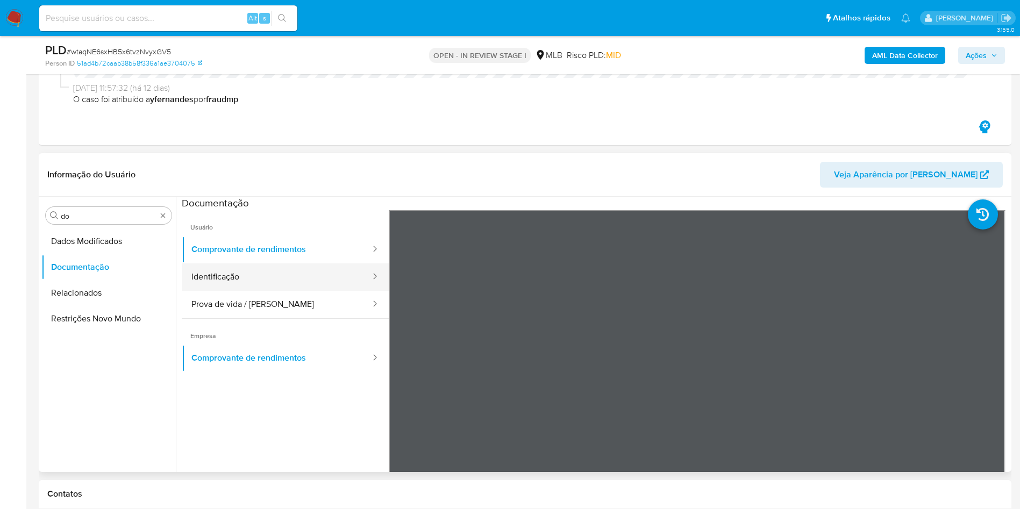
click at [260, 282] on button "Identificação" at bounding box center [277, 277] width 190 height 27
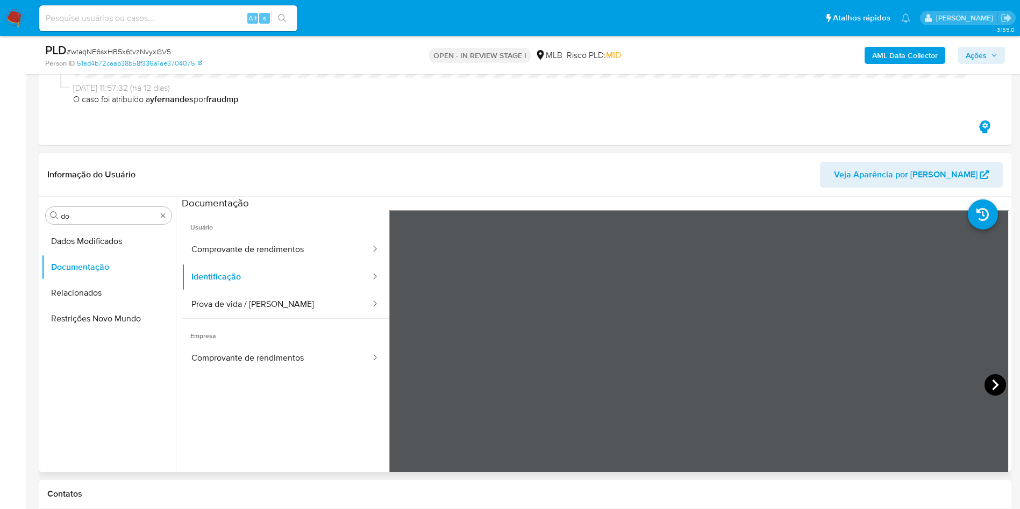
click at [987, 387] on icon at bounding box center [996, 385] width 22 height 22
click at [268, 246] on button "Comprovante de rendimentos" at bounding box center [277, 249] width 190 height 27
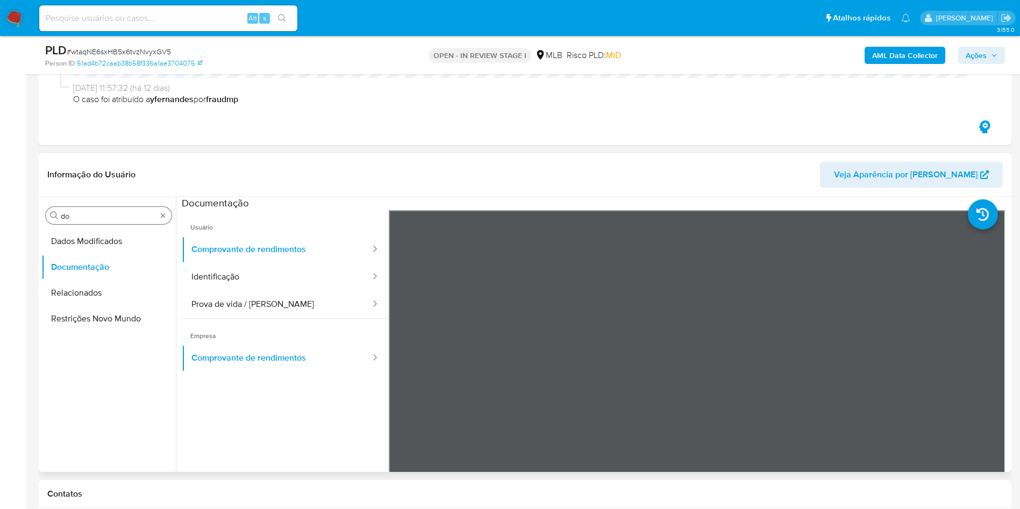
click at [63, 223] on div "Procurar do" at bounding box center [109, 215] width 126 height 17
click at [87, 213] on input "do" at bounding box center [109, 216] width 96 height 10
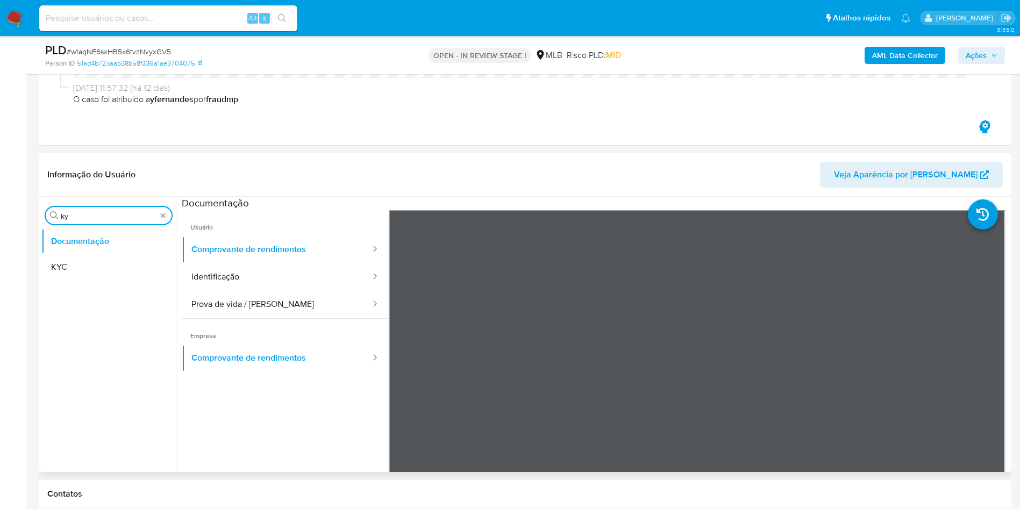
click at [97, 203] on div "Procurar ky Documentação KYC" at bounding box center [108, 335] width 134 height 274
click at [100, 203] on div "Procurar ky Documentação KYC" at bounding box center [108, 335] width 134 height 274
click at [97, 216] on input "ky" at bounding box center [109, 216] width 96 height 10
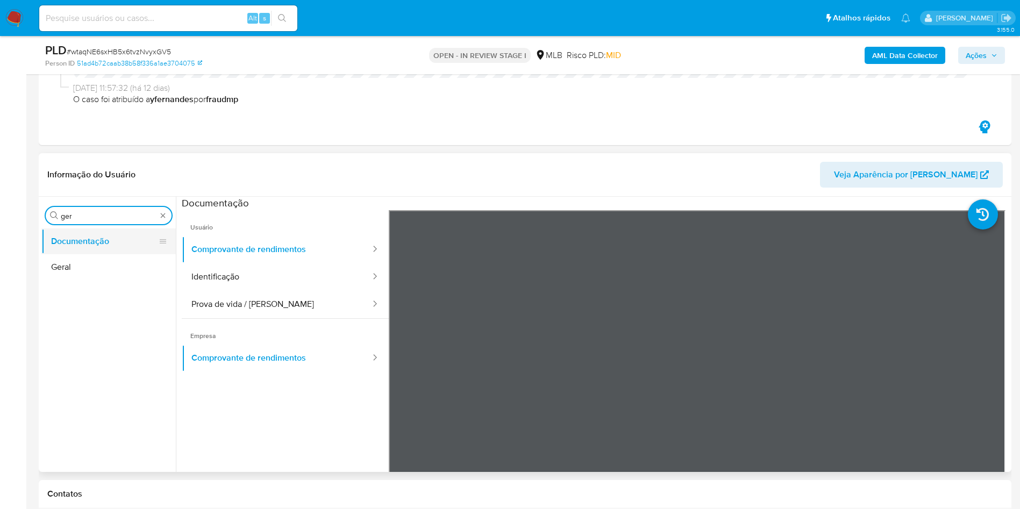
type input "ger"
click at [88, 245] on button "Documentação" at bounding box center [104, 242] width 126 height 26
click at [89, 266] on button "Geral" at bounding box center [104, 267] width 126 height 26
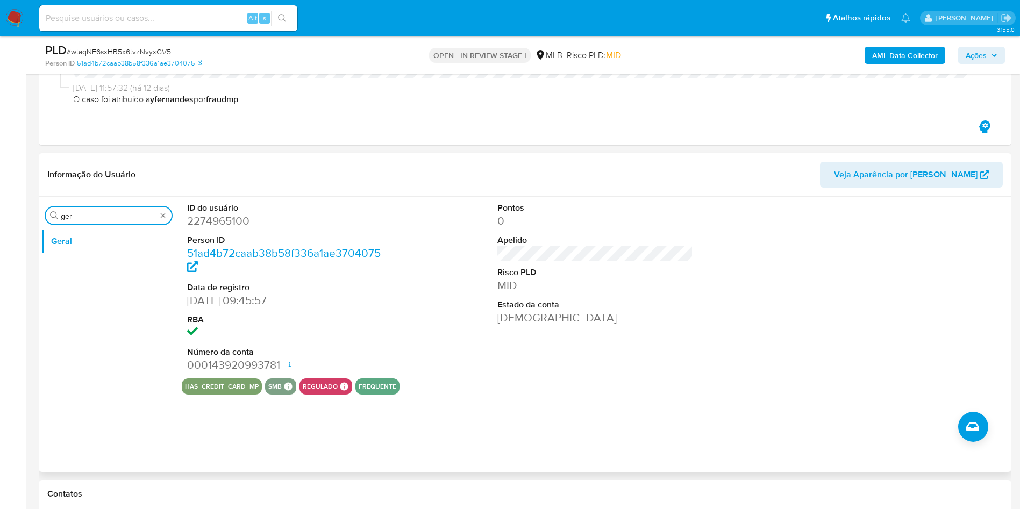
click at [116, 217] on input "ger" at bounding box center [109, 216] width 96 height 10
click at [53, 273] on button "Documentação" at bounding box center [104, 267] width 126 height 26
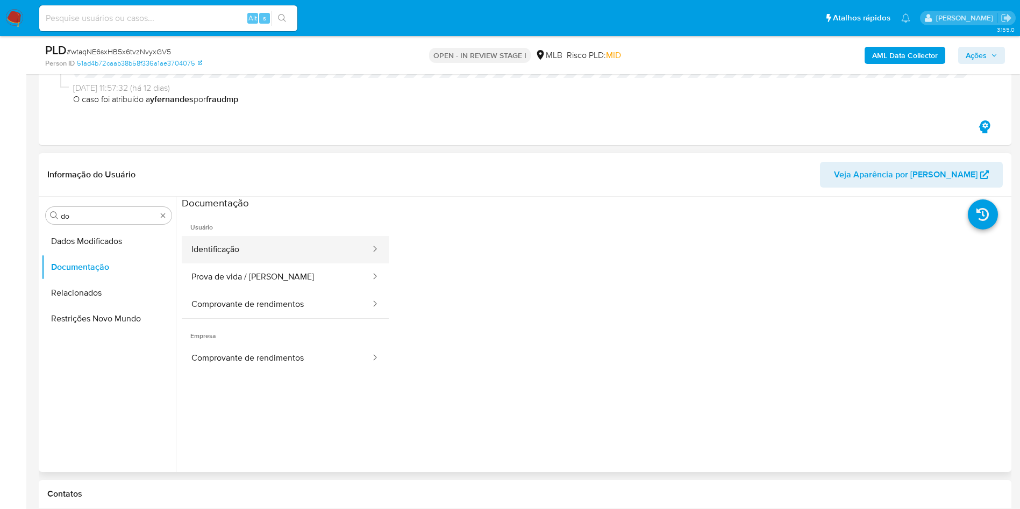
click at [238, 247] on button "Identificação" at bounding box center [277, 249] width 190 height 27
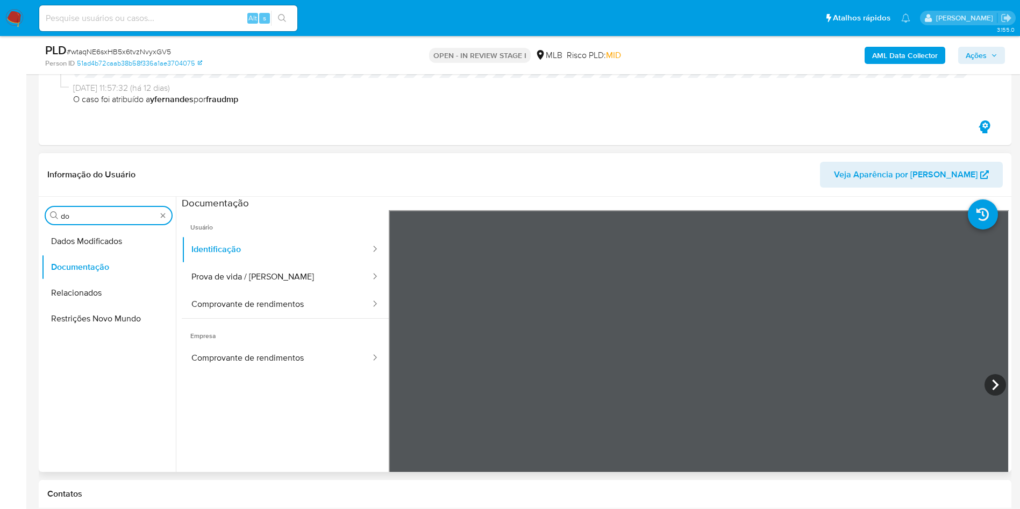
click at [105, 217] on input "do" at bounding box center [109, 216] width 96 height 10
type input "ky"
click at [59, 265] on button "KYC" at bounding box center [104, 267] width 126 height 26
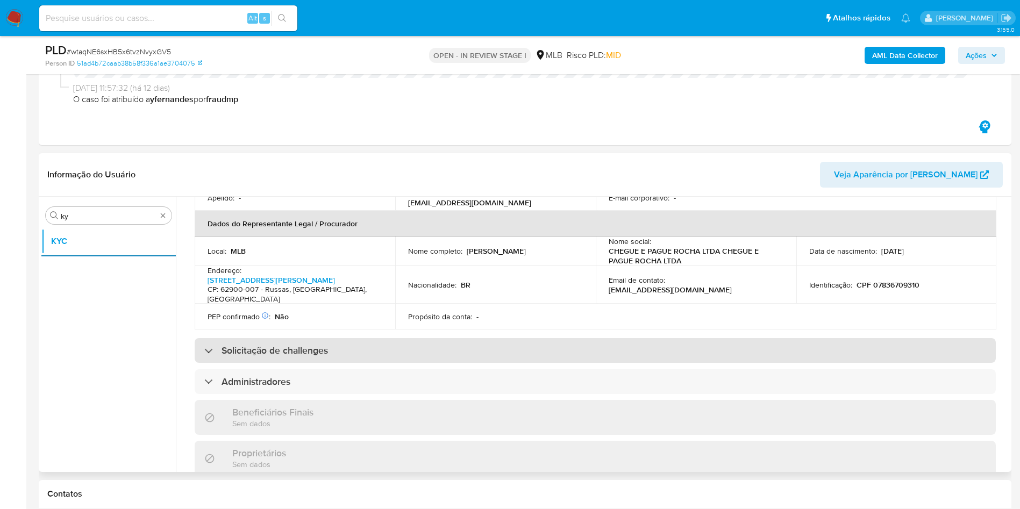
scroll to position [290, 0]
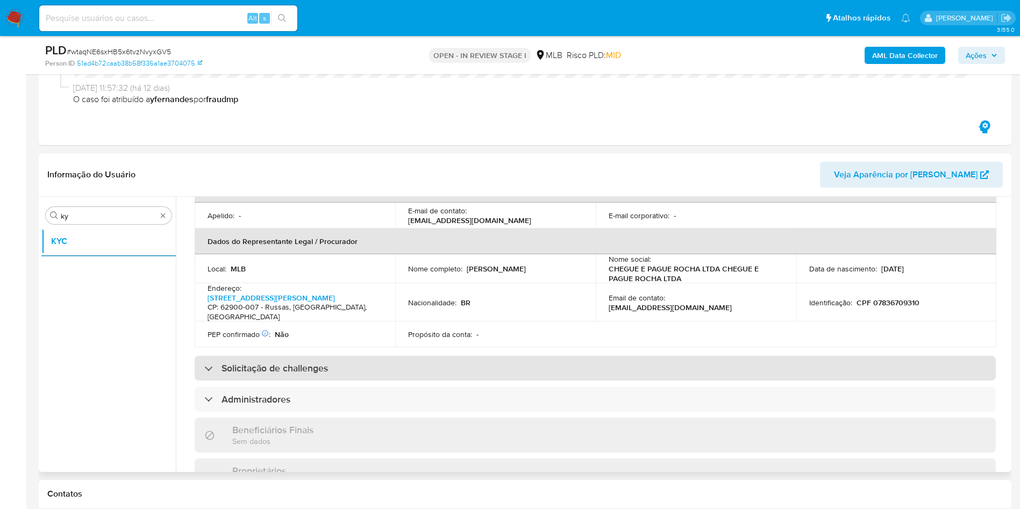
click at [442, 358] on div "Solicitação de challenges" at bounding box center [595, 368] width 801 height 25
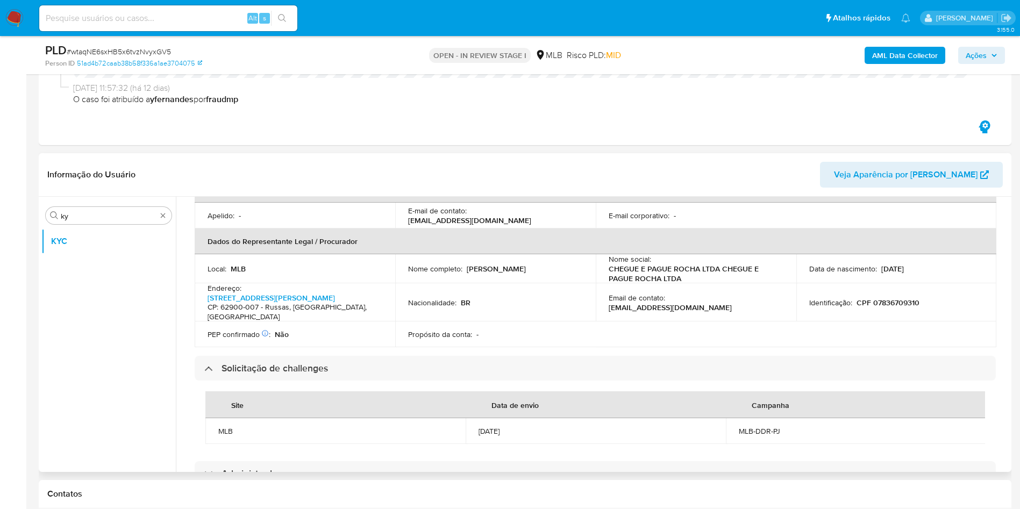
scroll to position [722, 0]
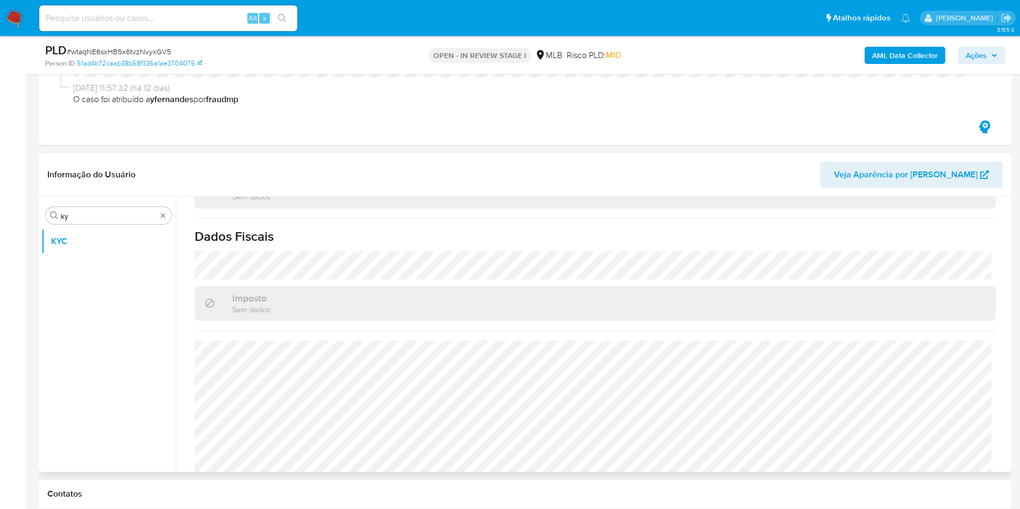
click at [80, 224] on div "Procurar ky KYC" at bounding box center [108, 335] width 134 height 274
click at [80, 217] on input "ky" at bounding box center [109, 216] width 96 height 10
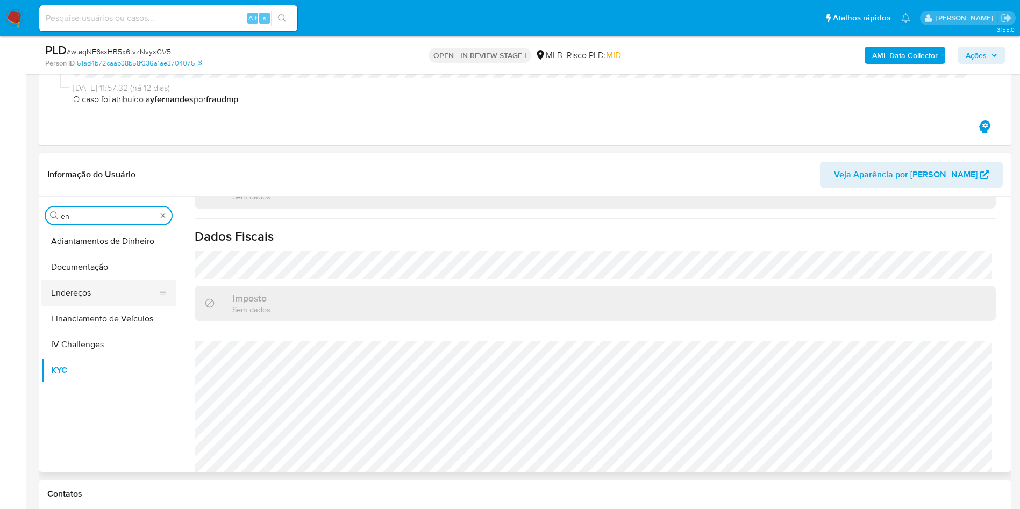
type input "en"
click at [91, 296] on button "Endereços" at bounding box center [104, 293] width 126 height 26
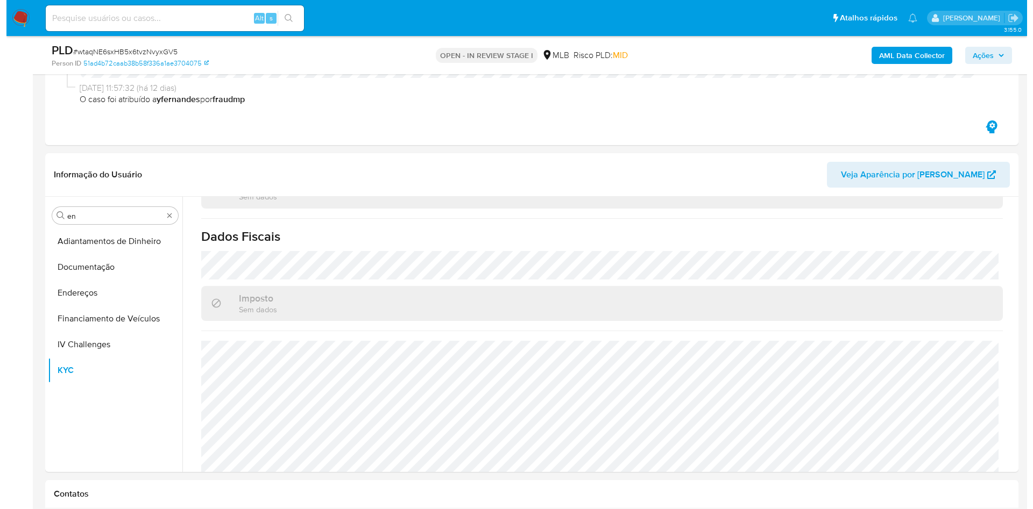
scroll to position [0, 0]
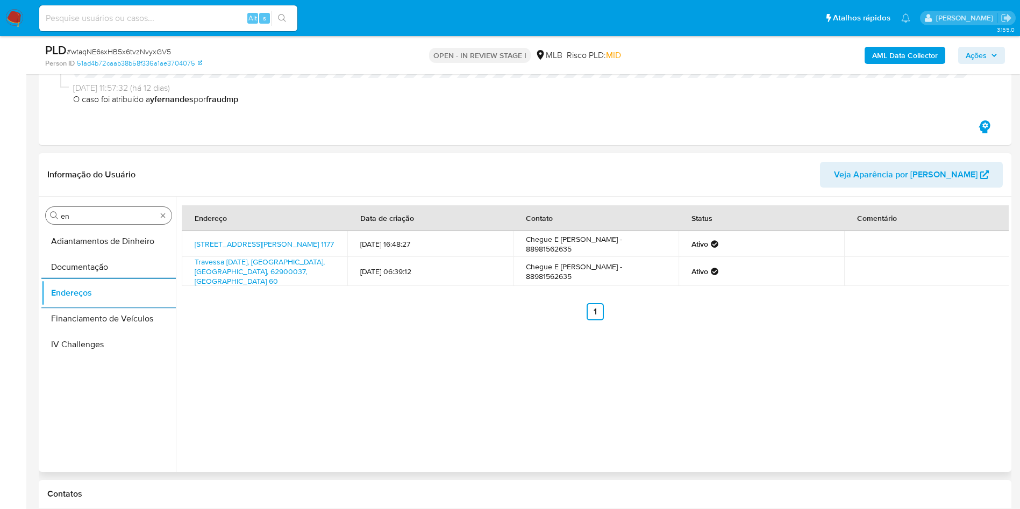
click at [80, 212] on input "en" at bounding box center [109, 216] width 96 height 10
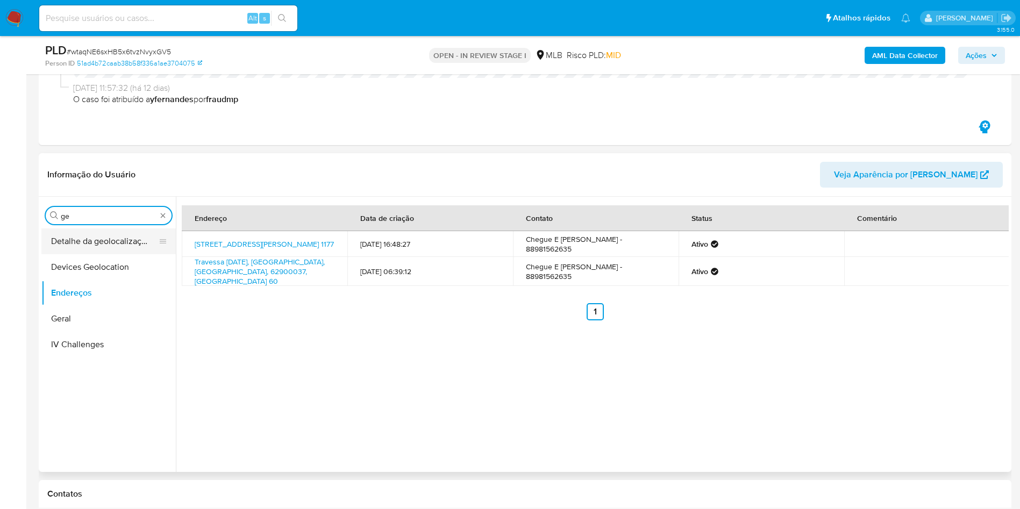
type input "ge"
click at [81, 240] on button "Detalhe da geolocalização" at bounding box center [104, 242] width 126 height 26
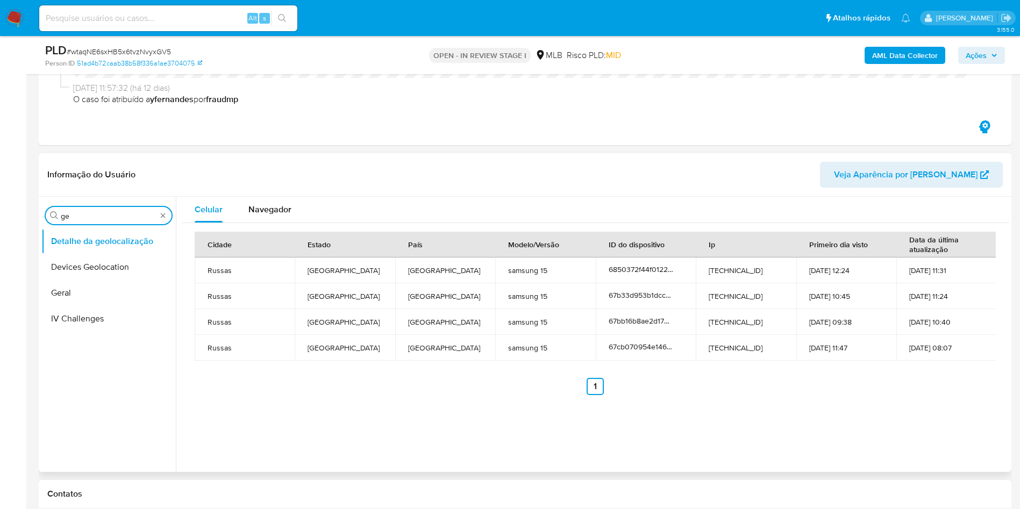
click at [111, 214] on input "ge" at bounding box center [109, 216] width 96 height 10
click at [111, 214] on input "r" at bounding box center [109, 216] width 96 height 10
type input "res"
drag, startPoint x: 73, startPoint y: 304, endPoint x: 192, endPoint y: 229, distance: 140.7
click at [73, 303] on button "Restrições Novo Mundo" at bounding box center [108, 293] width 134 height 26
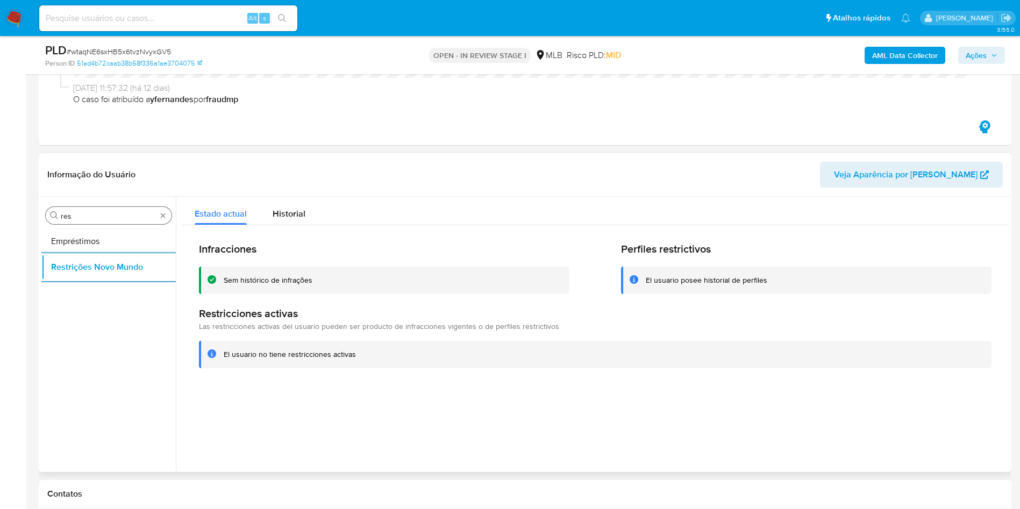
click at [66, 217] on input "res" at bounding box center [109, 216] width 96 height 10
type input "po"
click at [65, 231] on button "Dispositivos Point" at bounding box center [104, 242] width 126 height 26
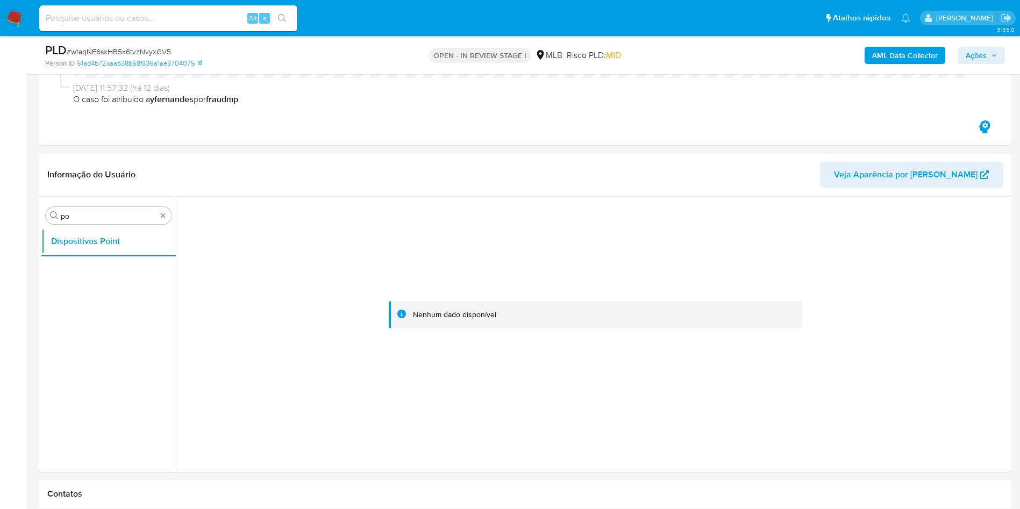
click at [890, 50] on b "AML Data Collector" at bounding box center [905, 55] width 66 height 17
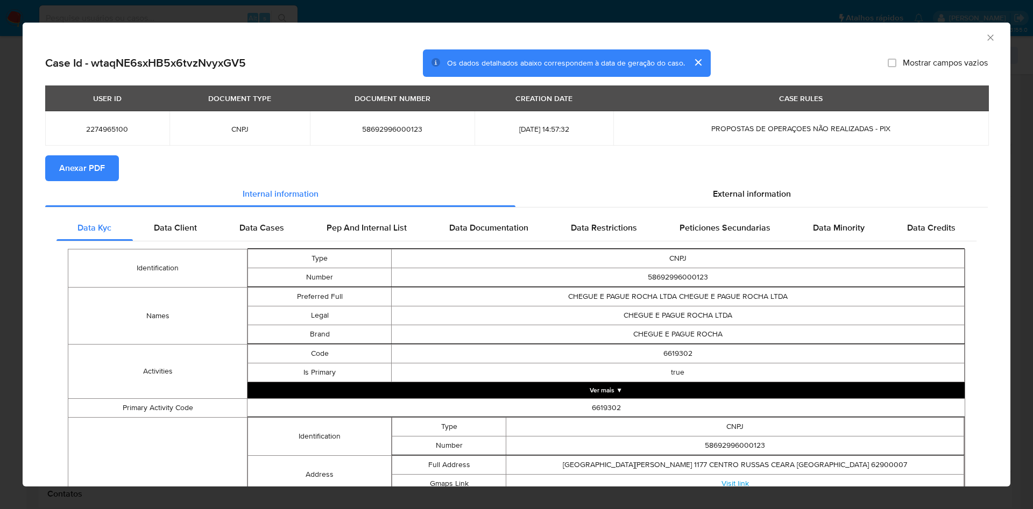
click at [55, 174] on button "Anexar PDF" at bounding box center [82, 168] width 74 height 26
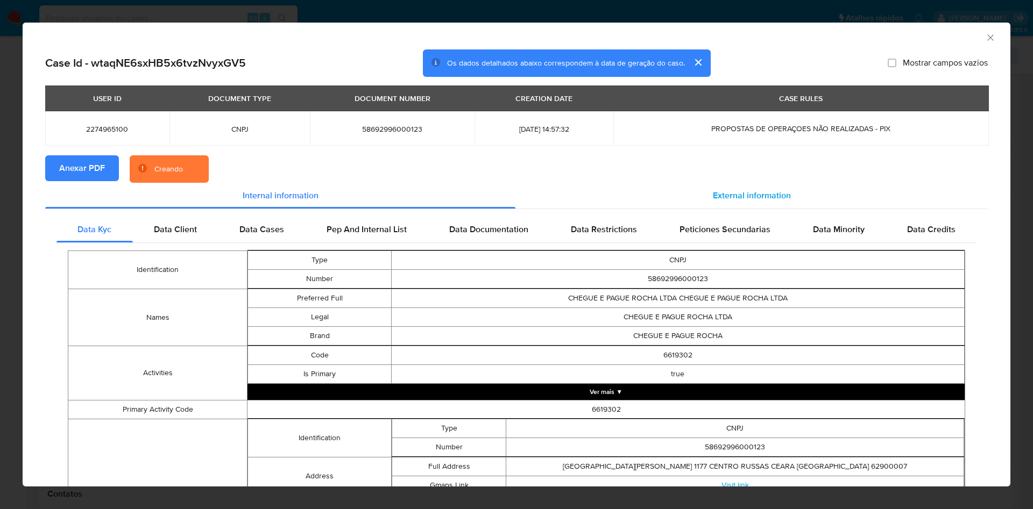
click at [692, 193] on div "External information" at bounding box center [751, 196] width 472 height 26
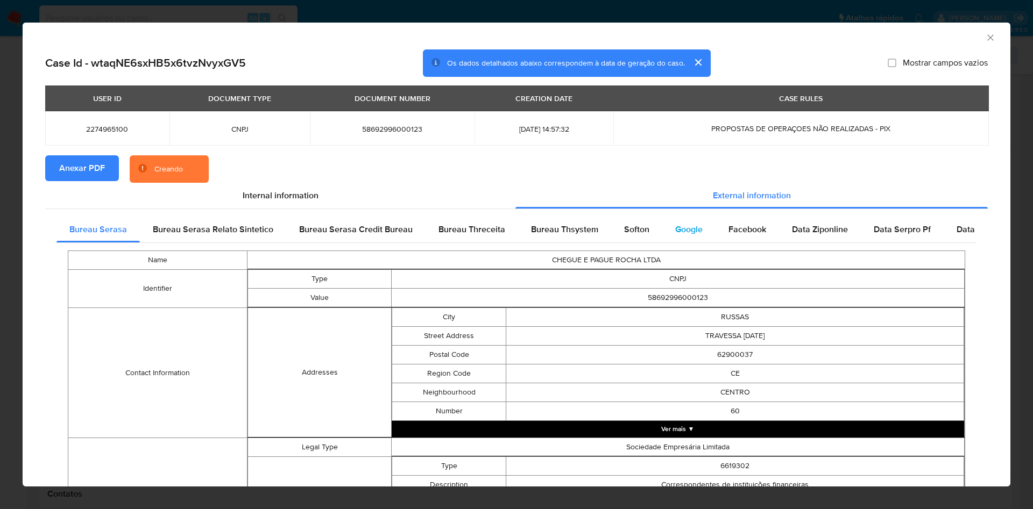
click at [691, 229] on span "Google" at bounding box center [688, 229] width 27 height 12
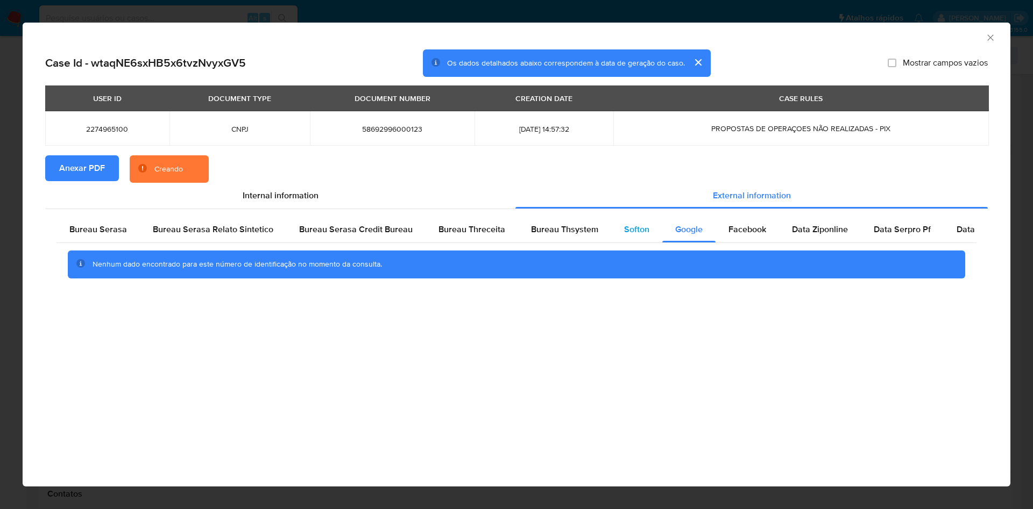
click at [611, 233] on div "Softon" at bounding box center [636, 230] width 51 height 26
click at [560, 240] on div "Bureau Thsystem" at bounding box center [564, 230] width 93 height 26
click at [473, 220] on div "Bureau Threceita" at bounding box center [471, 230] width 92 height 26
click at [317, 236] on div "Bureau Serasa Credit Bureau" at bounding box center [355, 230] width 139 height 26
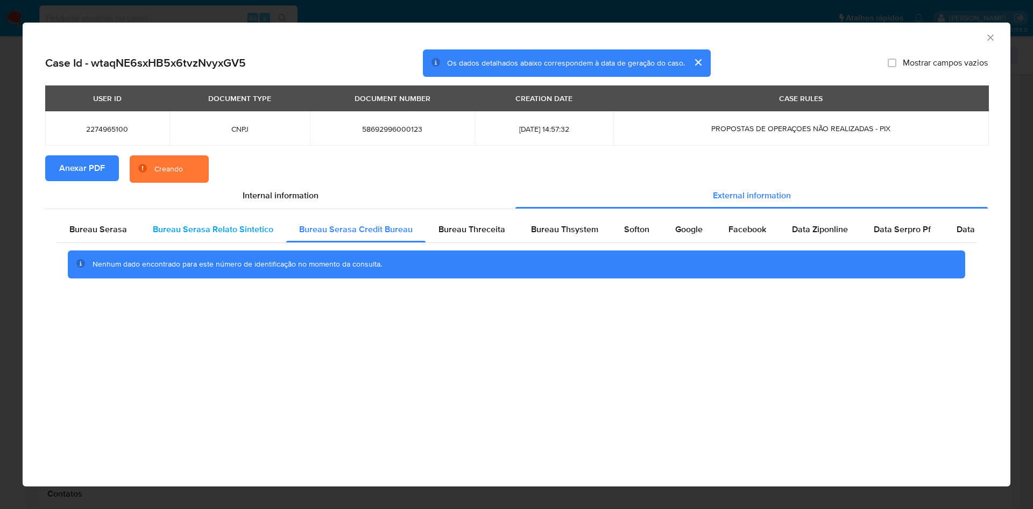
click at [189, 236] on div "Bureau Serasa Relato Sintetico" at bounding box center [213, 230] width 146 height 26
click at [76, 237] on div "Bureau Serasa" at bounding box center [97, 230] width 83 height 26
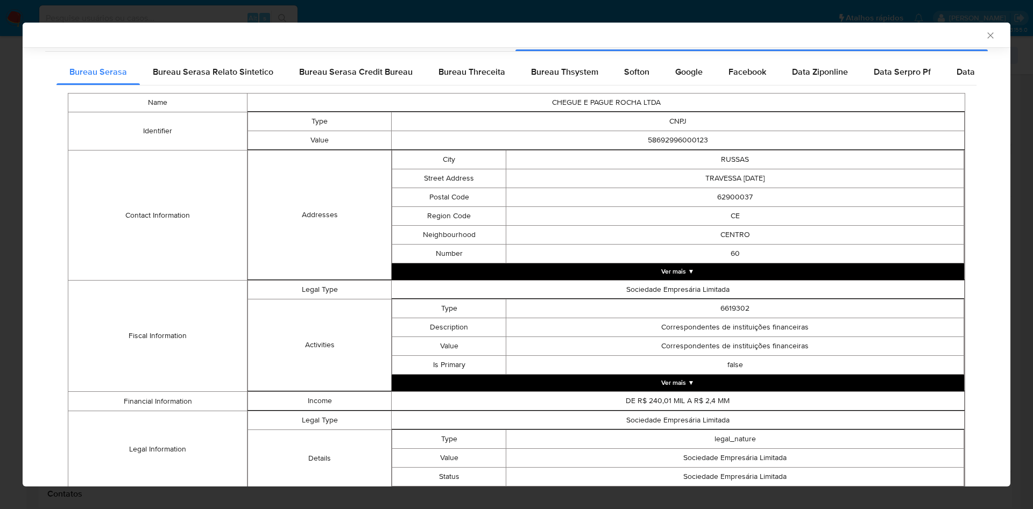
scroll to position [308, 0]
